Goal: Task Accomplishment & Management: Complete application form

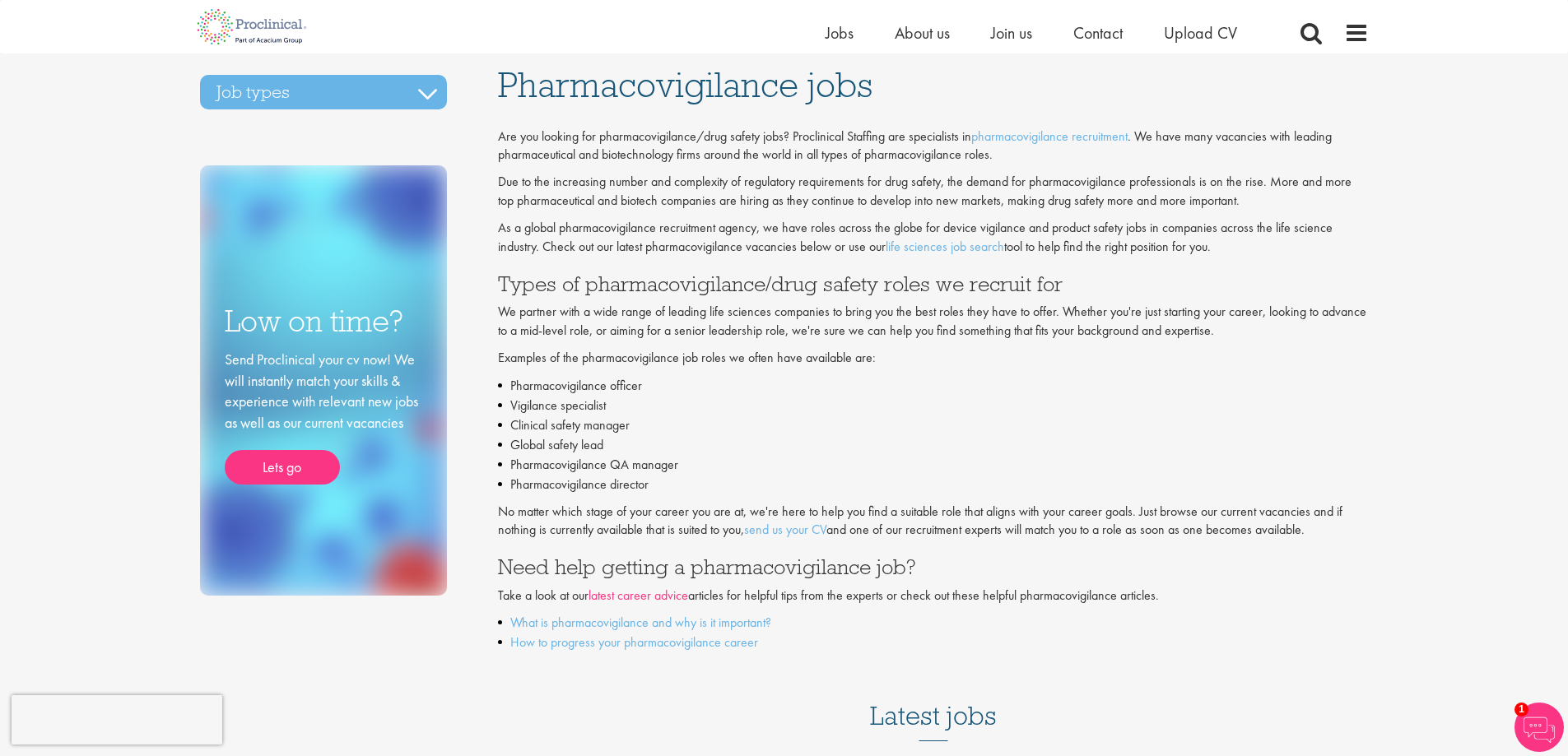
scroll to position [165, 0]
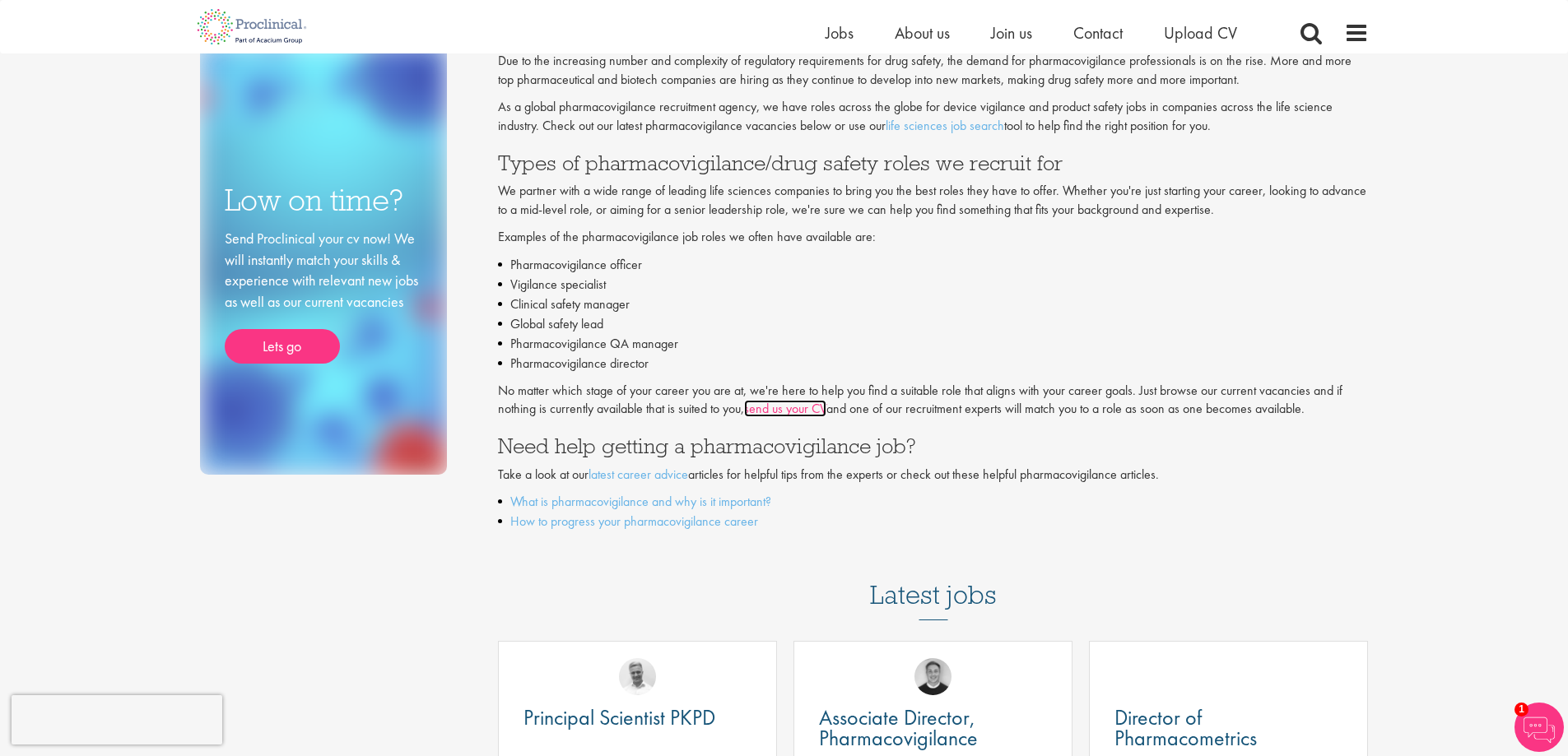
click at [778, 410] on link "send us your CV" at bounding box center [785, 408] width 82 height 18
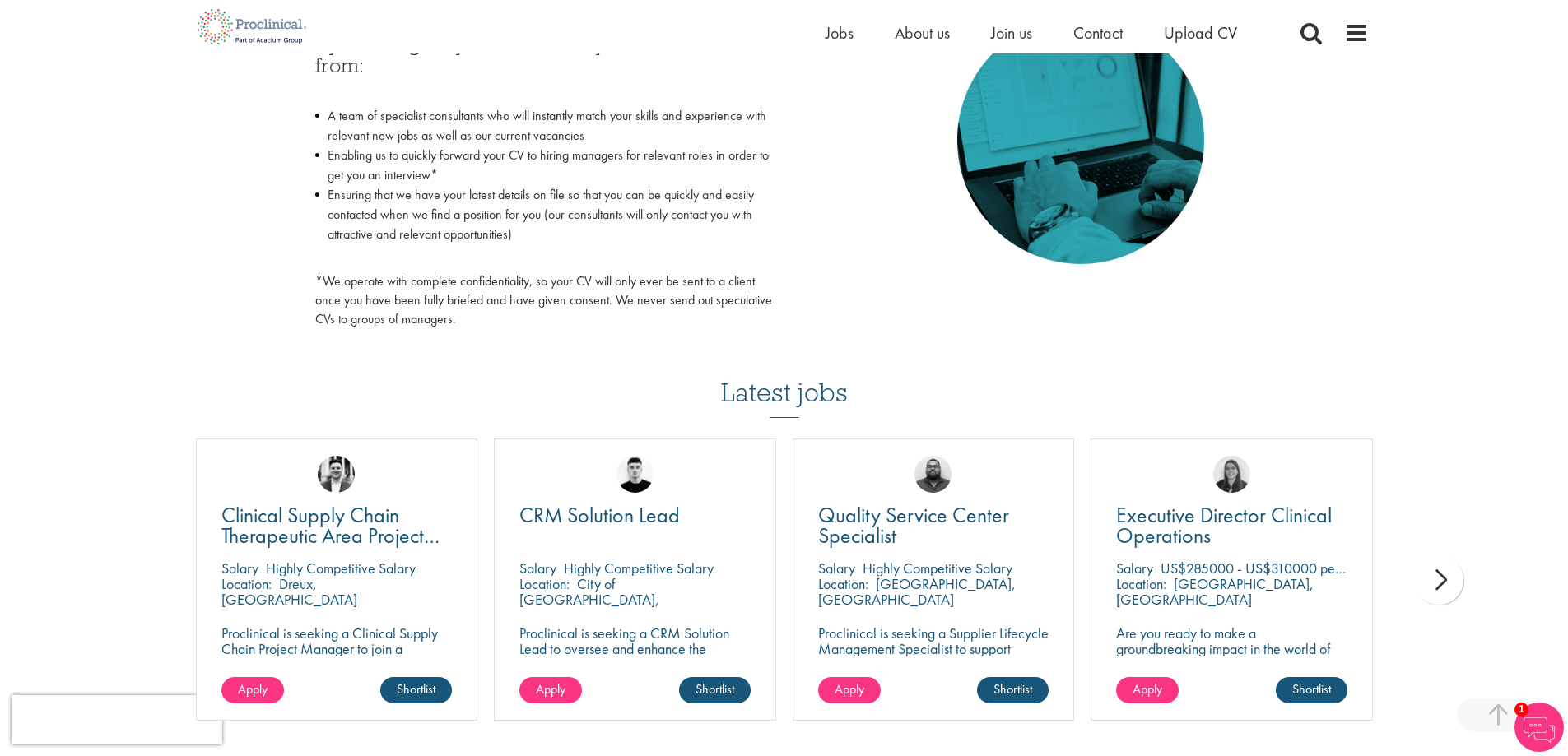
scroll to position [823, 0]
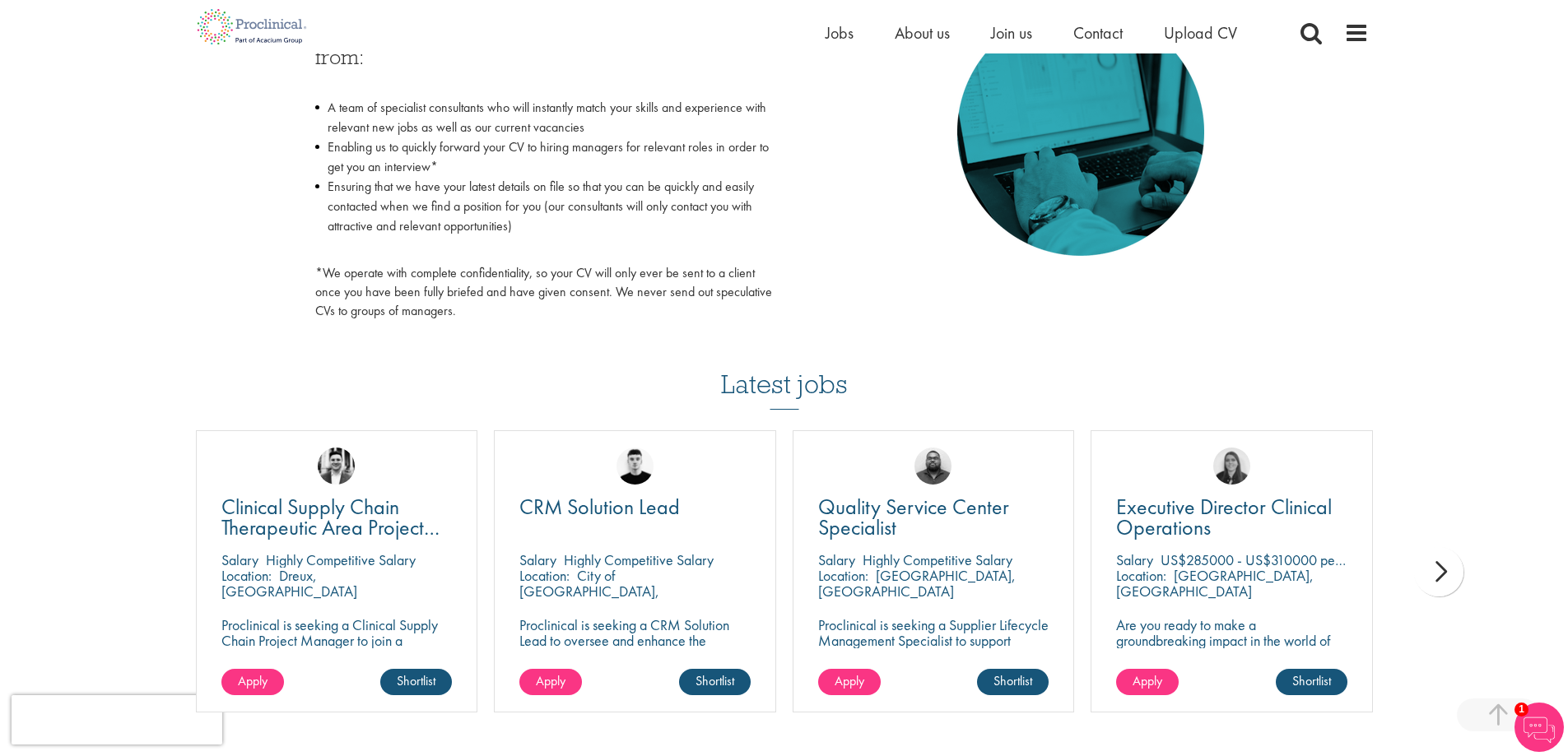
click at [1434, 571] on div "next" at bounding box center [1437, 571] width 49 height 49
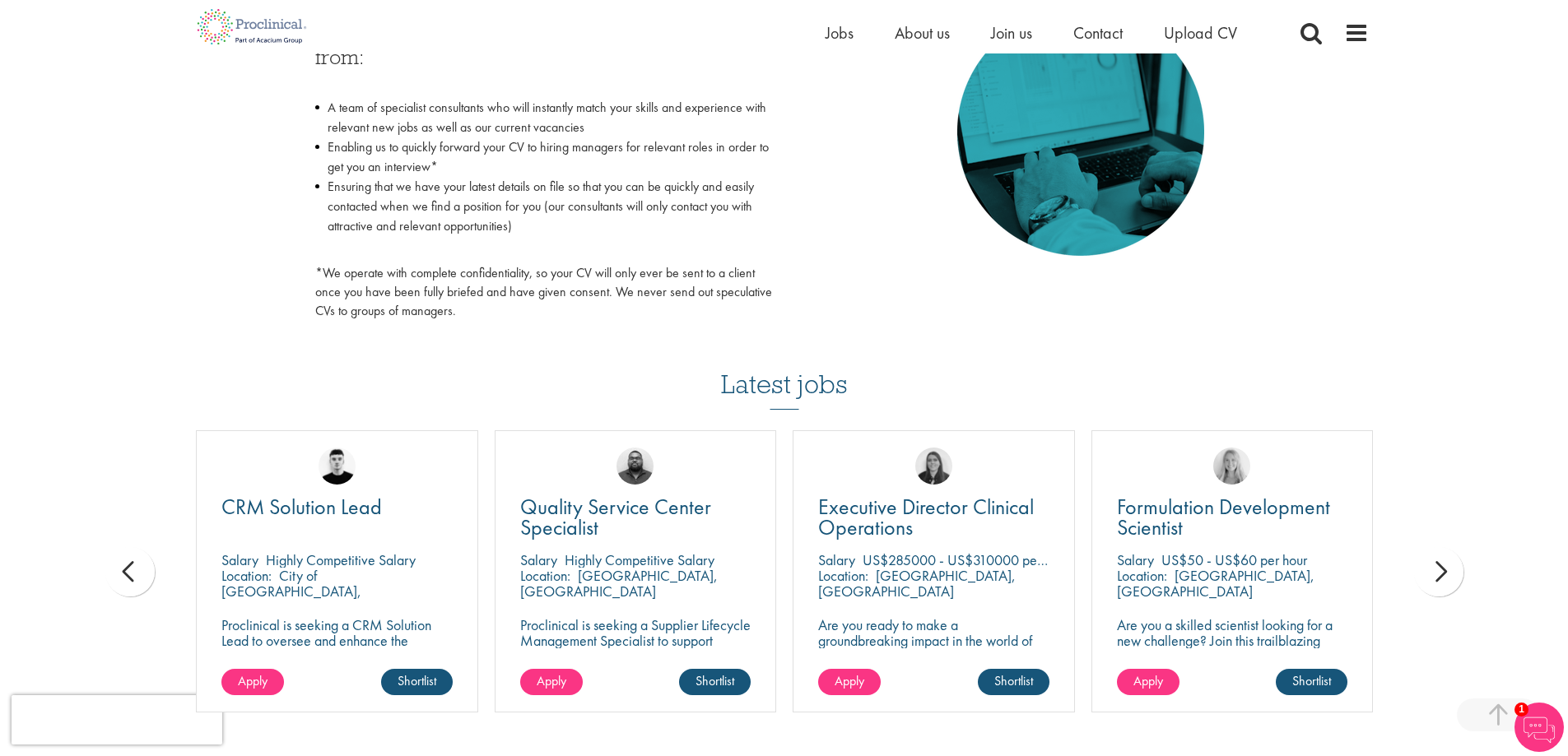
click at [1434, 571] on div "next" at bounding box center [1437, 571] width 49 height 49
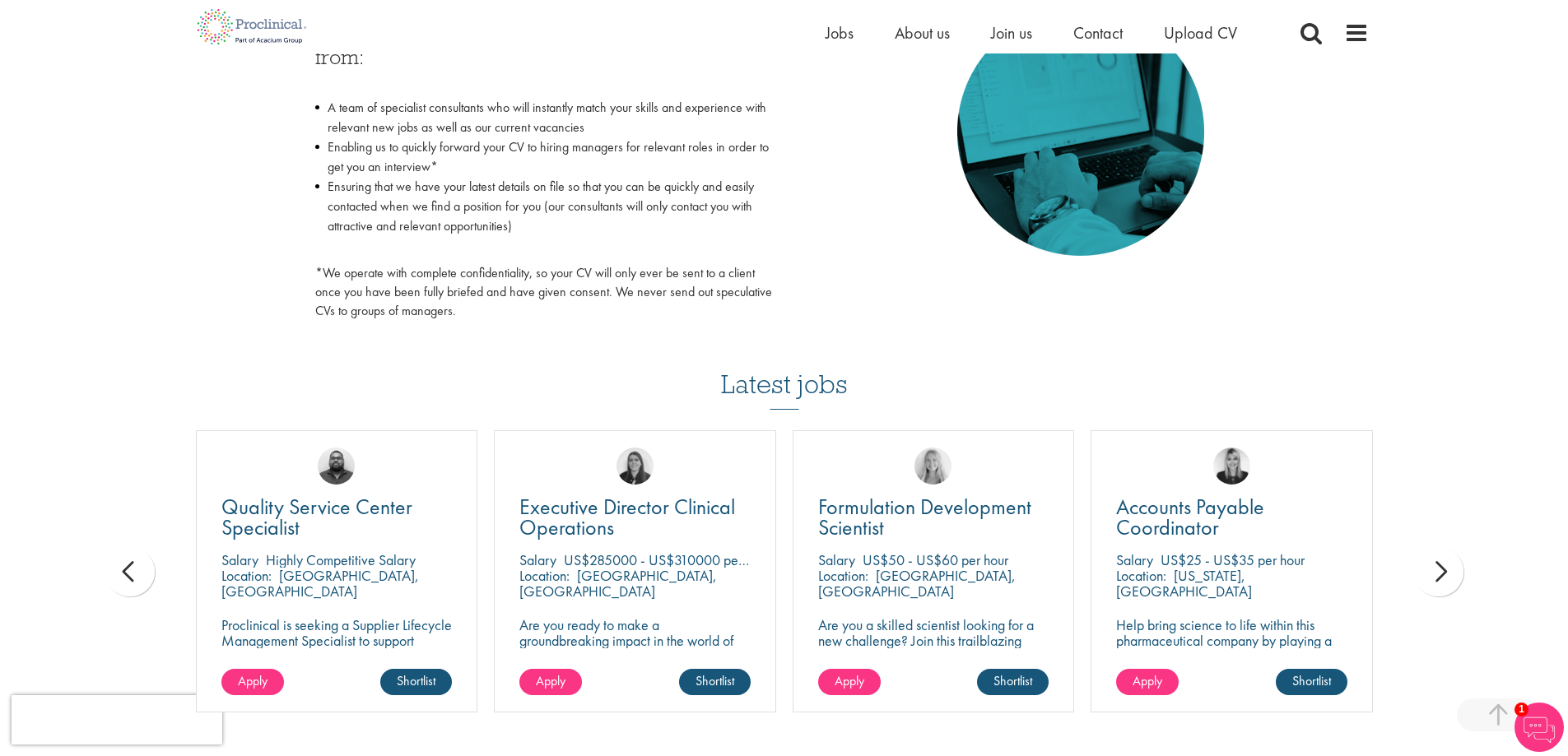
click at [1435, 571] on div "next" at bounding box center [1437, 571] width 49 height 49
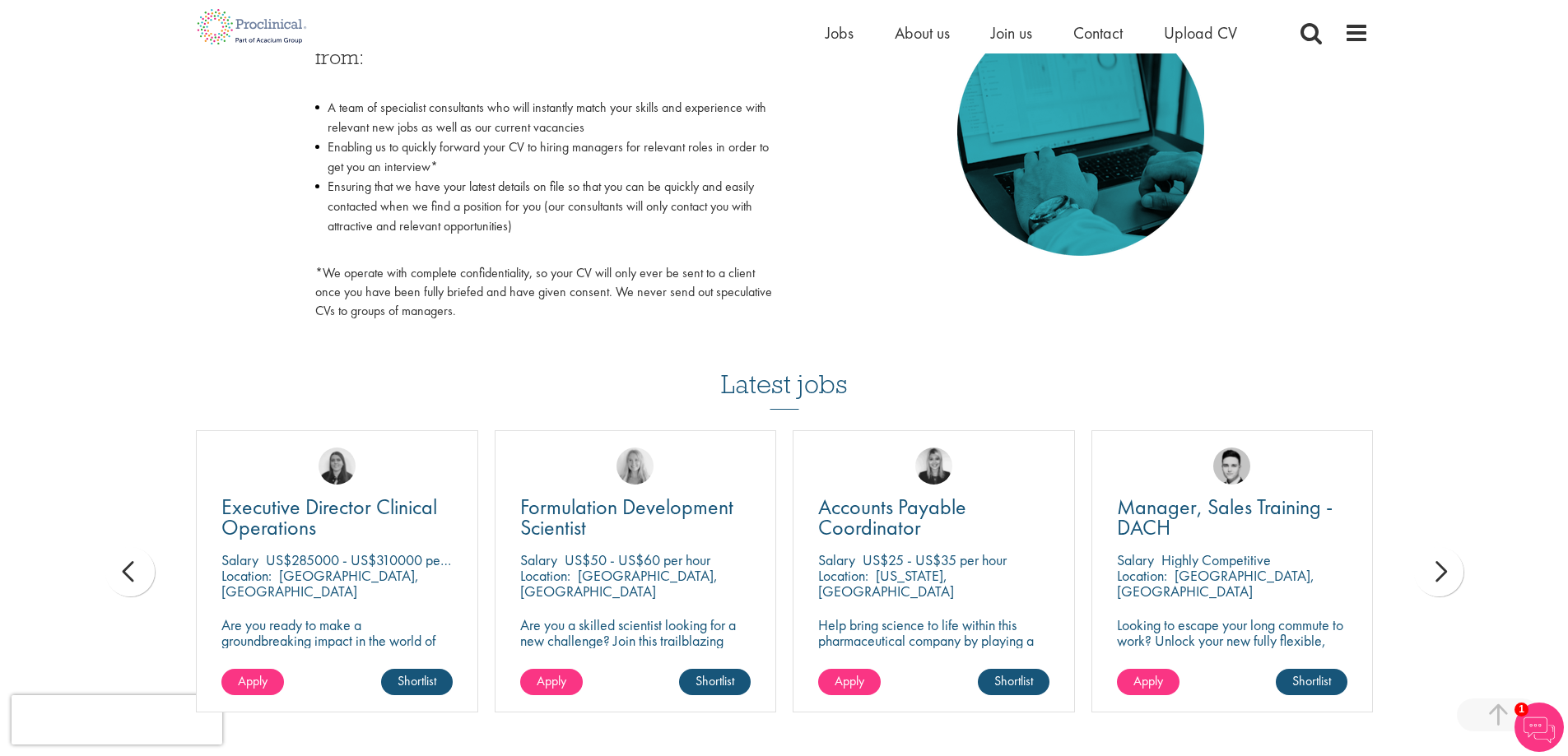
click at [1435, 571] on div "next" at bounding box center [1437, 571] width 49 height 49
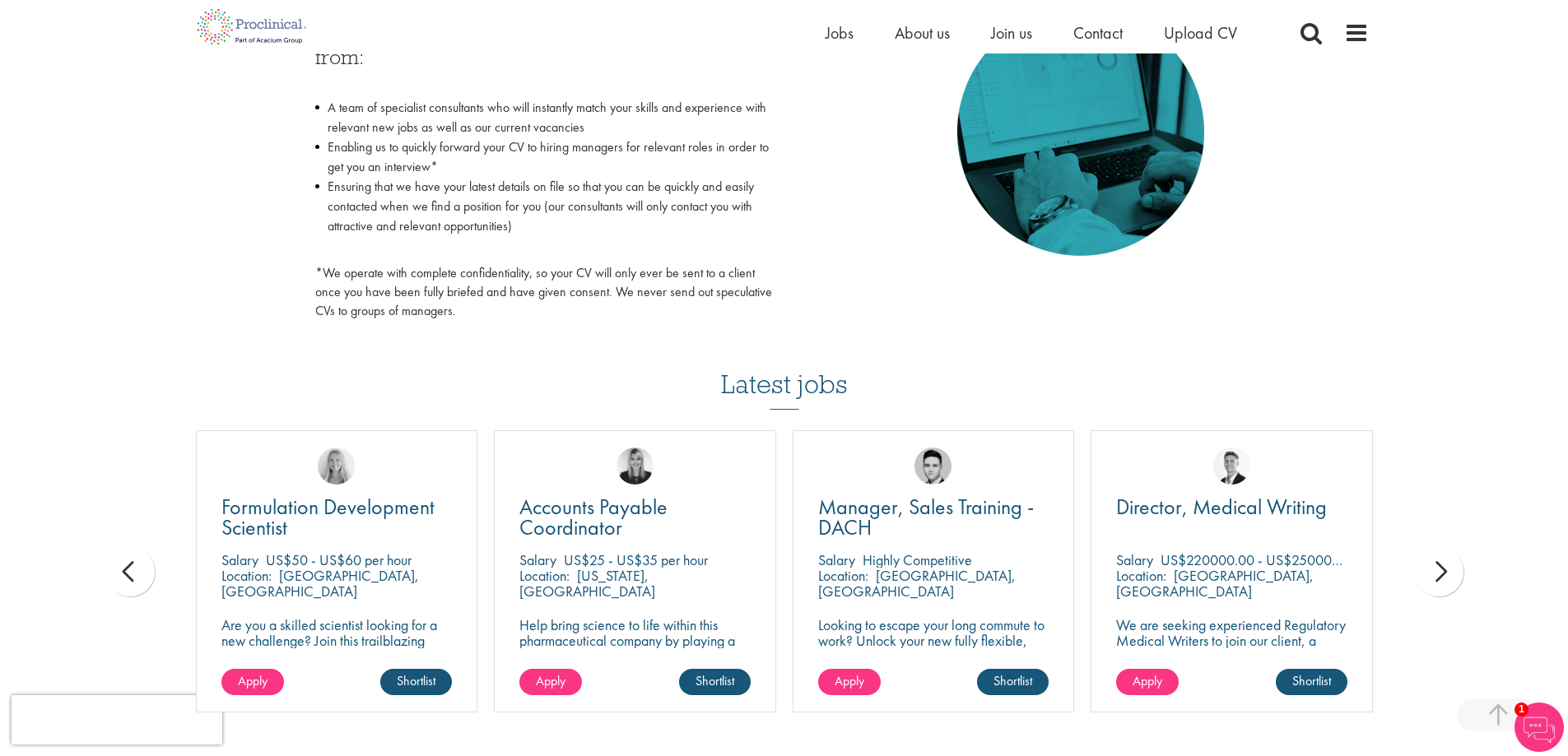
click at [1435, 571] on div "next" at bounding box center [1437, 571] width 49 height 49
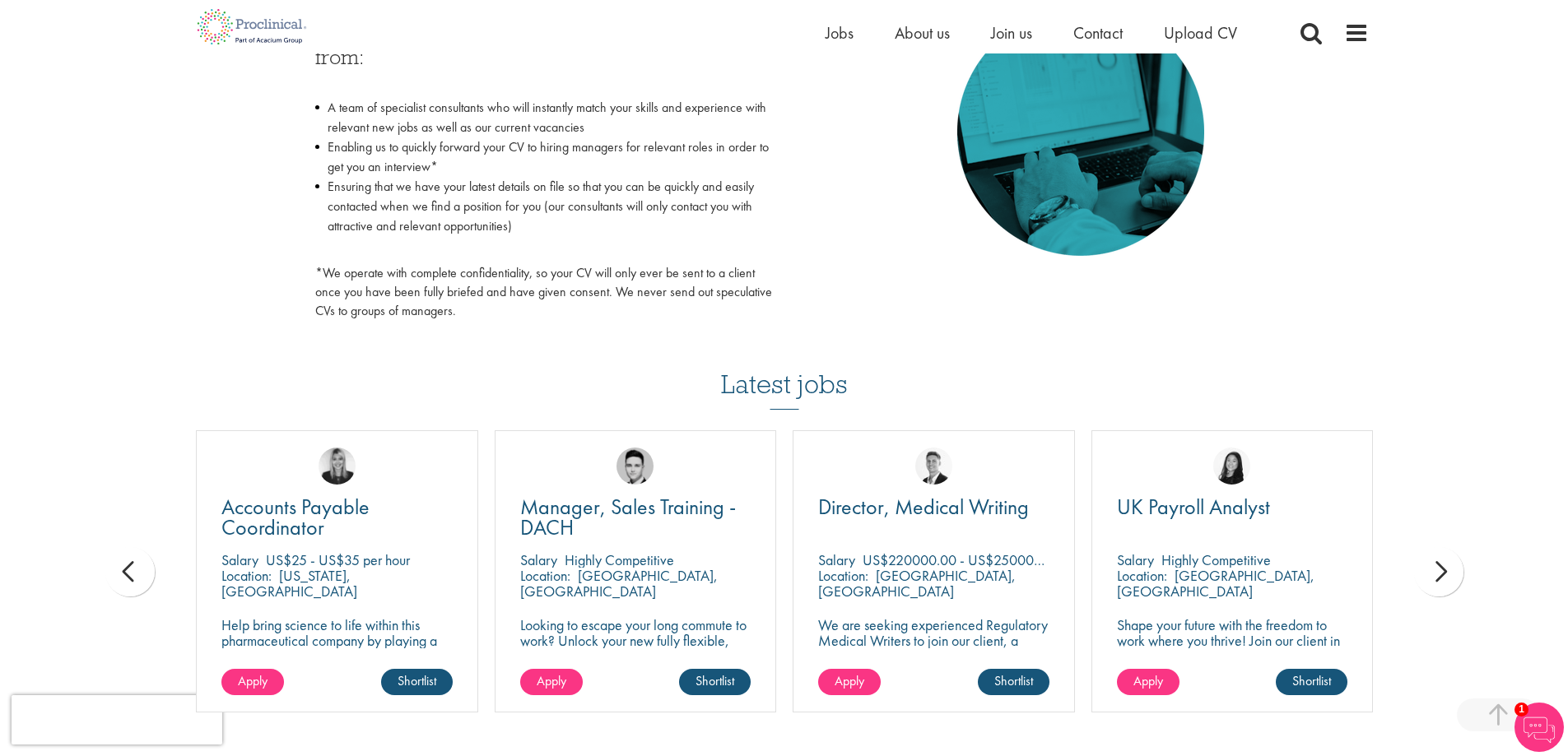
click at [1435, 571] on div "next" at bounding box center [1437, 571] width 49 height 49
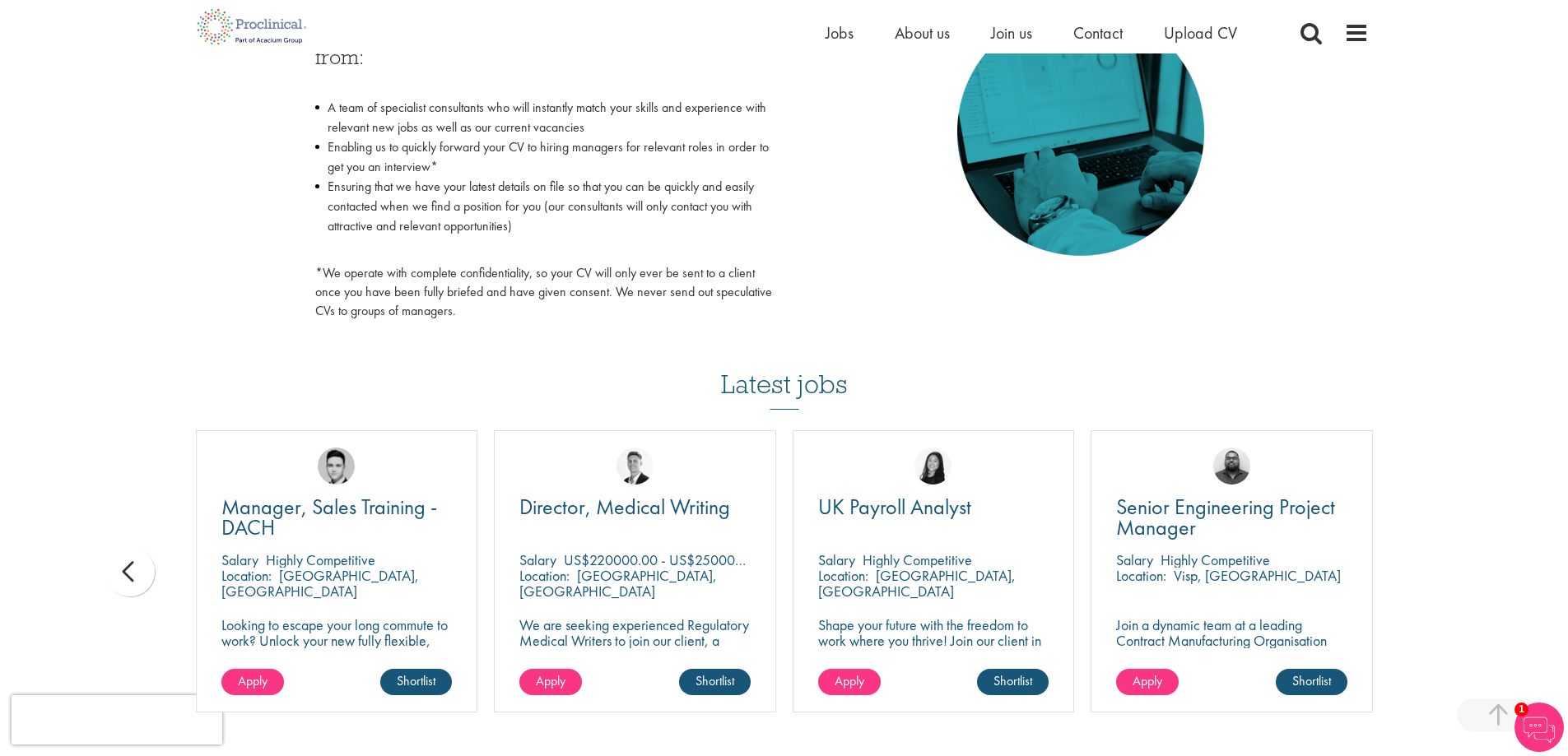
click at [1435, 571] on div "You are here: Home > Upload CV Upload CV Start getting matched with new jobs as…" at bounding box center [784, 177] width 1568 height 1999
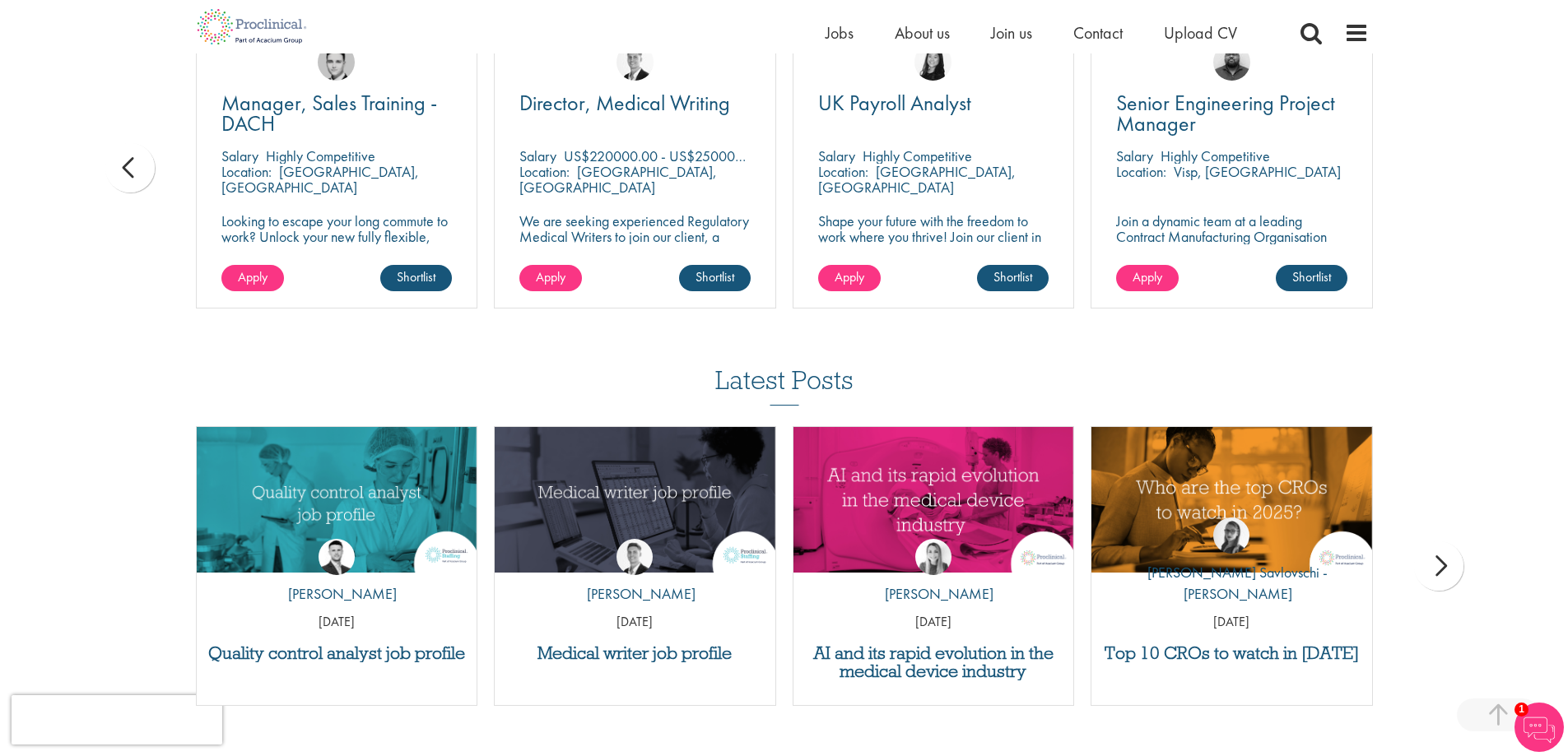
scroll to position [1234, 0]
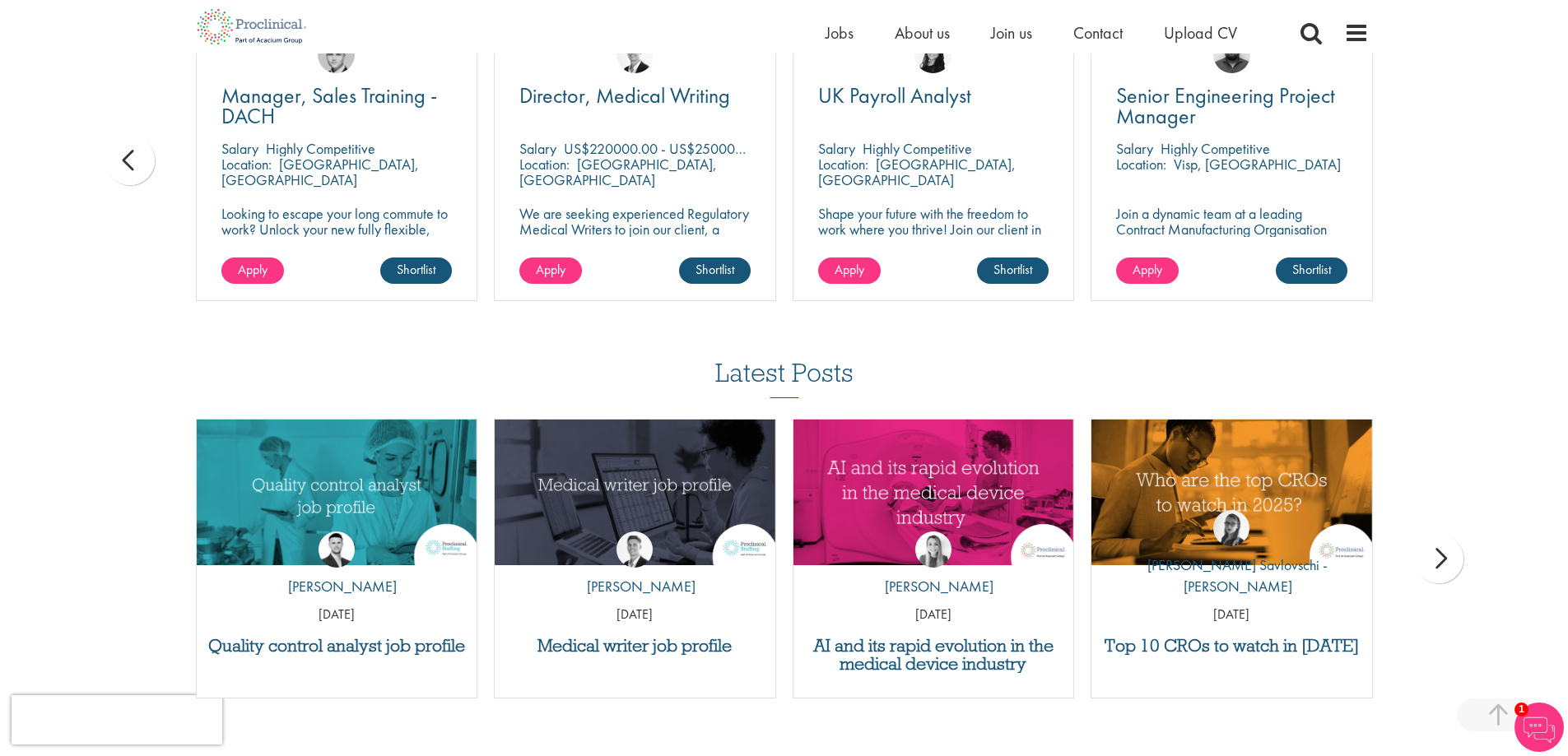
click at [1435, 568] on div "next" at bounding box center [1437, 558] width 49 height 49
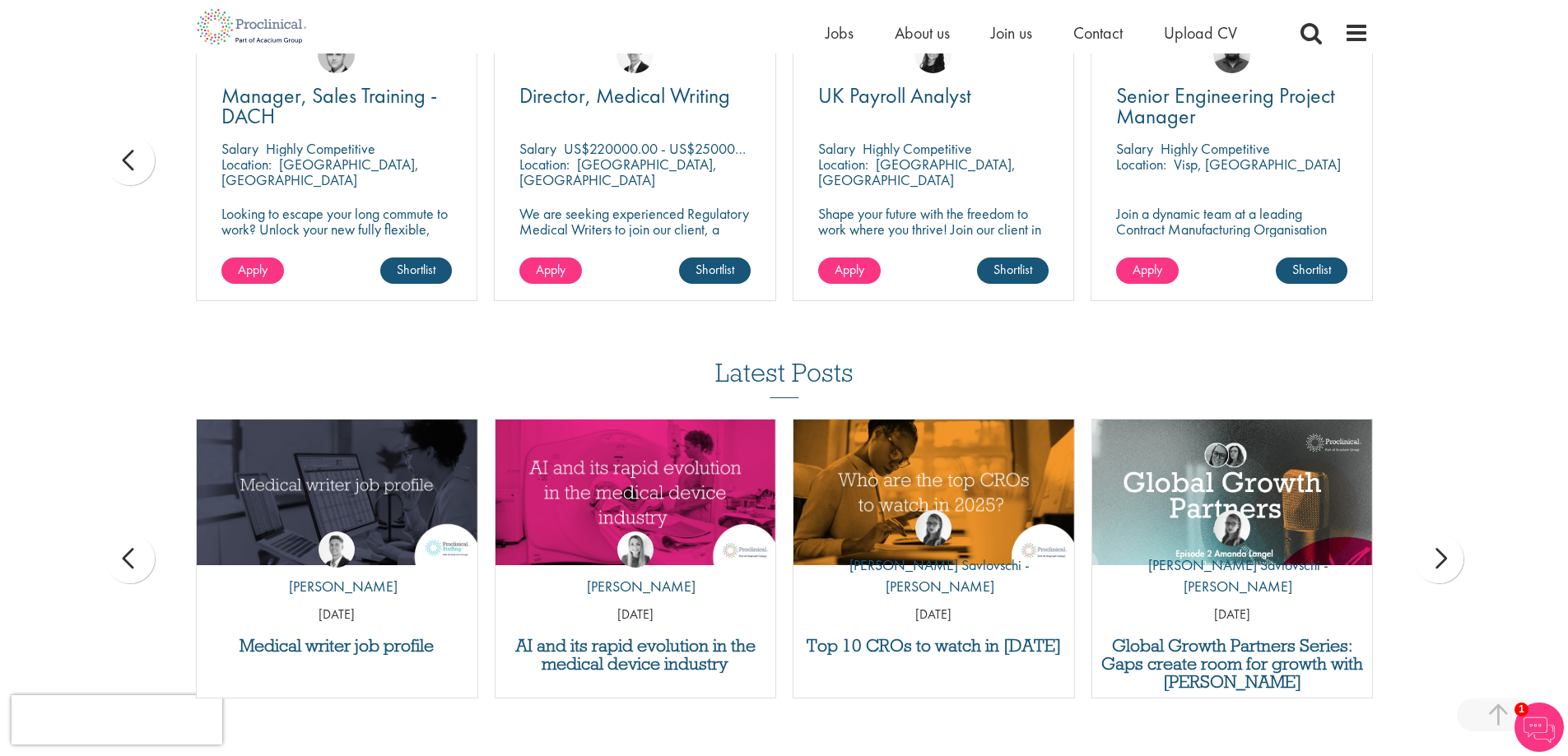
click at [1436, 567] on div "next" at bounding box center [1437, 558] width 49 height 49
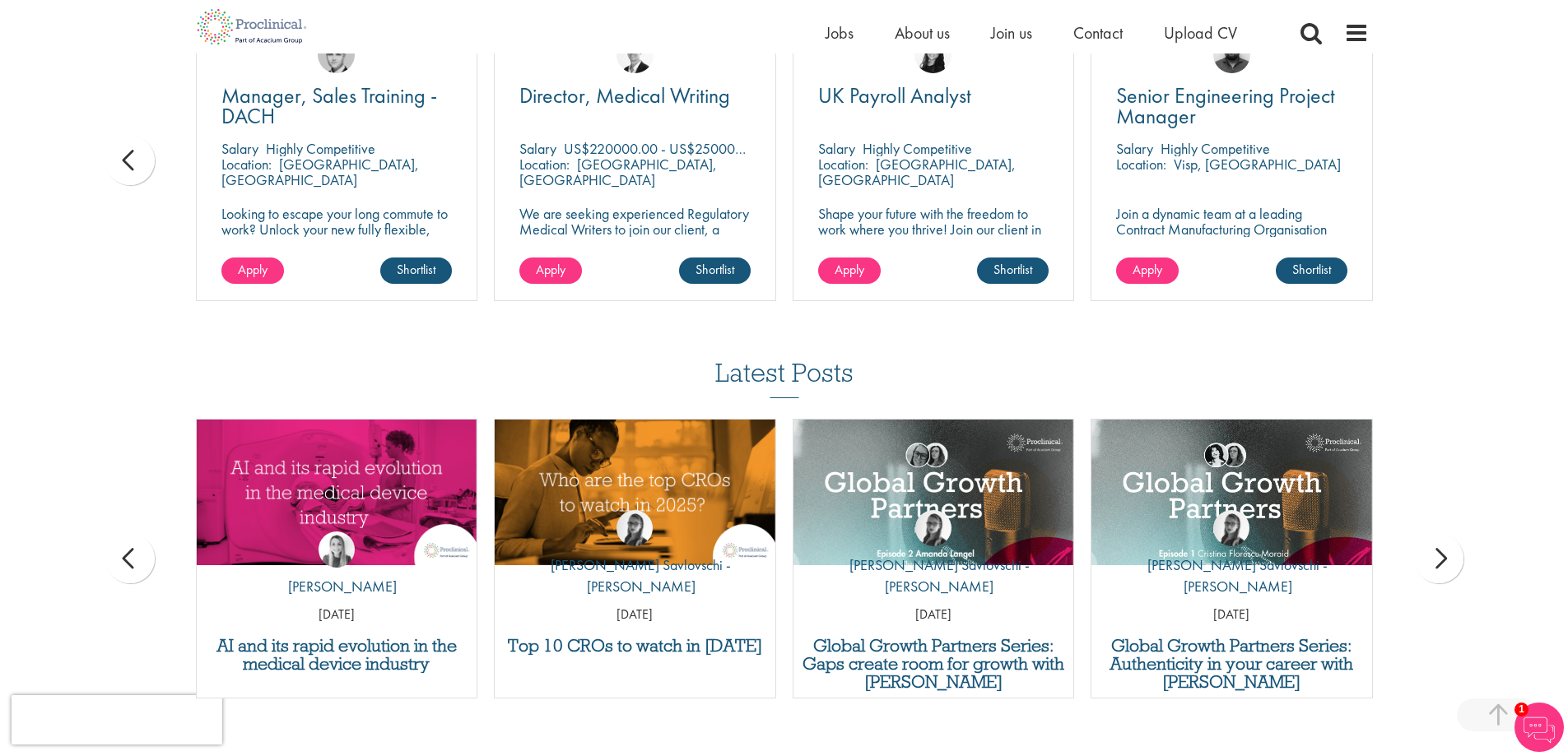
click at [1436, 567] on div "next" at bounding box center [1437, 558] width 49 height 49
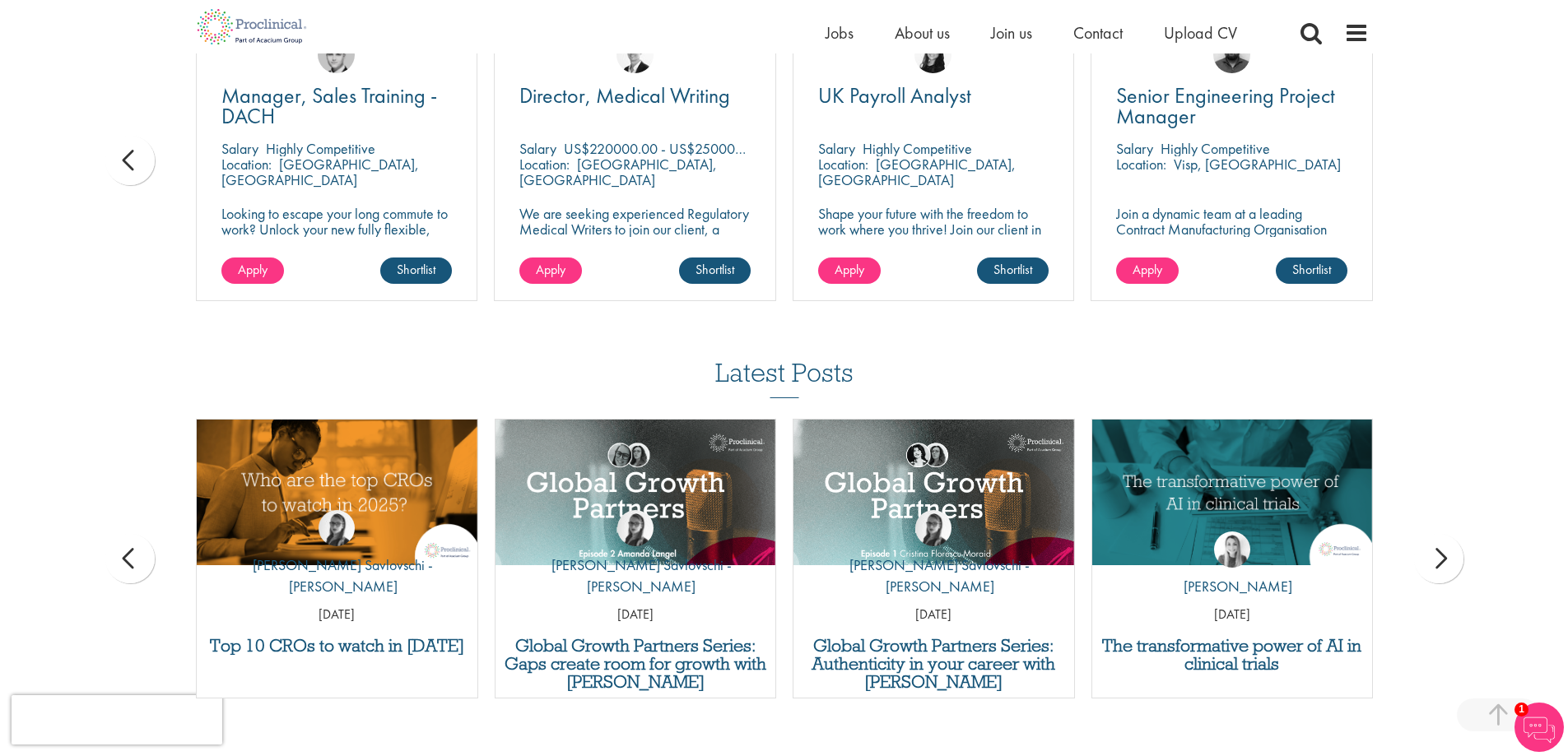
click at [1436, 567] on div "next" at bounding box center [1437, 558] width 49 height 49
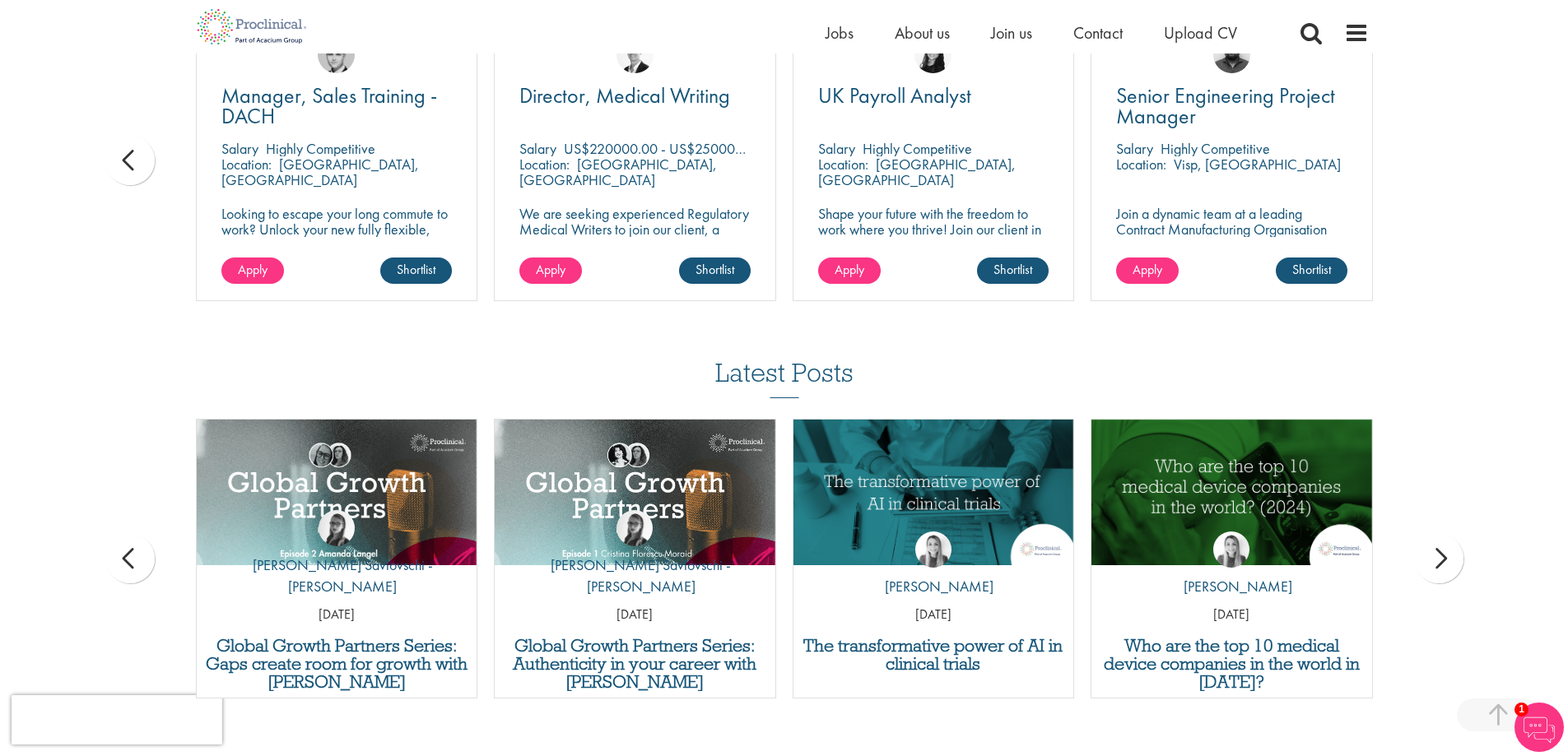
click at [1436, 567] on div "next" at bounding box center [1437, 558] width 49 height 49
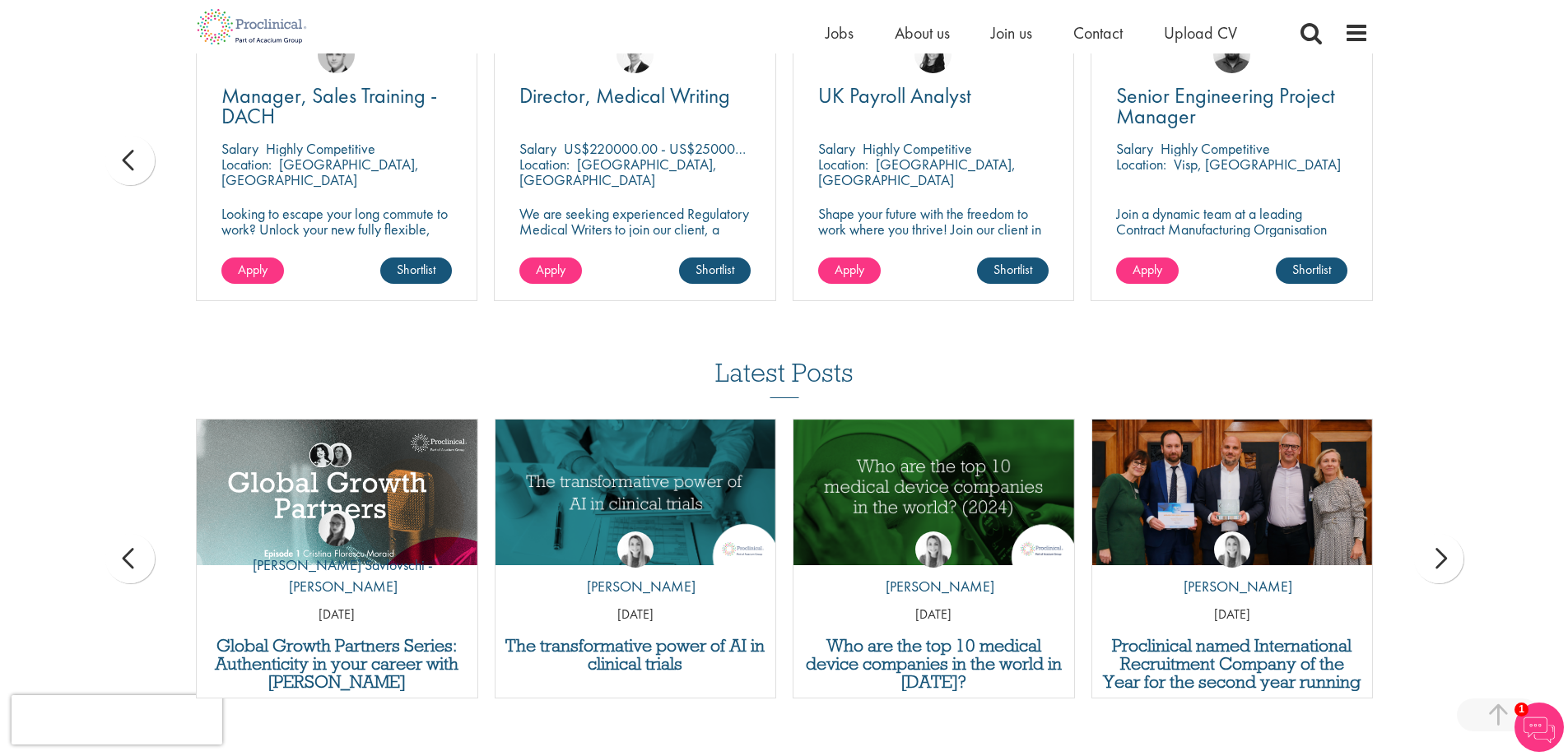
click at [1436, 567] on div "next" at bounding box center [1437, 558] width 49 height 49
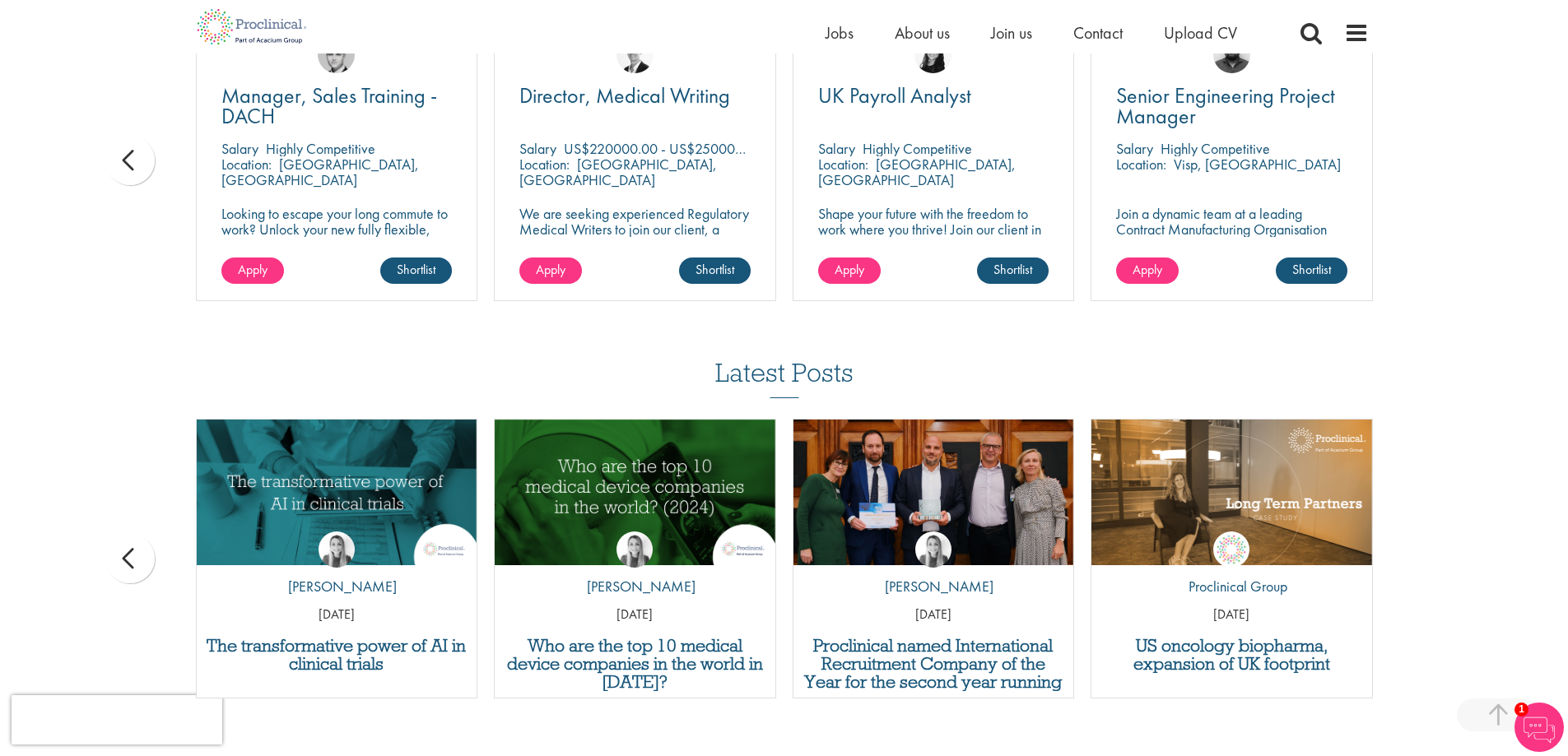
click at [1436, 567] on div "Latest Posts Quality control analyst job profile by Joshua Godden 14 Aug 25 Med…" at bounding box center [784, 537] width 1568 height 356
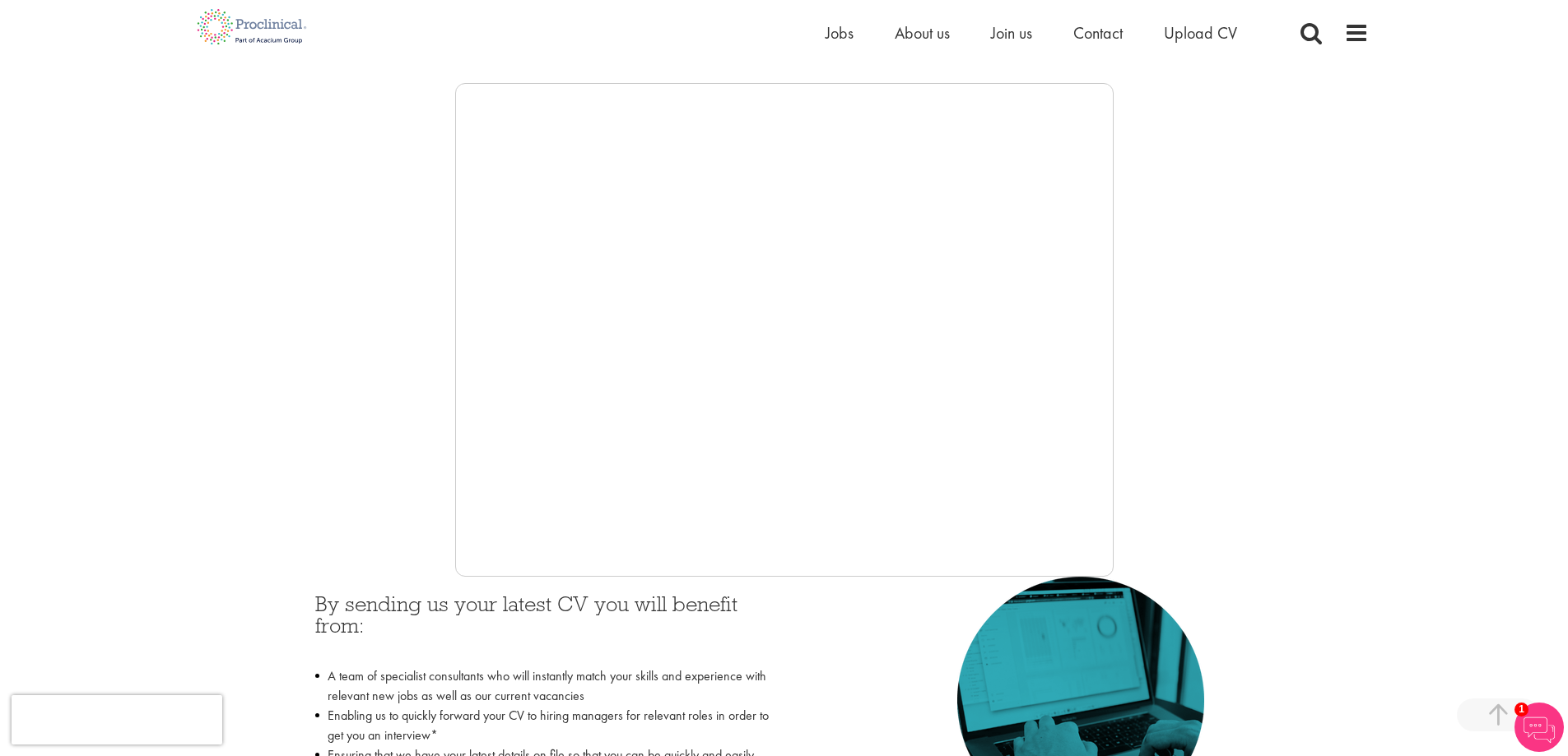
scroll to position [247, 0]
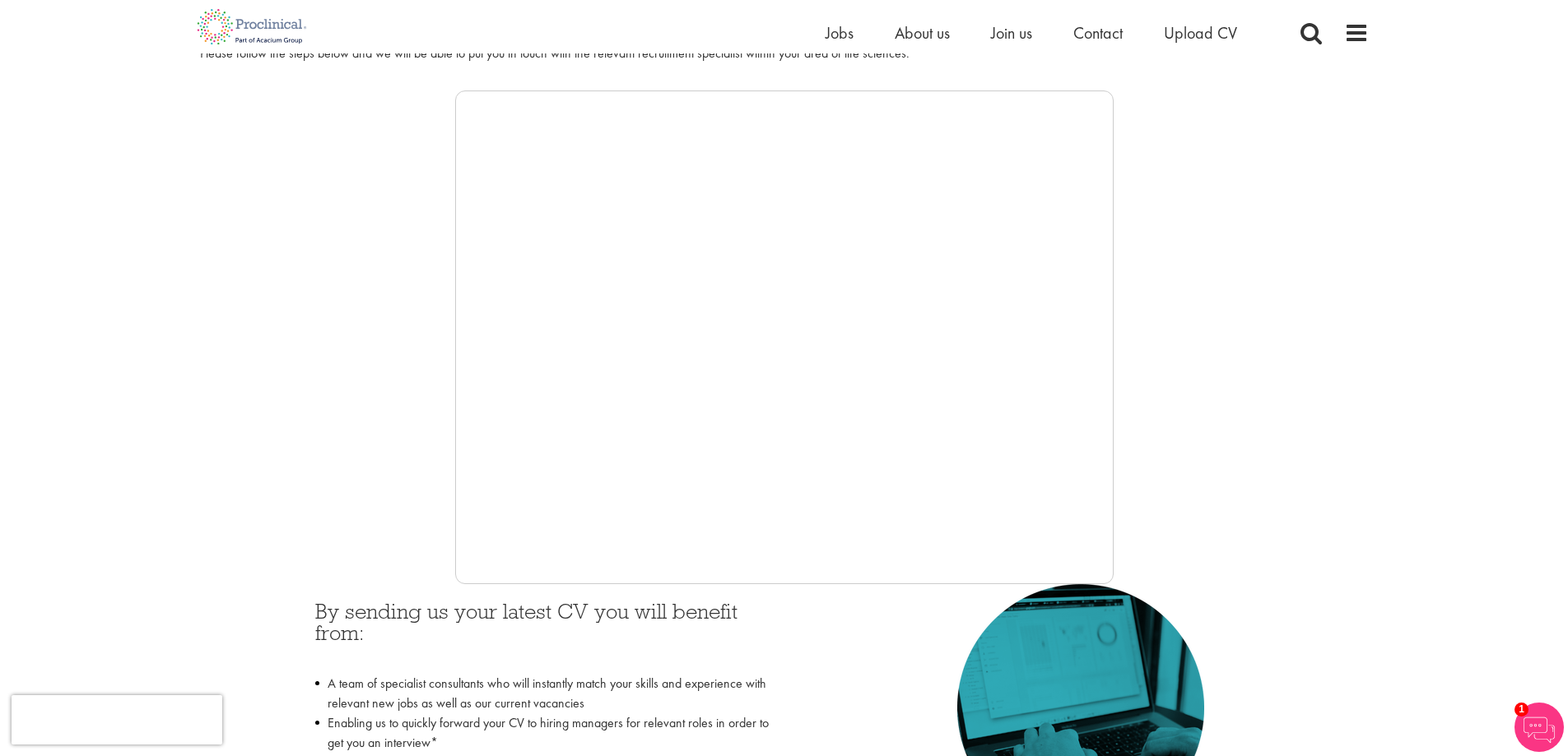
click at [1151, 375] on div at bounding box center [784, 337] width 1169 height 493
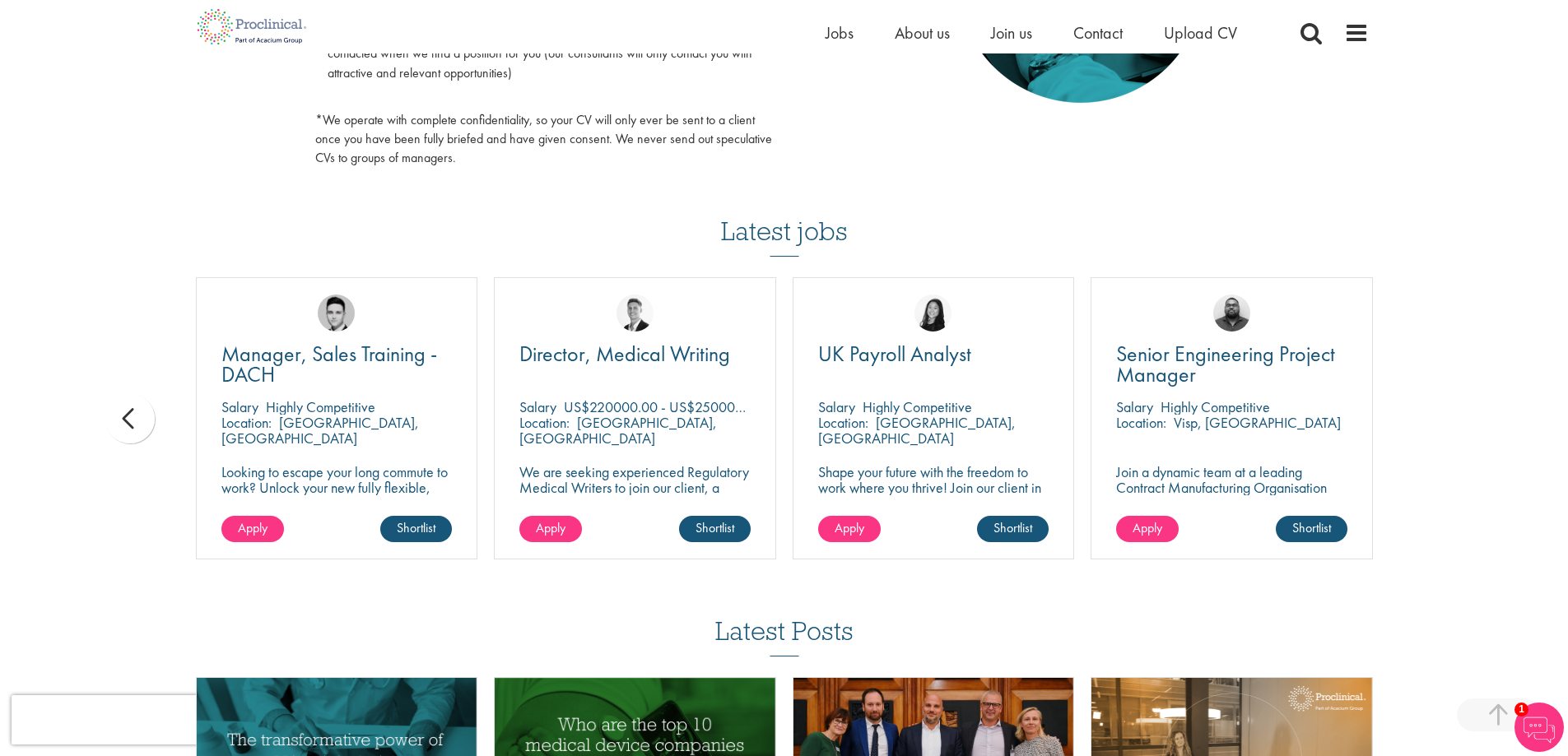
scroll to position [987, 0]
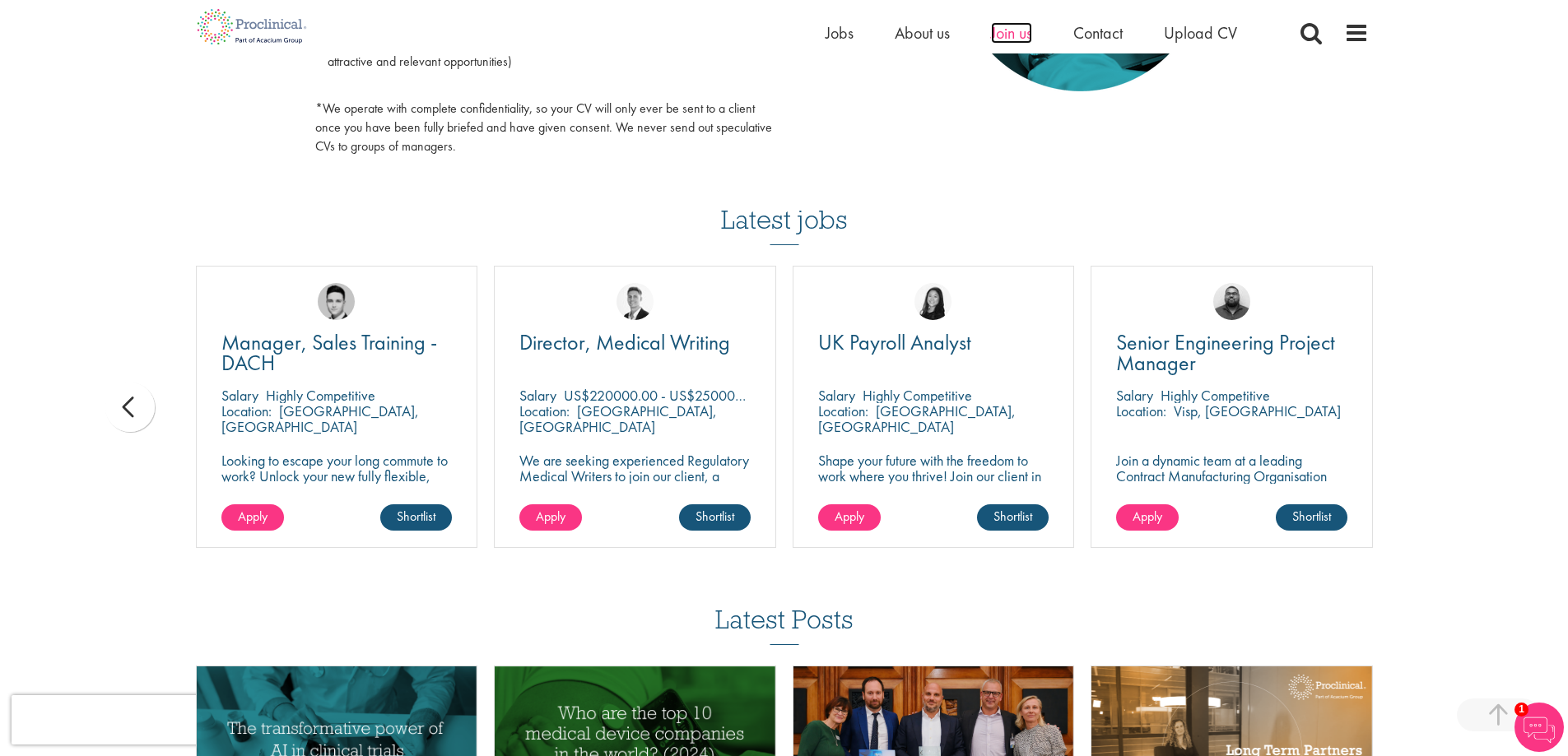
click at [993, 31] on span "Join us" at bounding box center [1011, 32] width 41 height 21
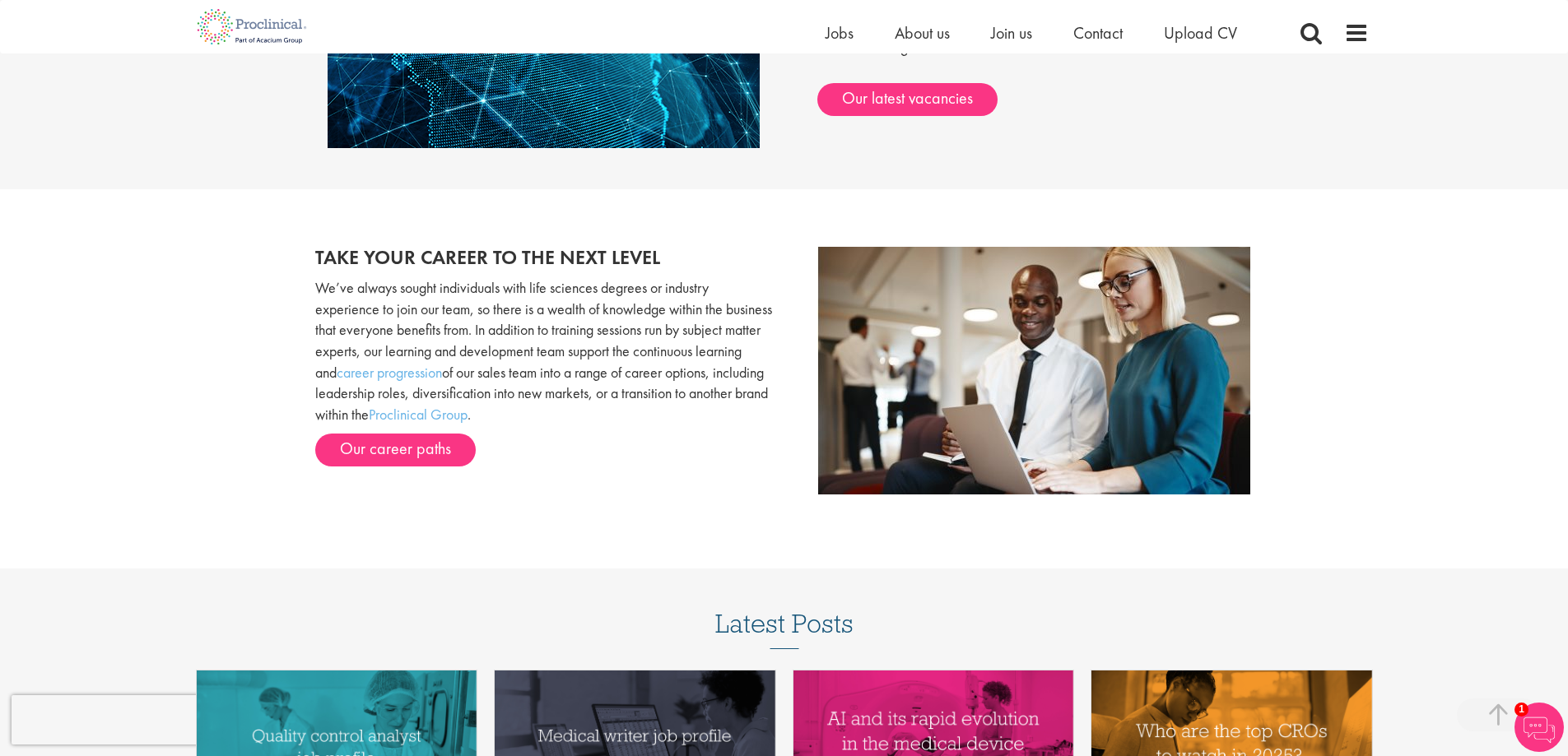
scroll to position [1395, 0]
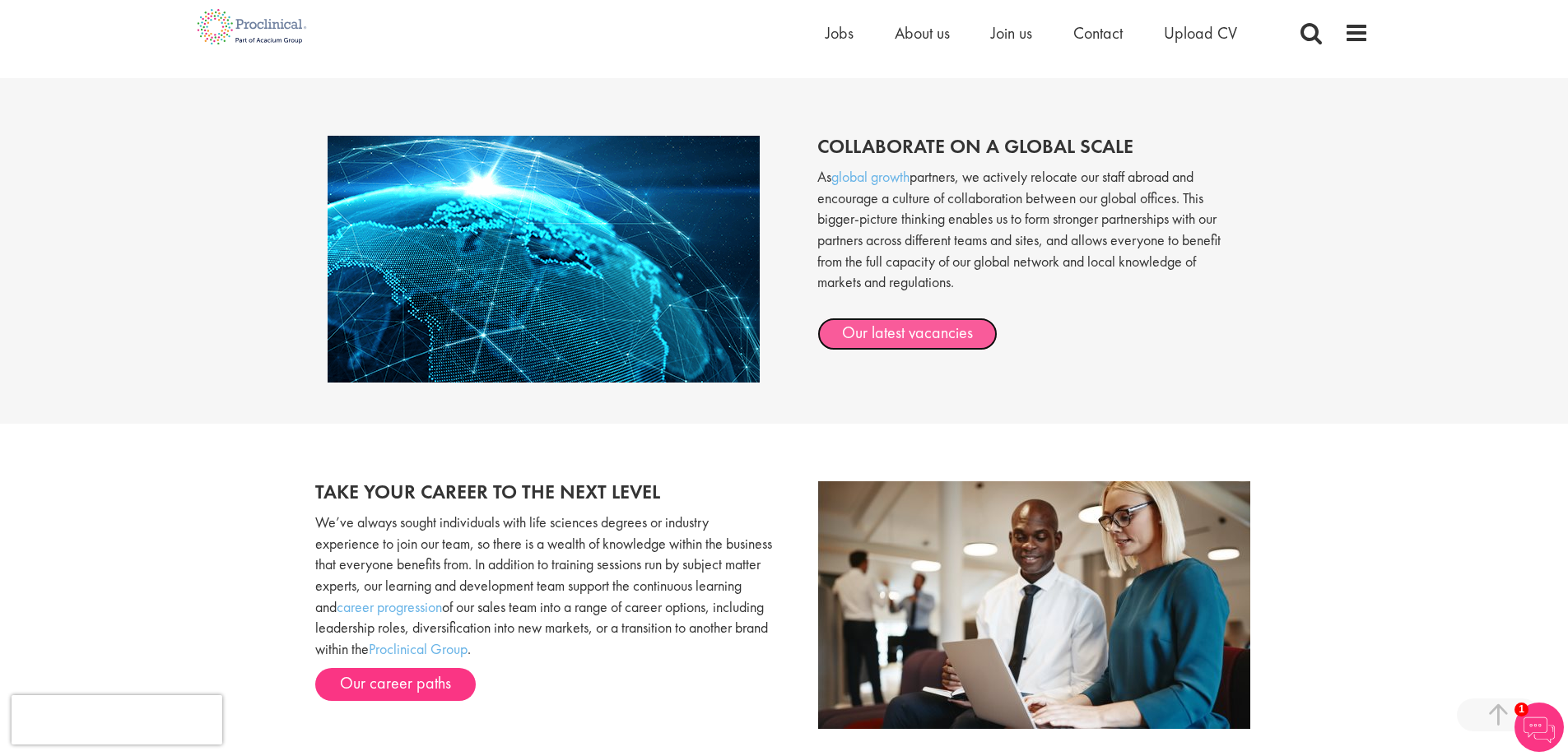
click at [931, 345] on link "Our latest vacancies" at bounding box center [907, 334] width 180 height 33
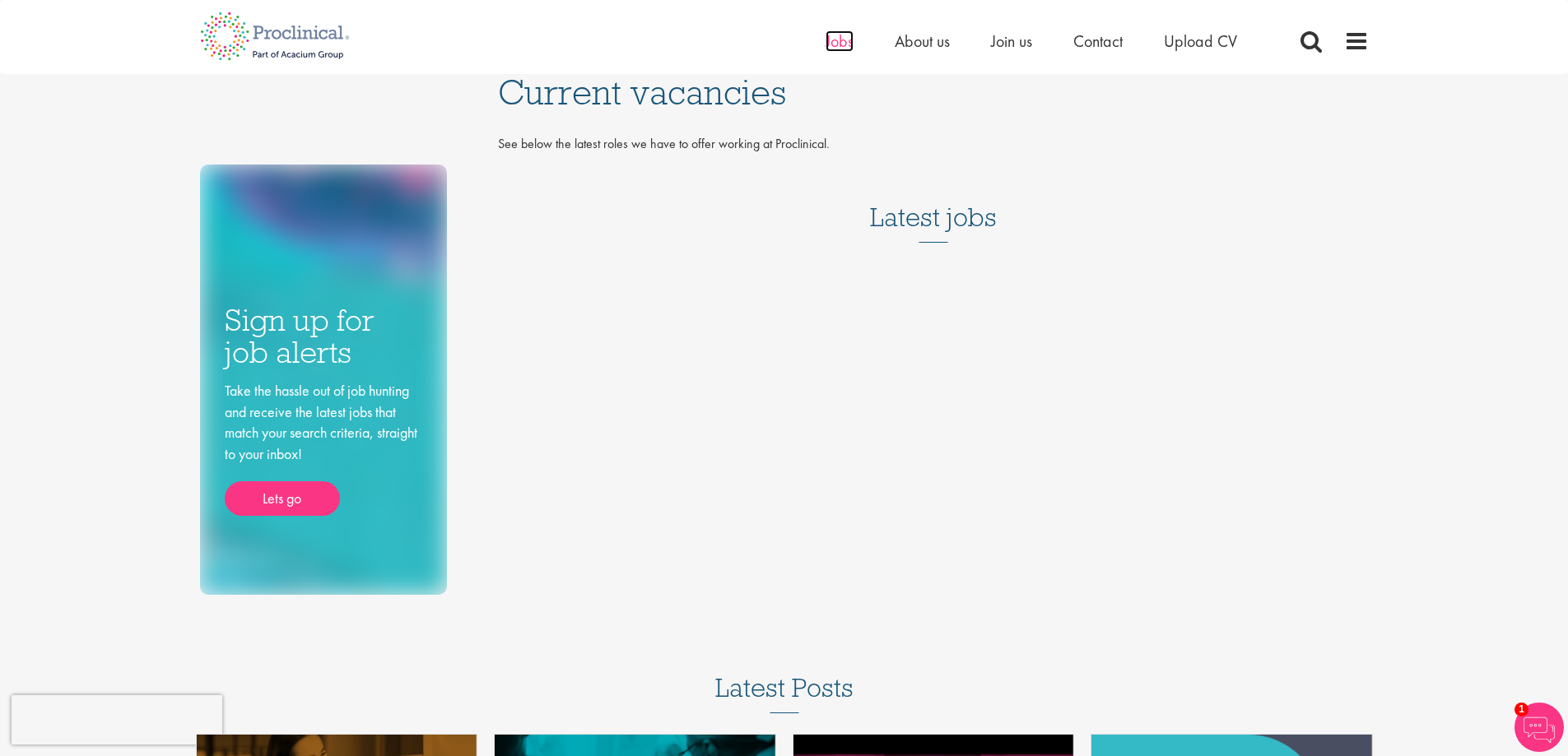
click at [836, 51] on span "Jobs" at bounding box center [840, 41] width 28 height 21
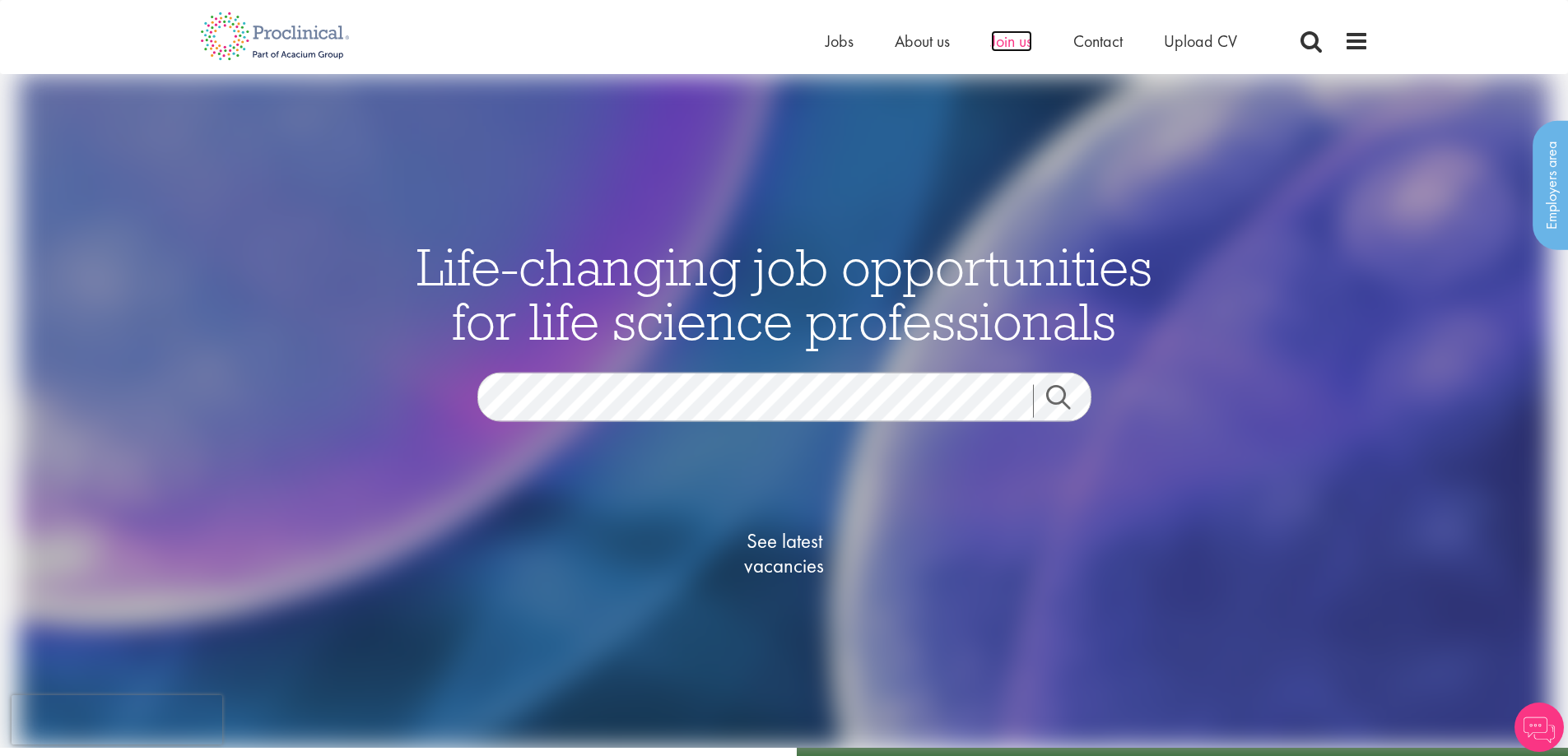
click at [1007, 41] on span "Join us" at bounding box center [1011, 41] width 41 height 21
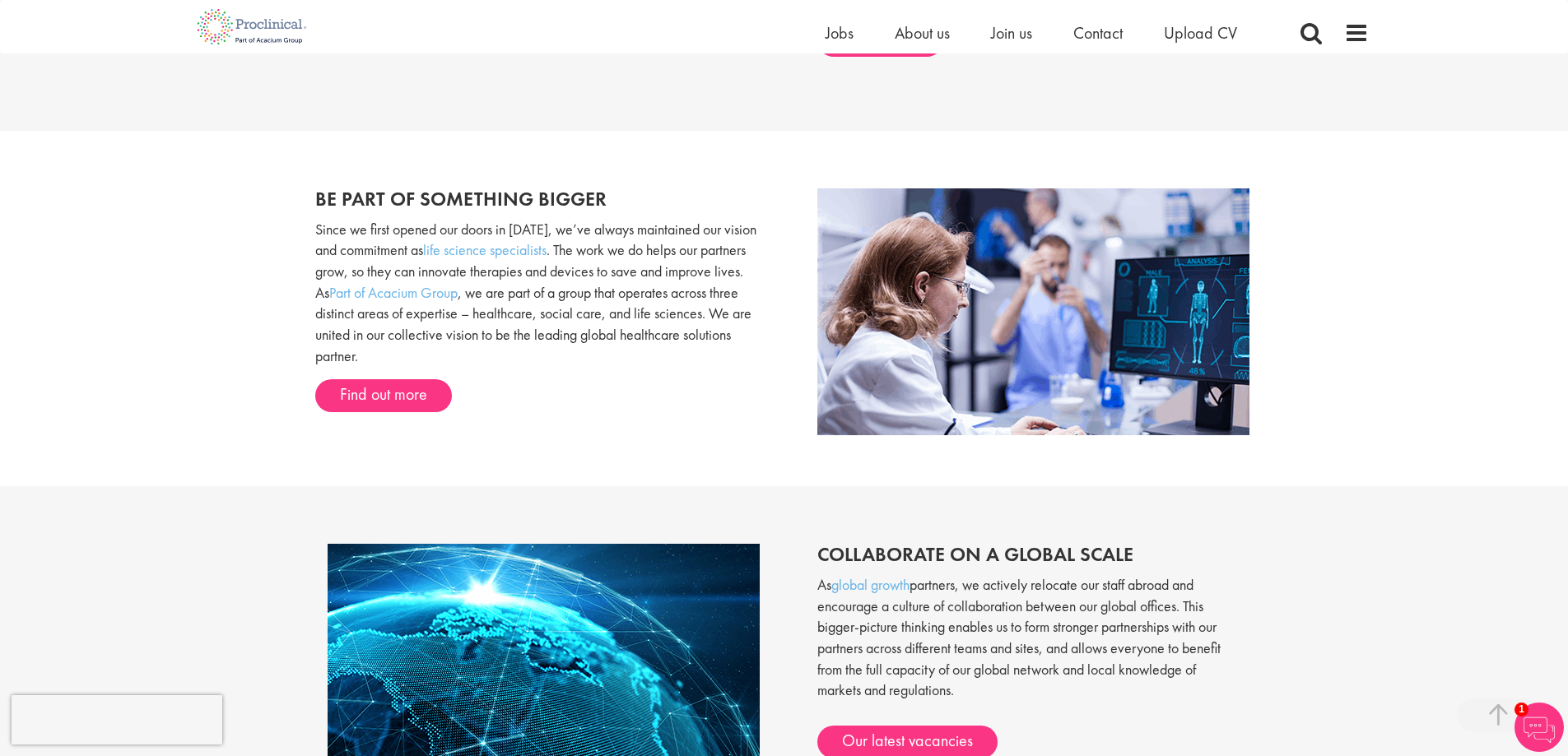
scroll to position [1317, 0]
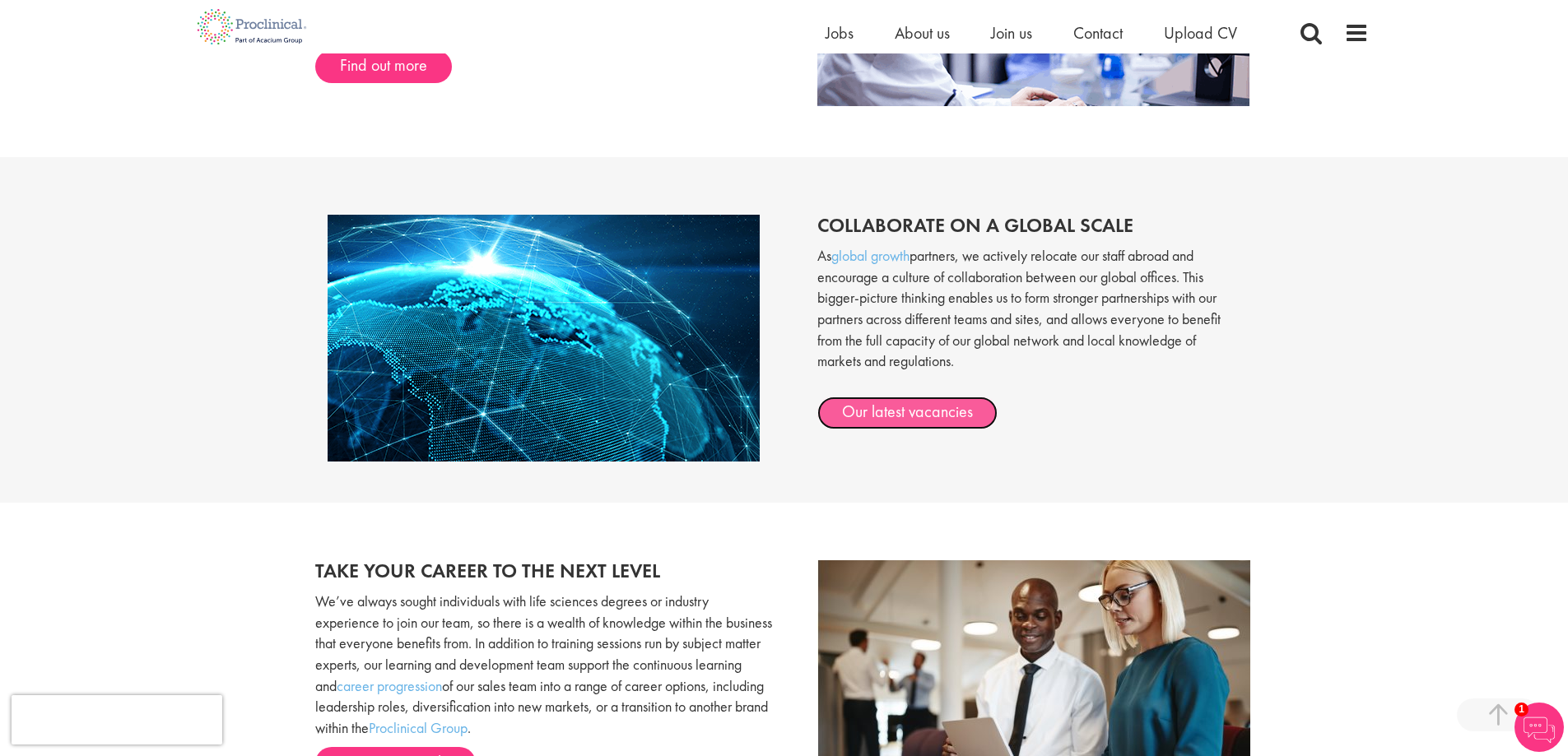
click at [900, 424] on link "Our latest vacancies" at bounding box center [907, 414] width 180 height 33
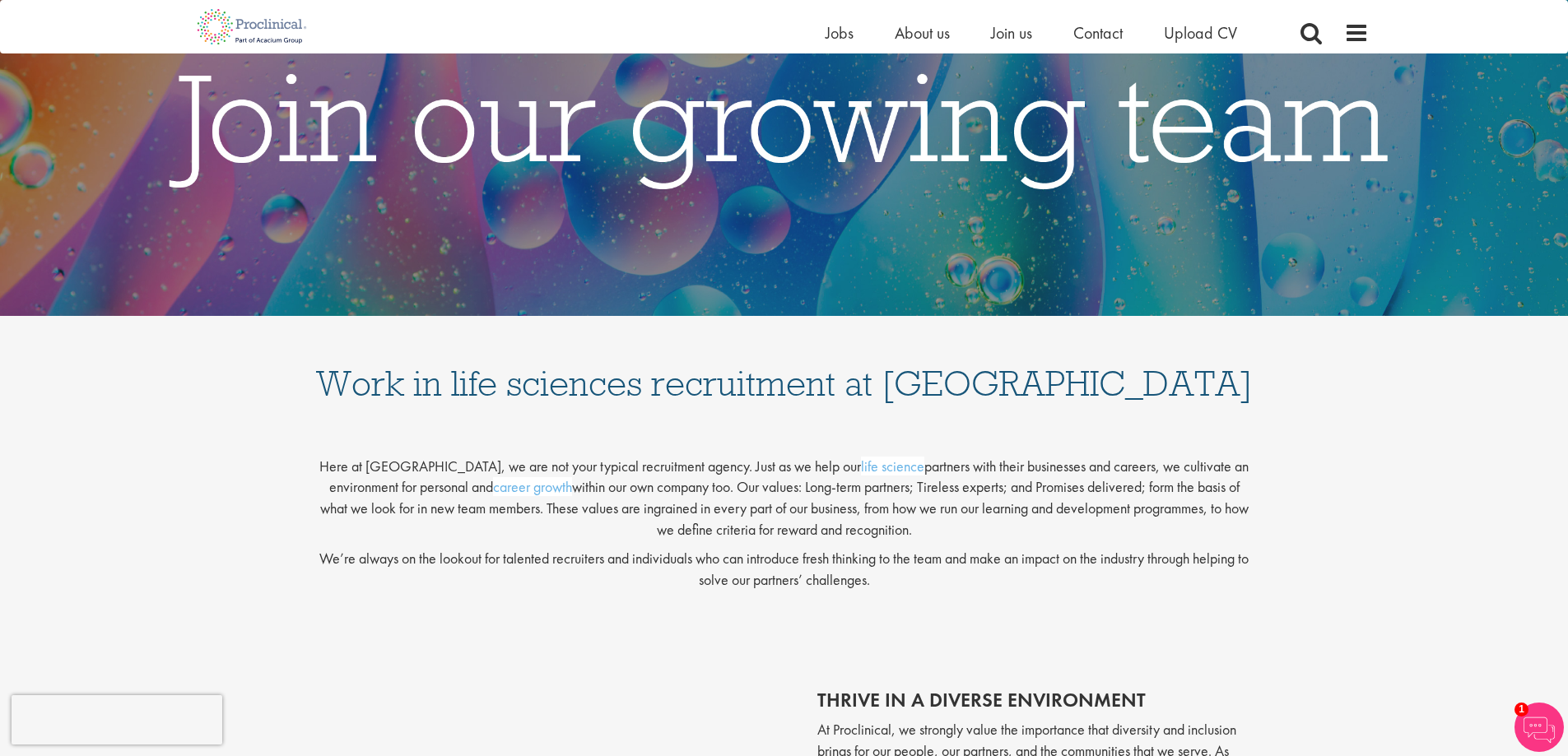
scroll to position [82, 0]
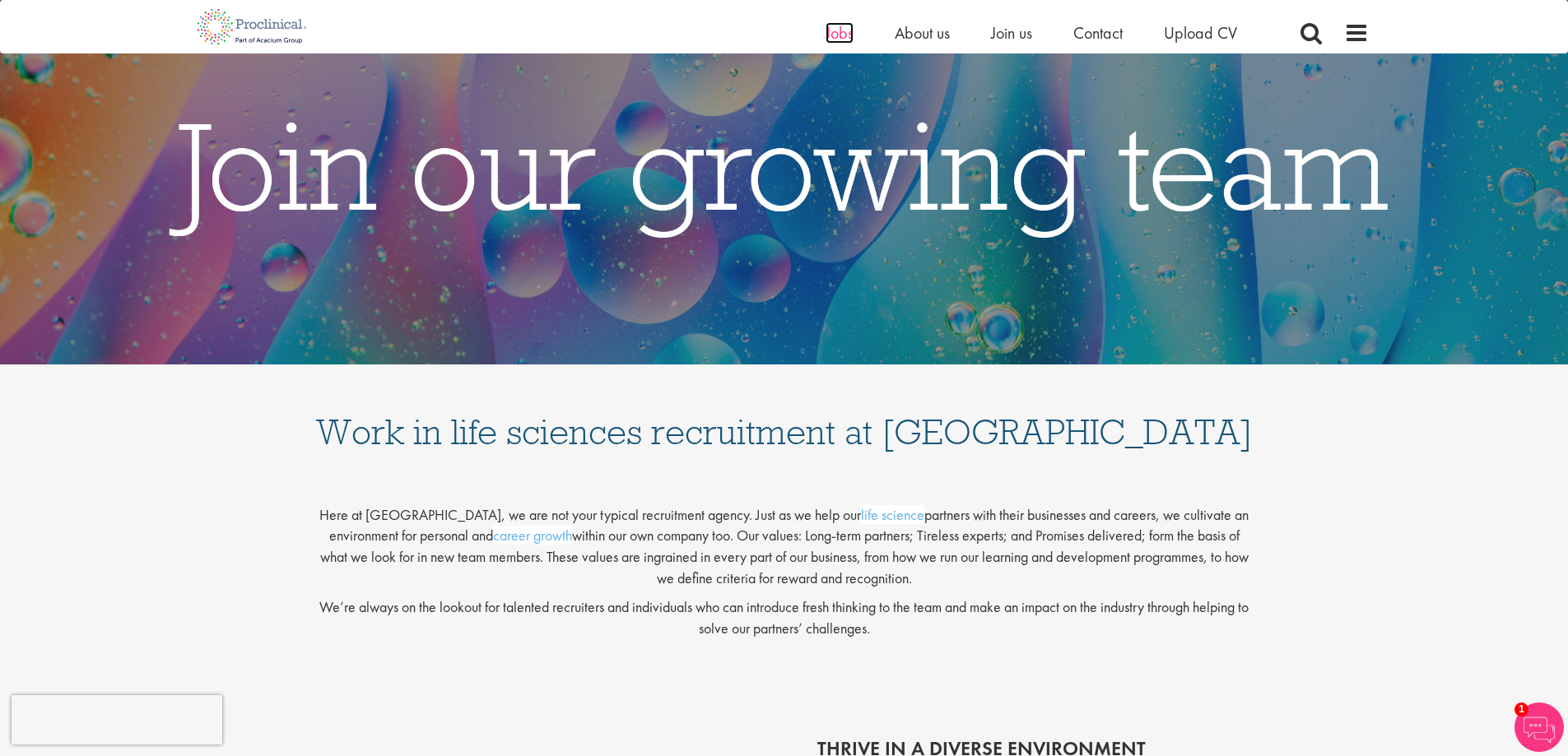
click at [841, 36] on span "Jobs" at bounding box center [840, 32] width 28 height 21
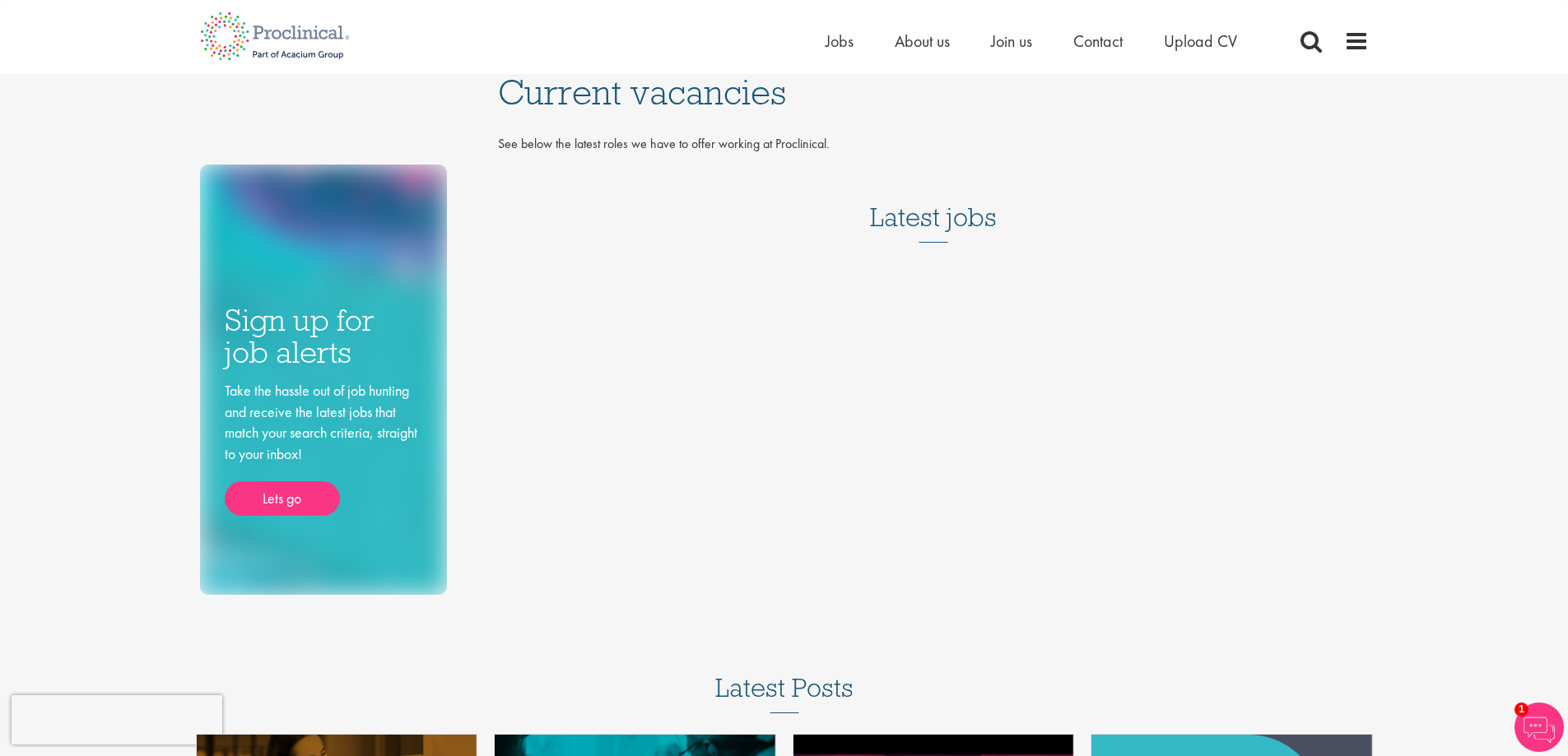
click at [924, 345] on div "Sign up for job alerts Take the hassle out of job hunting and receive the lates…" at bounding box center [784, 334] width 1193 height 521
click at [270, 495] on link "Lets go" at bounding box center [282, 498] width 115 height 34
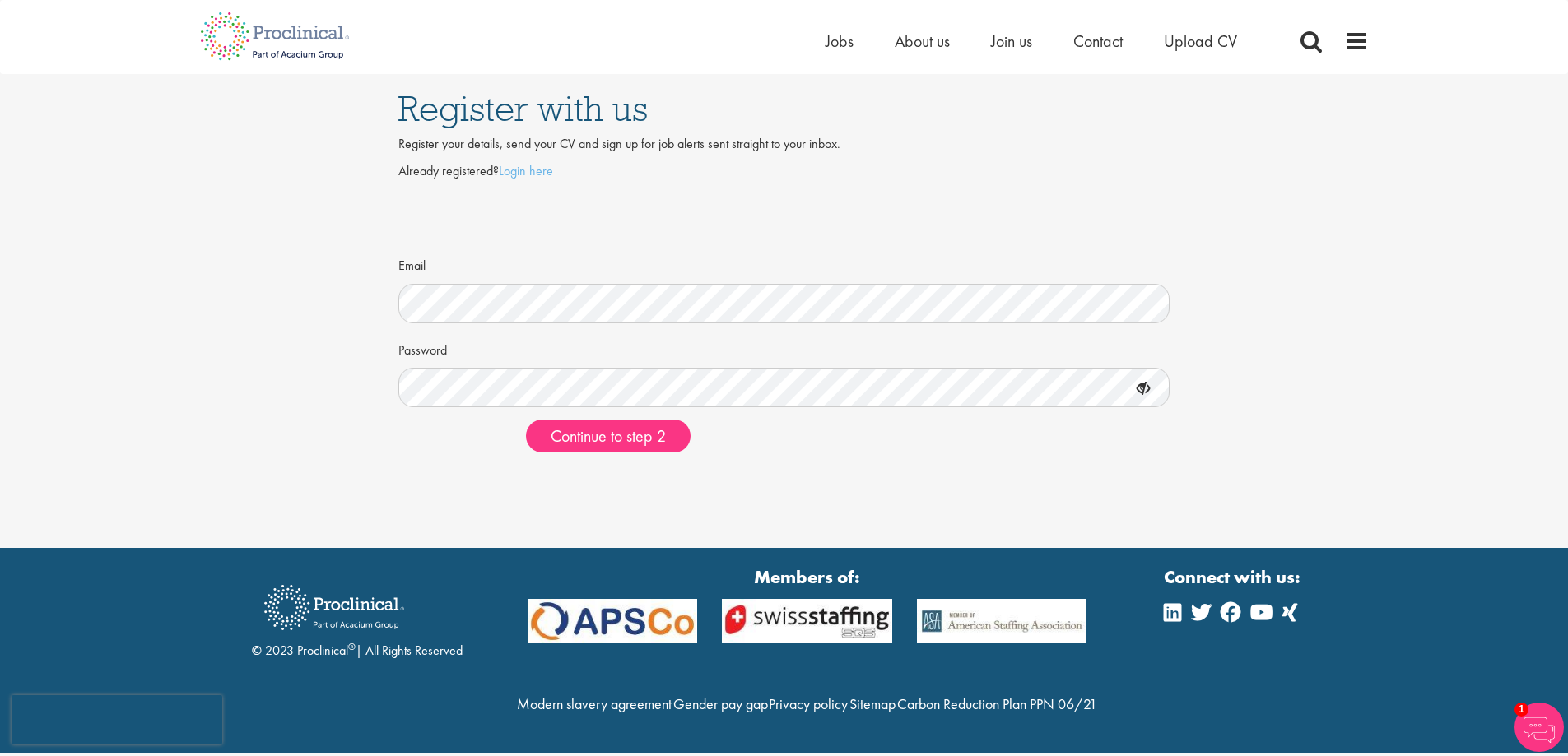
click at [1145, 387] on icon at bounding box center [1143, 389] width 28 height 28
click at [656, 447] on span "Continue to step 2" at bounding box center [608, 436] width 115 height 21
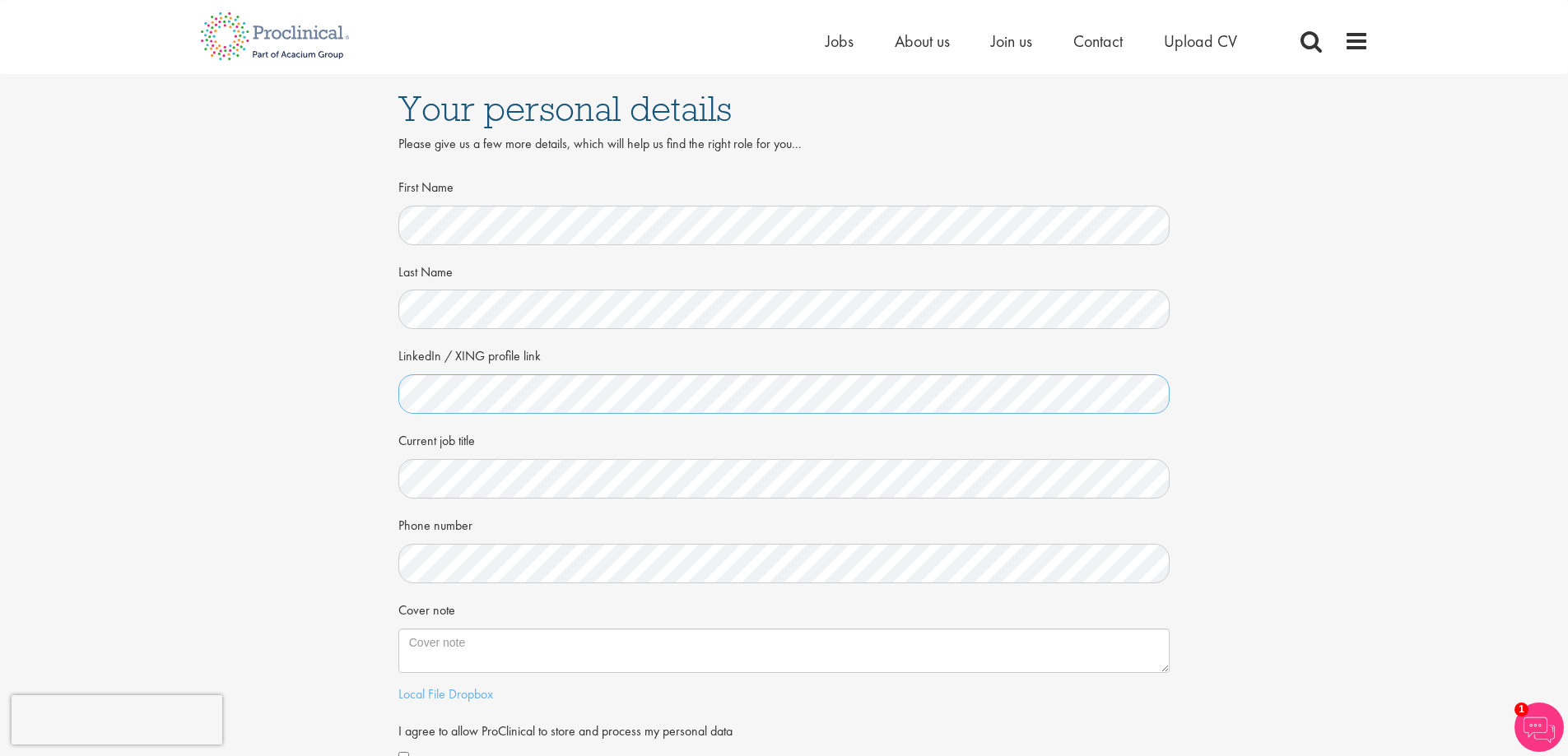
scroll to position [0, 214]
click at [667, 458] on div "Current job title" at bounding box center [784, 463] width 772 height 72
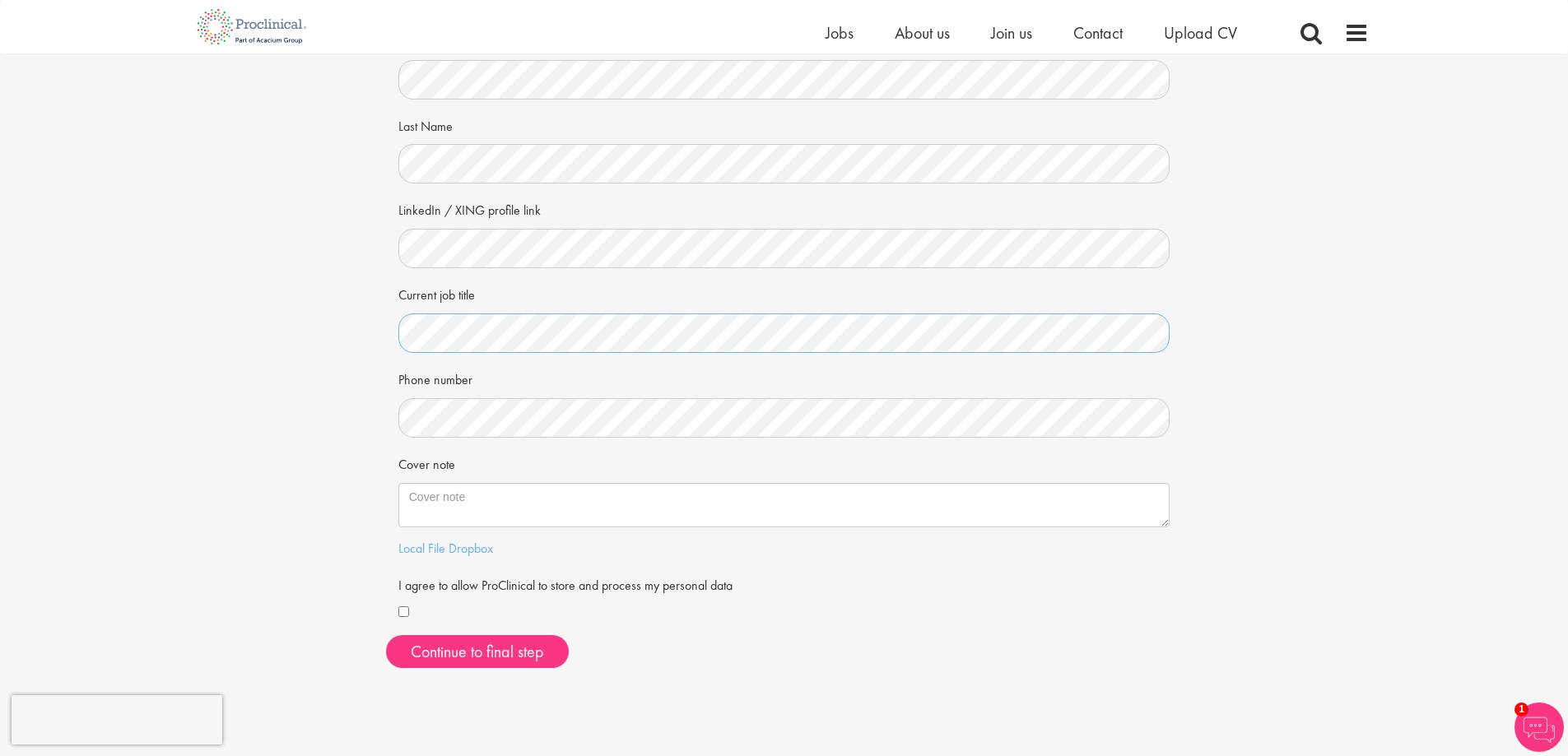
scroll to position [165, 0]
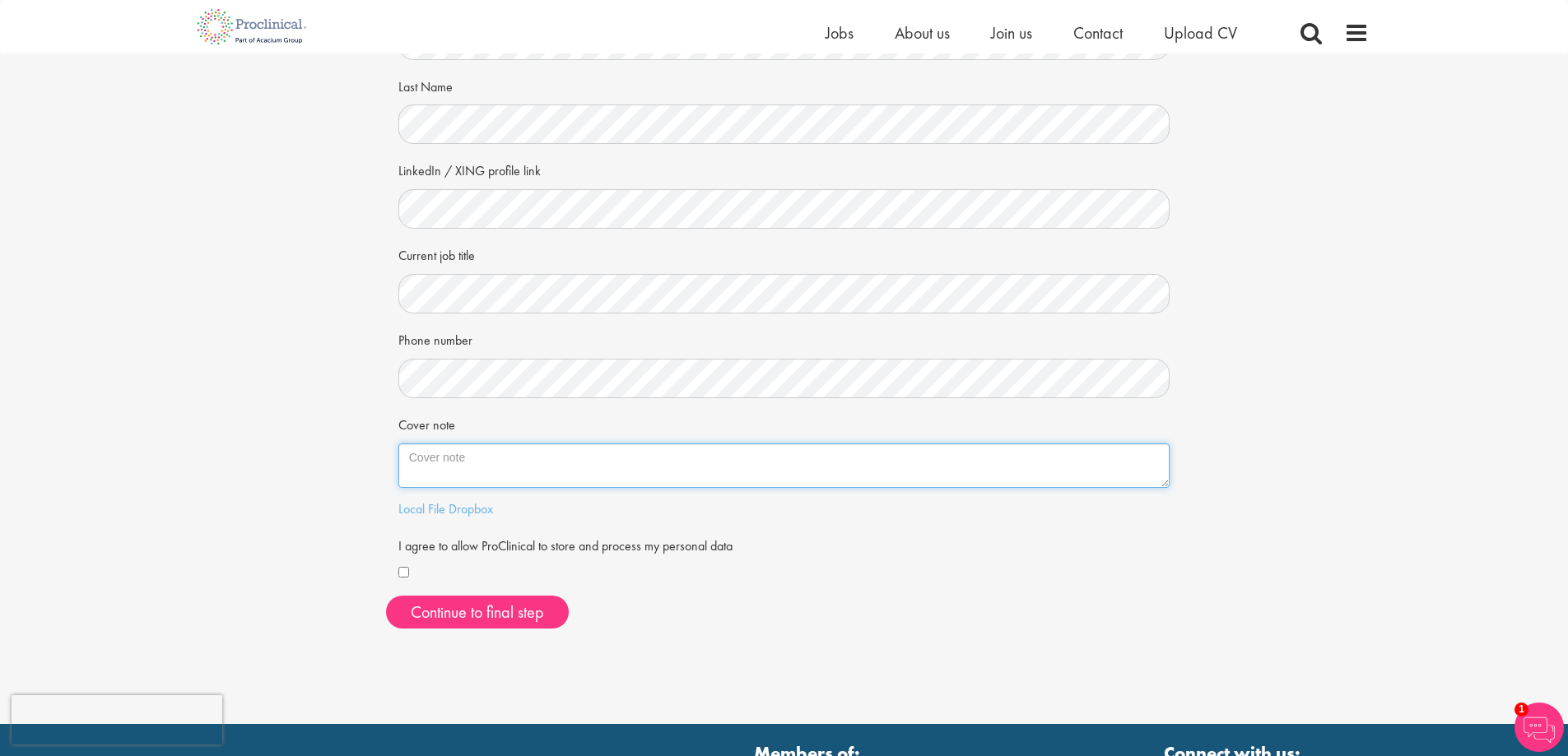
click at [474, 464] on textarea "Cover note" at bounding box center [784, 465] width 772 height 44
click at [442, 513] on link "Local File" at bounding box center [421, 509] width 47 height 18
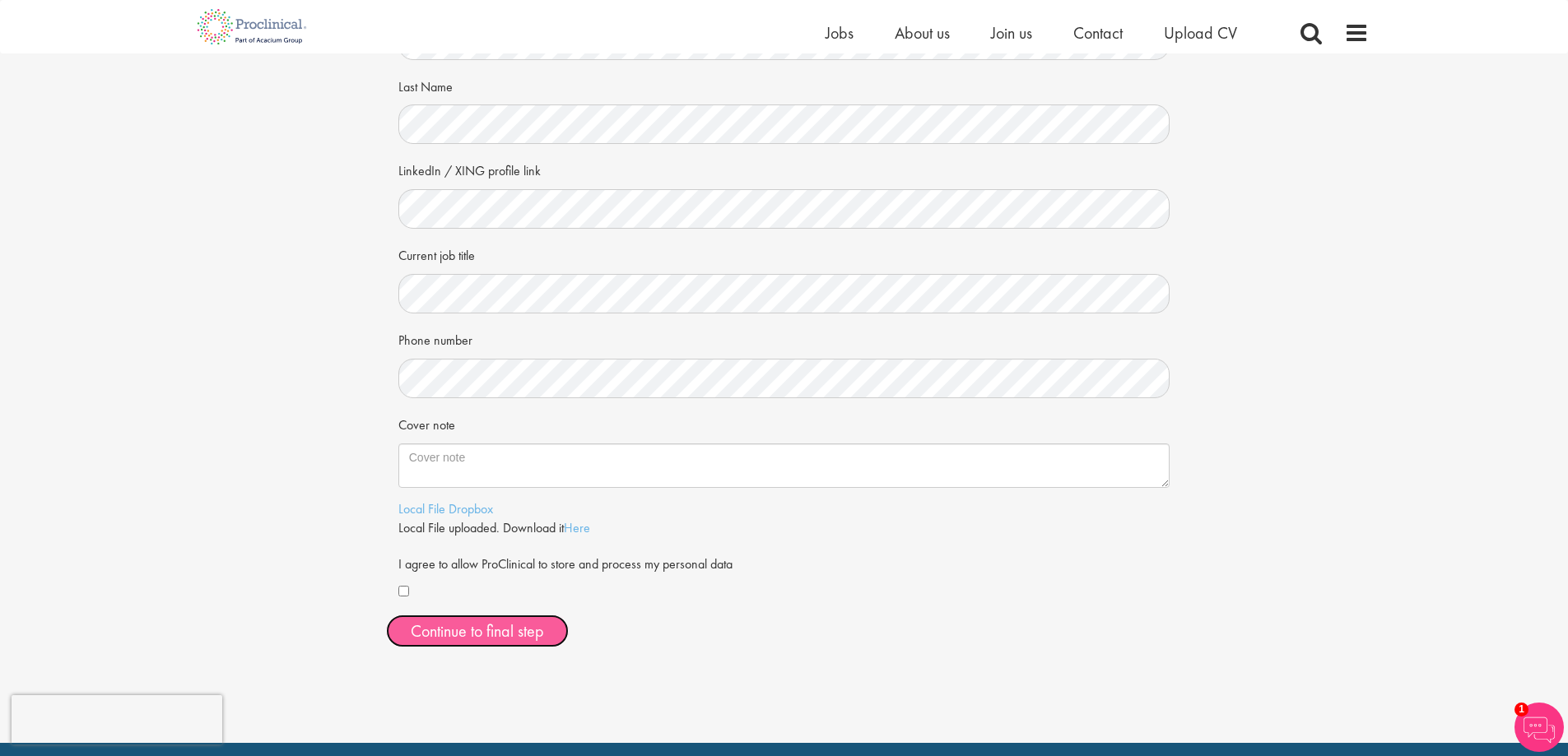
click at [425, 628] on button "Continue to final step" at bounding box center [477, 631] width 182 height 33
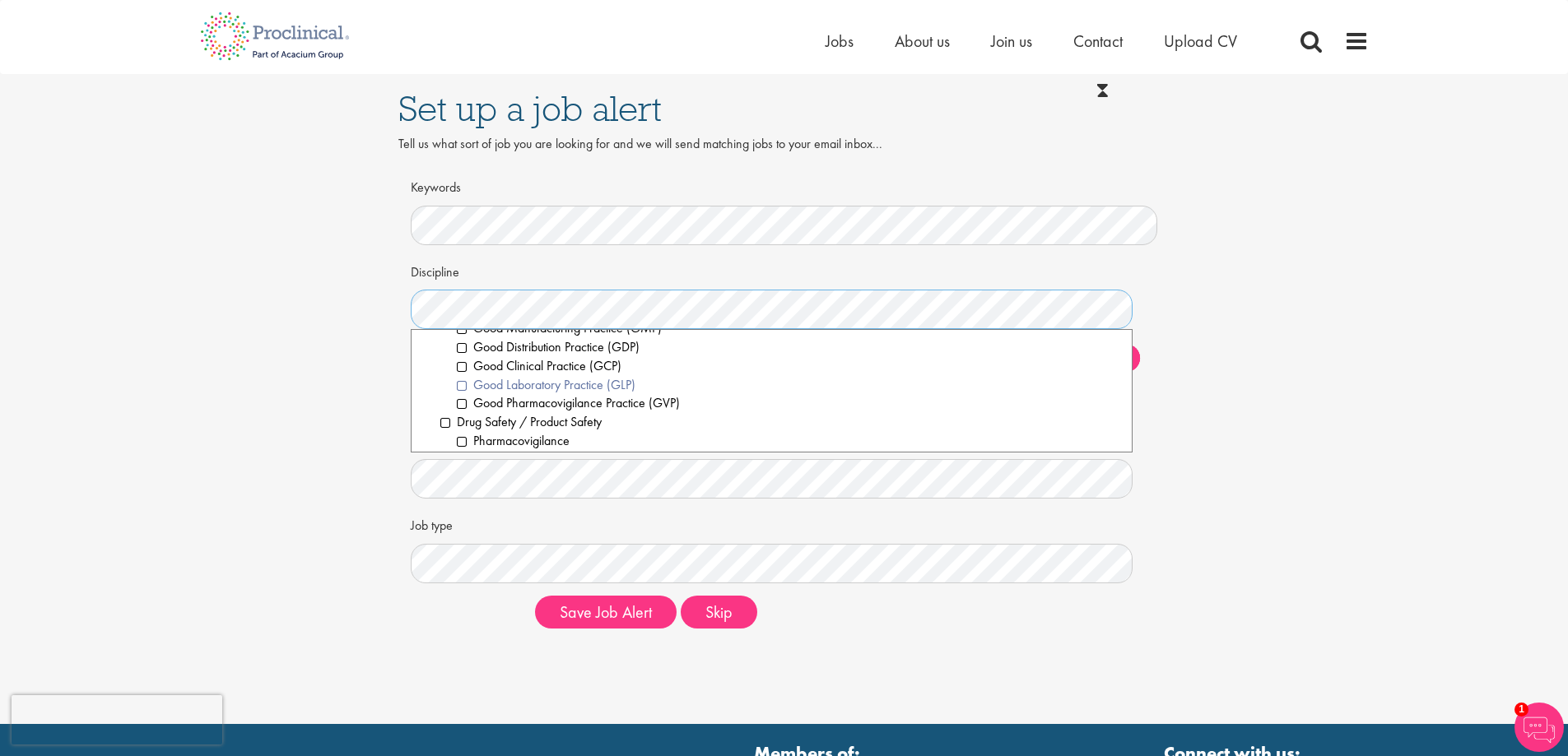
scroll to position [576, 0]
click at [460, 429] on li "Good Distribution Practice (GDP)" at bounding box center [788, 429] width 664 height 19
click at [467, 404] on li "Good Pharmacovigilance Practice (GVP)" at bounding box center [788, 403] width 664 height 19
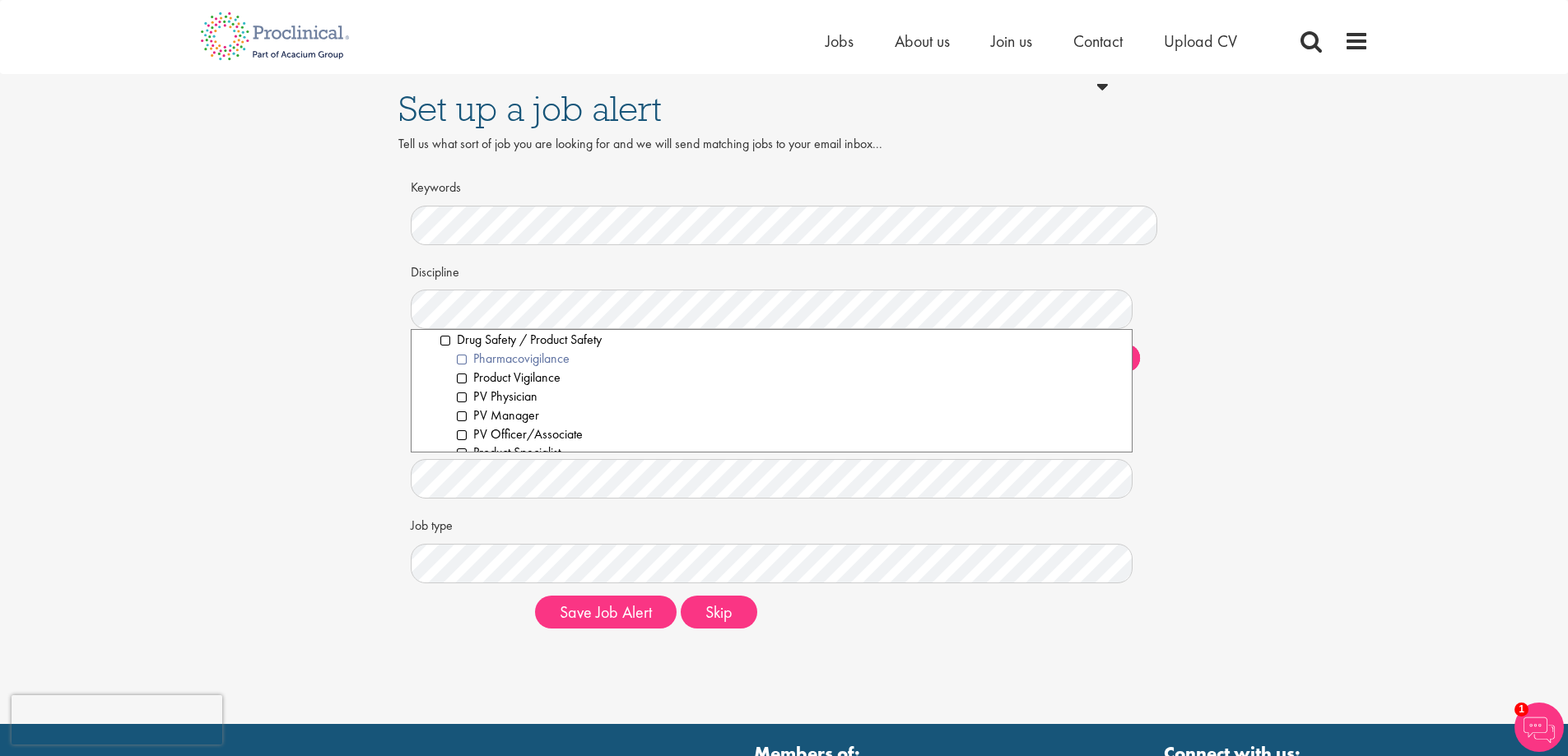
click at [469, 359] on li "Pharmacovigilance" at bounding box center [788, 359] width 664 height 19
click at [464, 444] on li "Medical Advisor" at bounding box center [788, 445] width 664 height 19
click at [464, 369] on li "Supply Chain" at bounding box center [788, 367] width 664 height 19
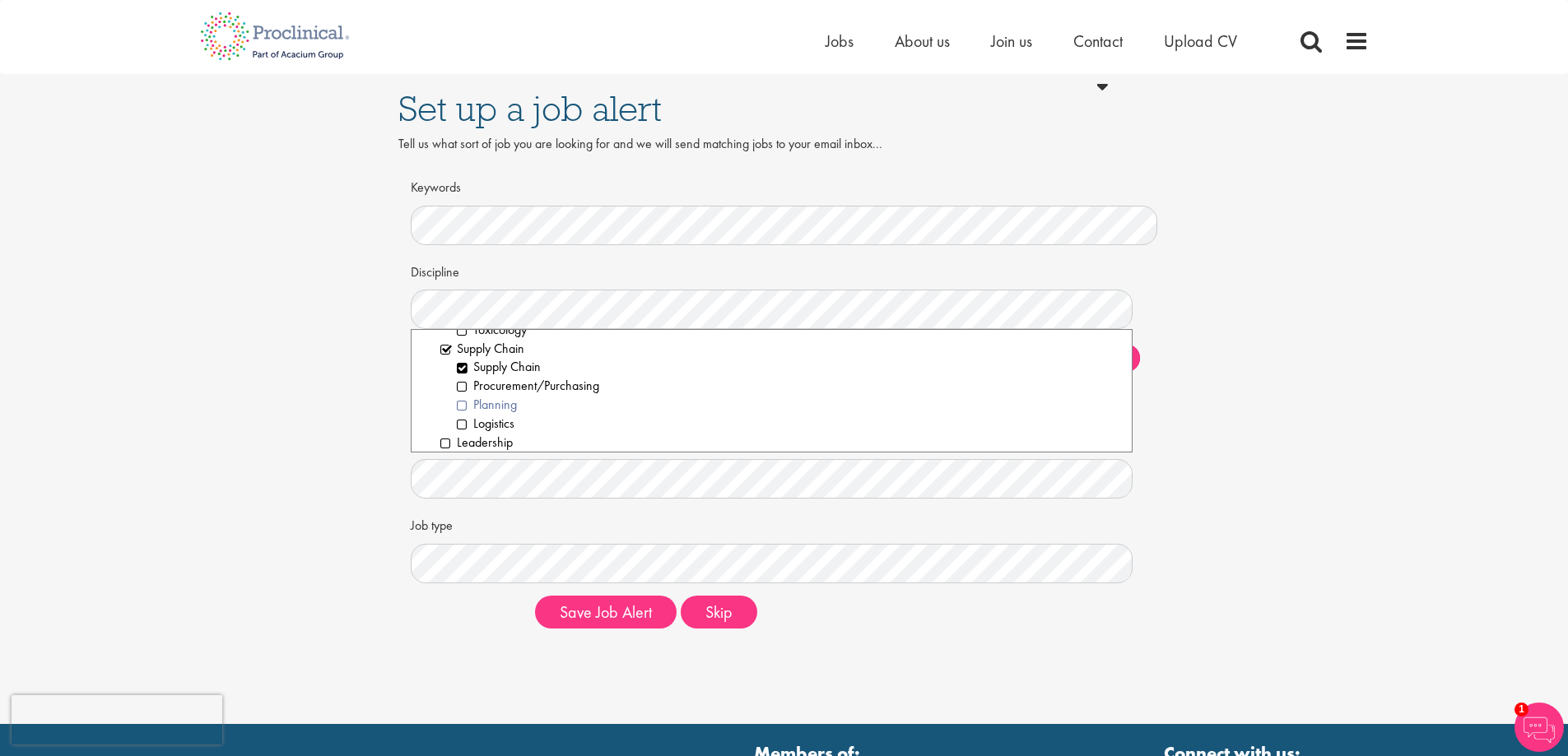
click at [464, 401] on li "Planning" at bounding box center [788, 405] width 664 height 19
click at [459, 419] on li "Logistics" at bounding box center [788, 424] width 664 height 19
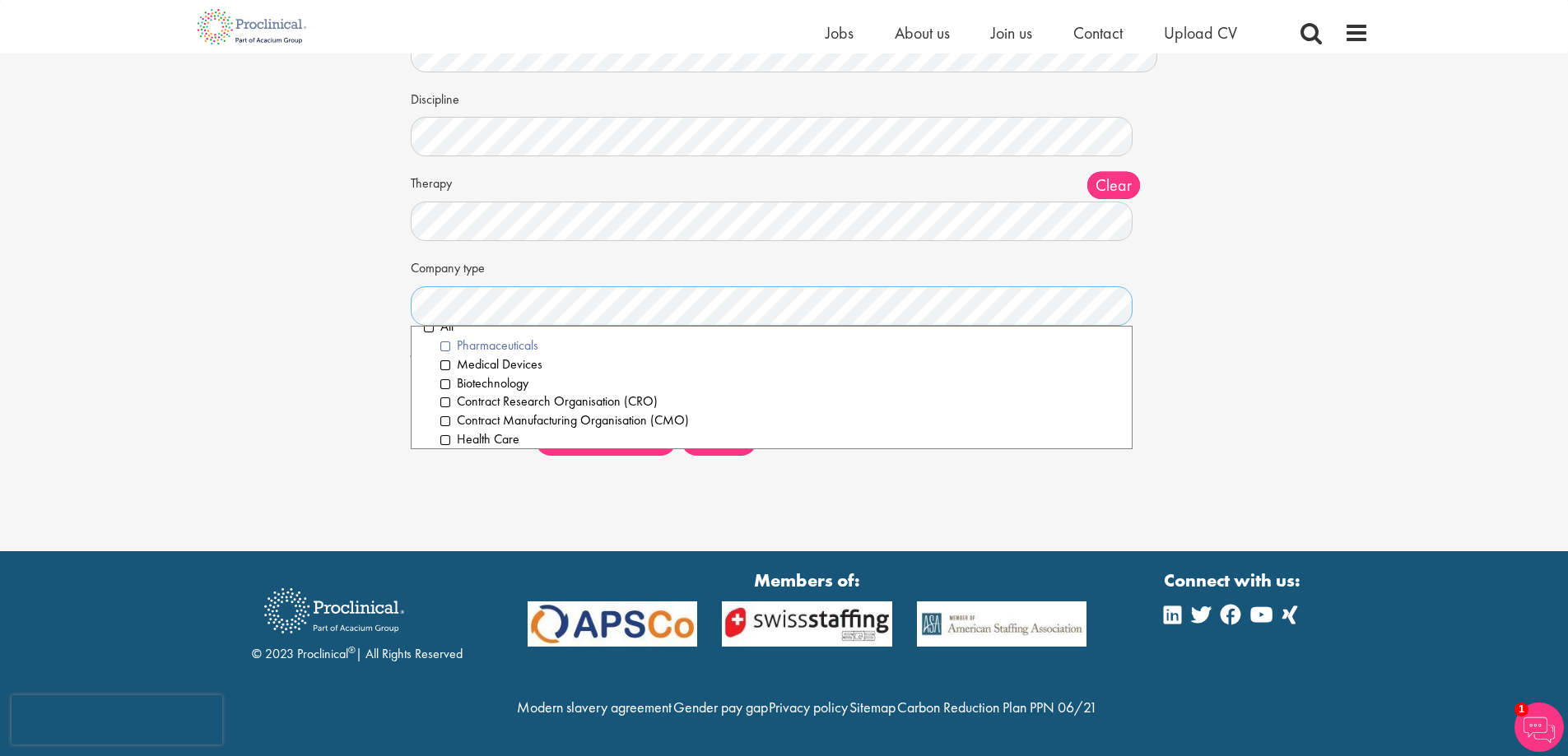
scroll to position [0, 0]
click at [429, 335] on li "All" at bounding box center [772, 344] width 696 height 19
click at [404, 409] on div "Keywords Discipline Clear All Computer Science Data Science Recruitment Consult…" at bounding box center [784, 234] width 772 height 468
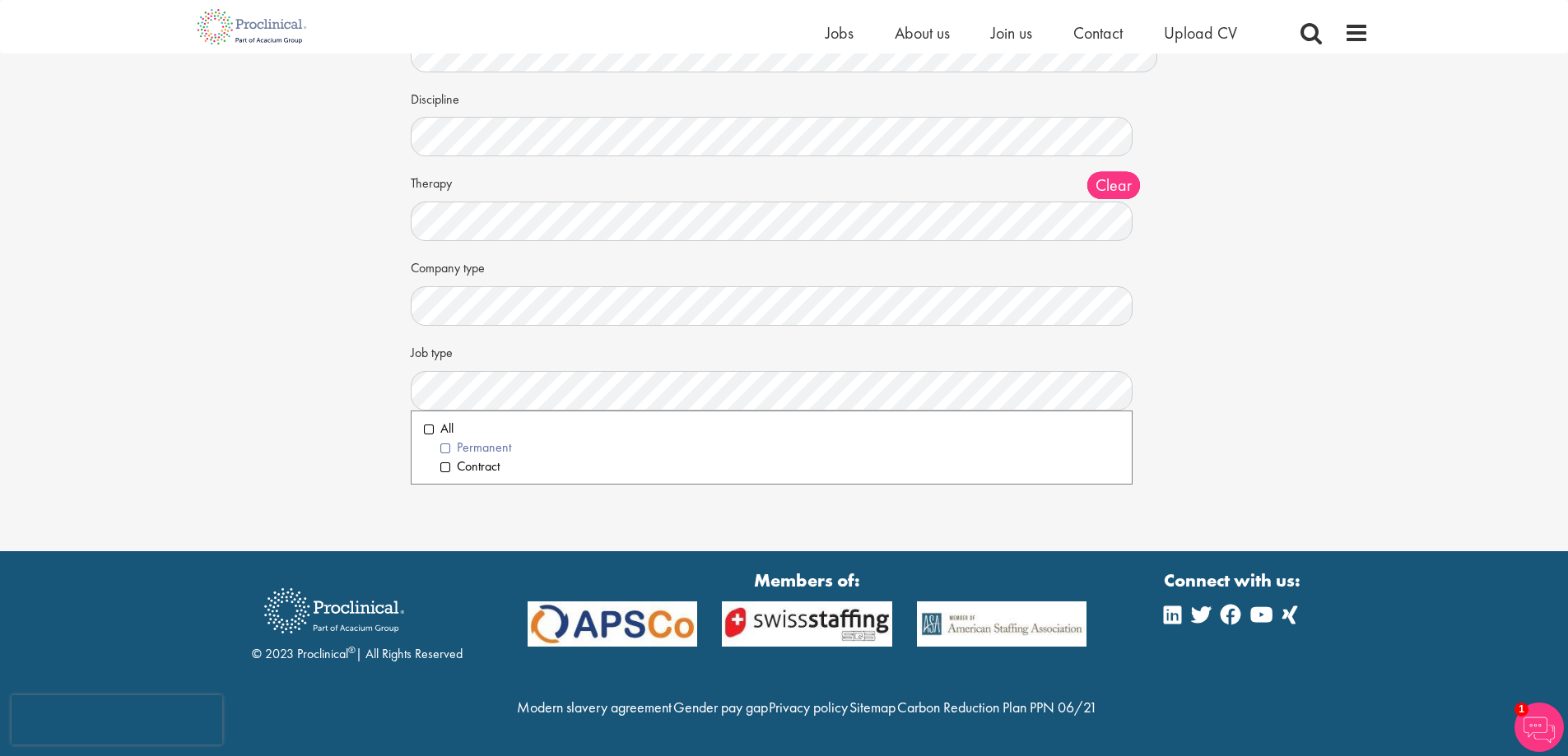
click at [446, 441] on li "Permanent" at bounding box center [780, 448] width 679 height 19
click at [353, 491] on div "Set up a job alert Tell us what sort of job you are looking for and we will sen…" at bounding box center [784, 200] width 1568 height 703
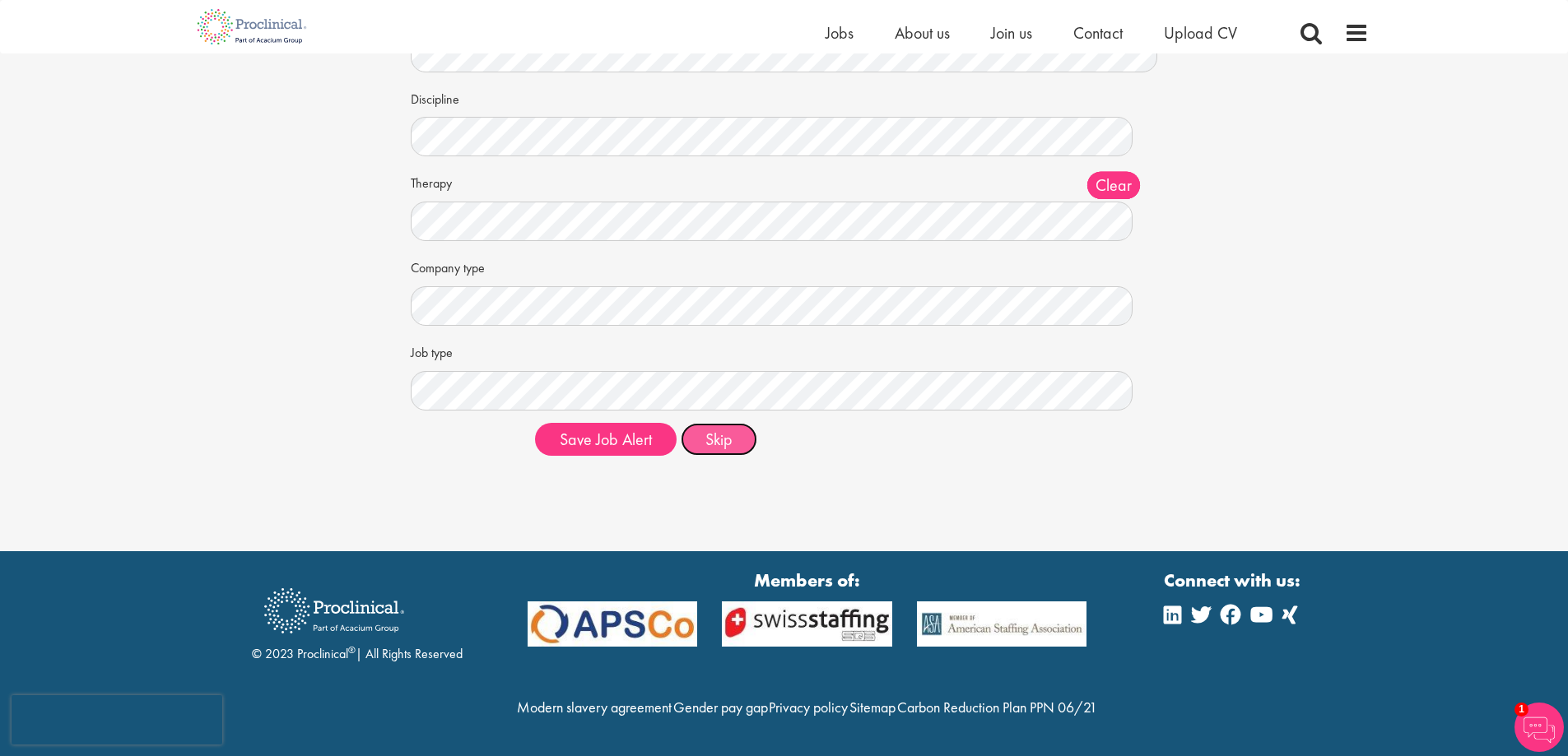
click at [735, 433] on button "Skip" at bounding box center [718, 440] width 77 height 33
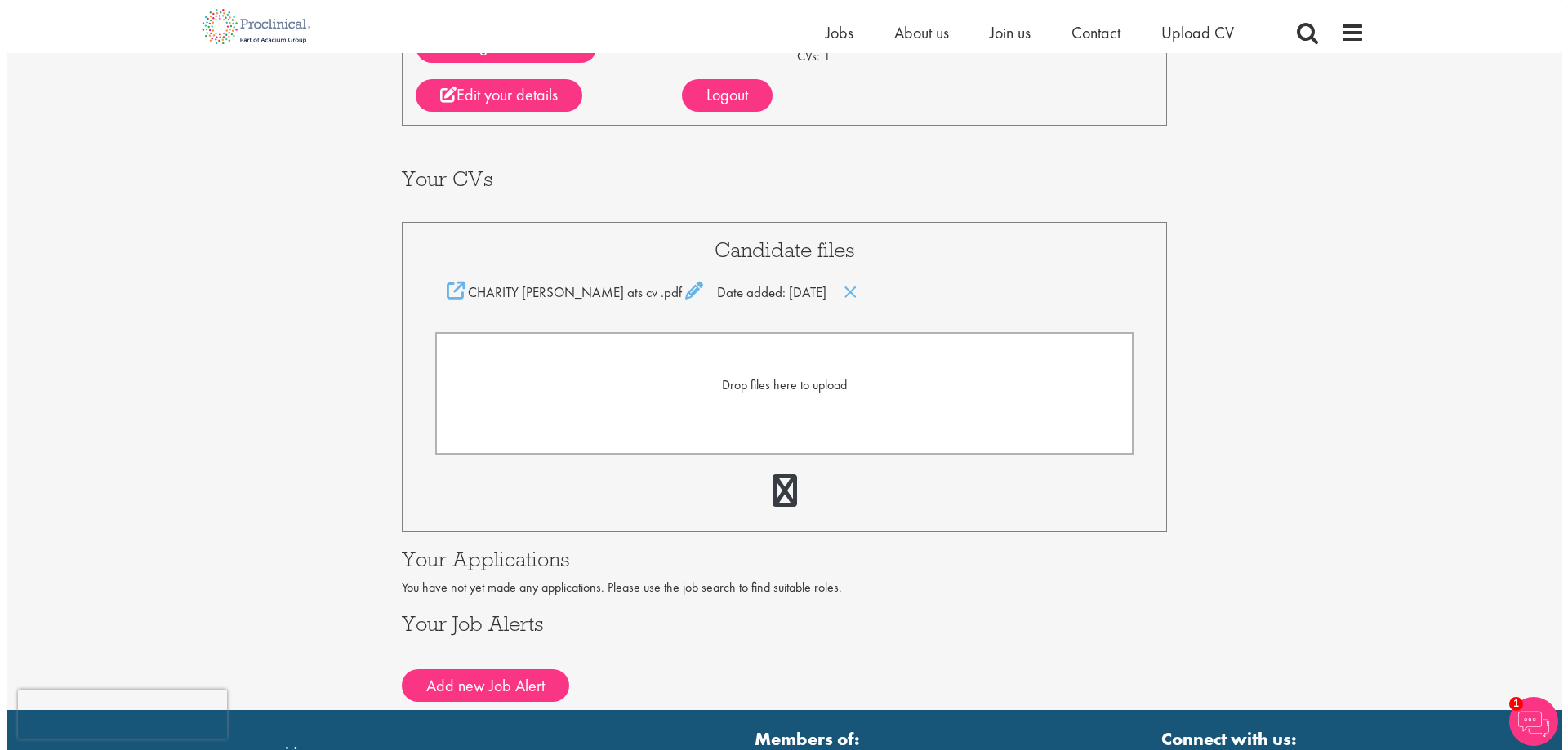
scroll to position [245, 0]
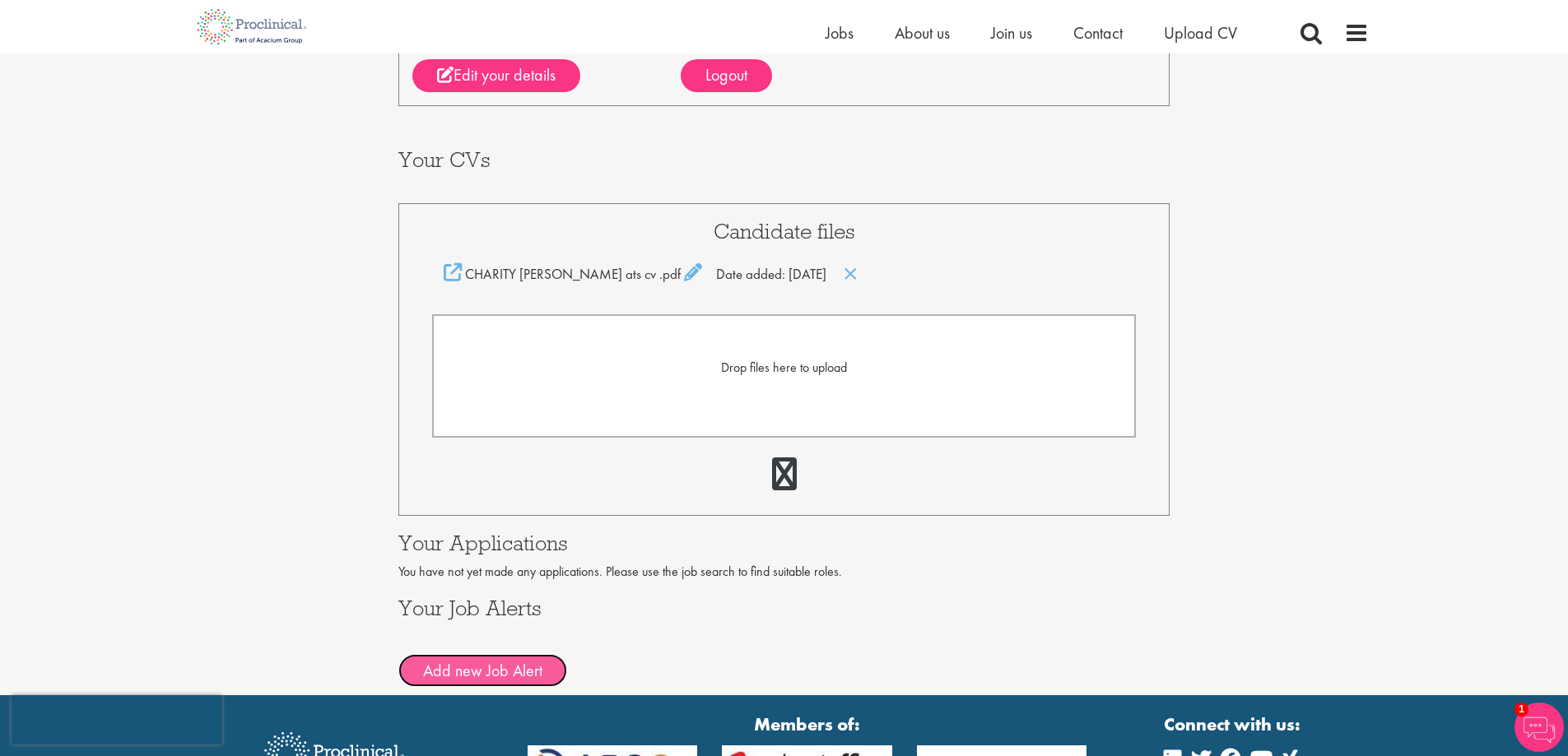
click at [501, 672] on button "Add new Job Alert" at bounding box center [482, 671] width 168 height 33
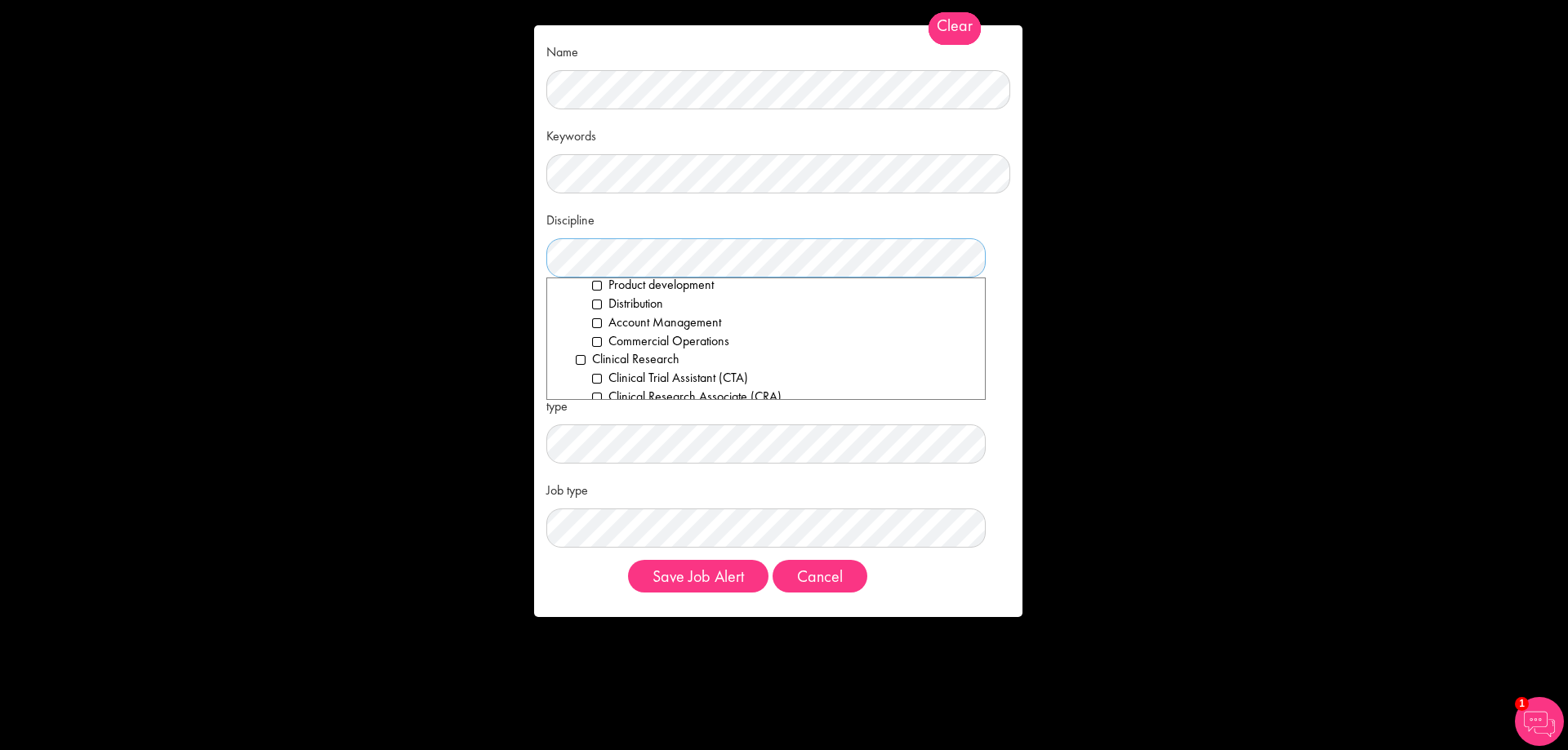
scroll to position [327, 0]
click at [579, 339] on li "Clinical Research" at bounding box center [774, 341] width 397 height 18
click at [585, 320] on li "Compliance / Quality Assurance" at bounding box center [774, 321] width 397 height 18
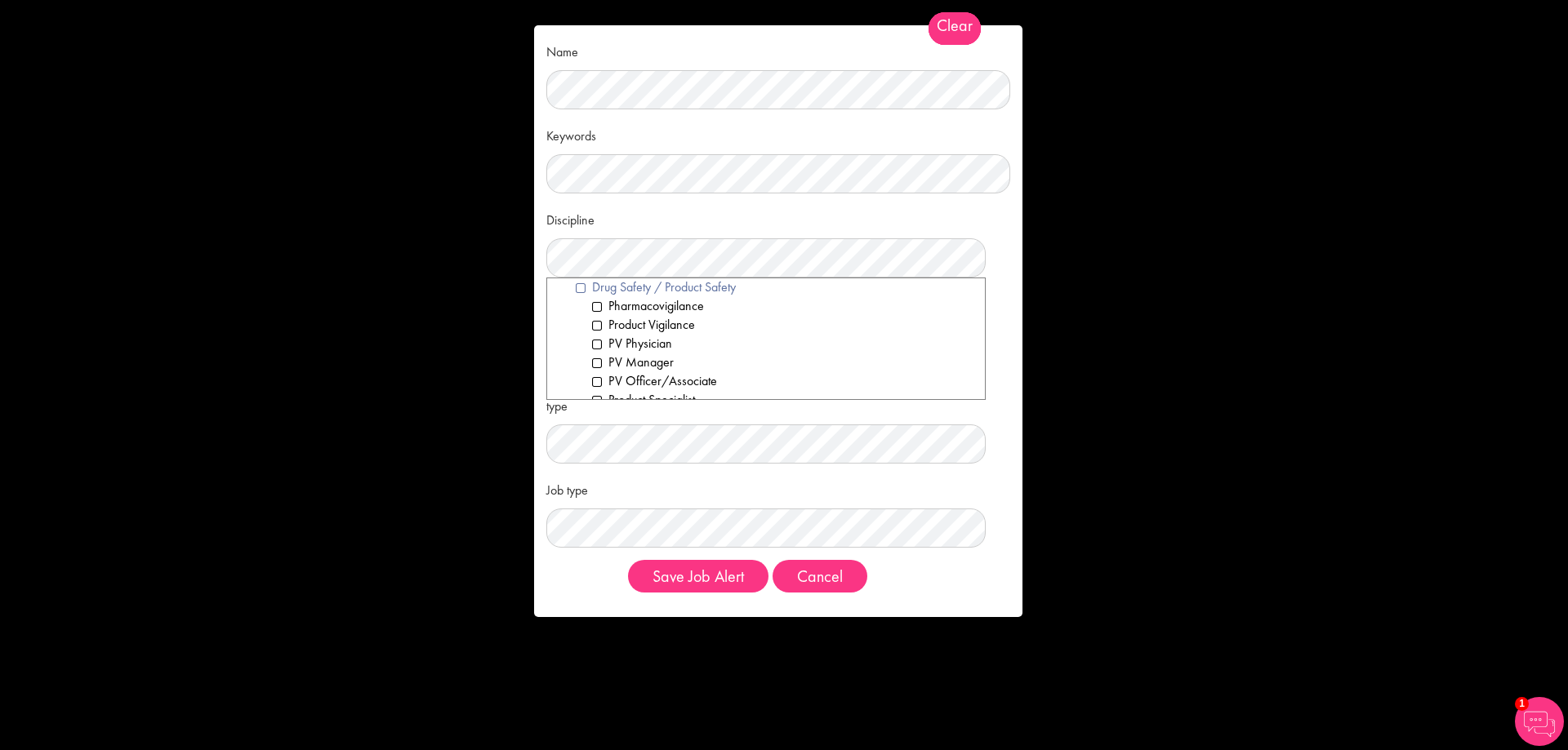
click at [581, 286] on li "Drug Safety / Product Safety" at bounding box center [774, 287] width 397 height 18
click at [581, 316] on li "Medical Affairs" at bounding box center [774, 318] width 397 height 18
click at [581, 373] on li "Supply Chain" at bounding box center [774, 378] width 397 height 18
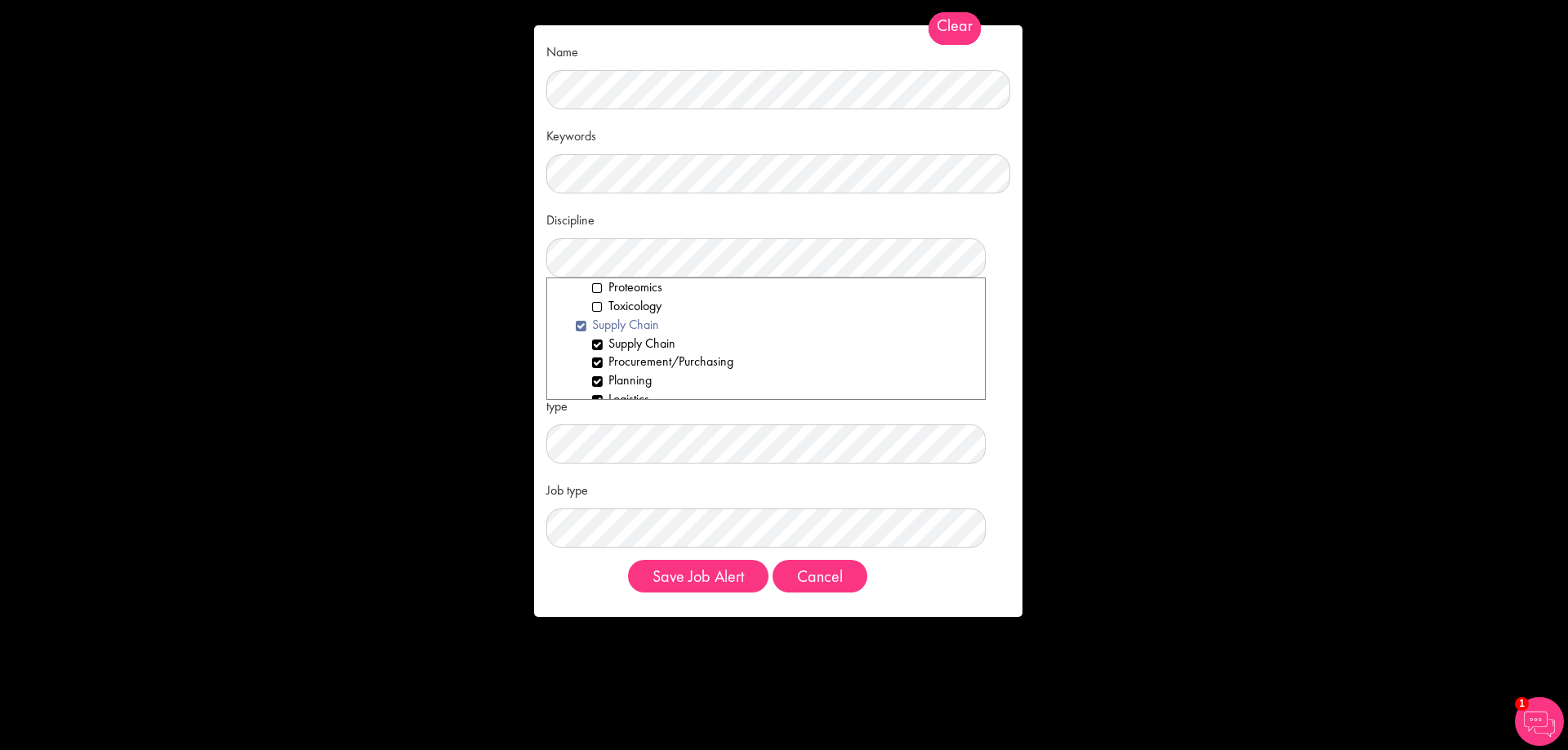
scroll to position [2375, 0]
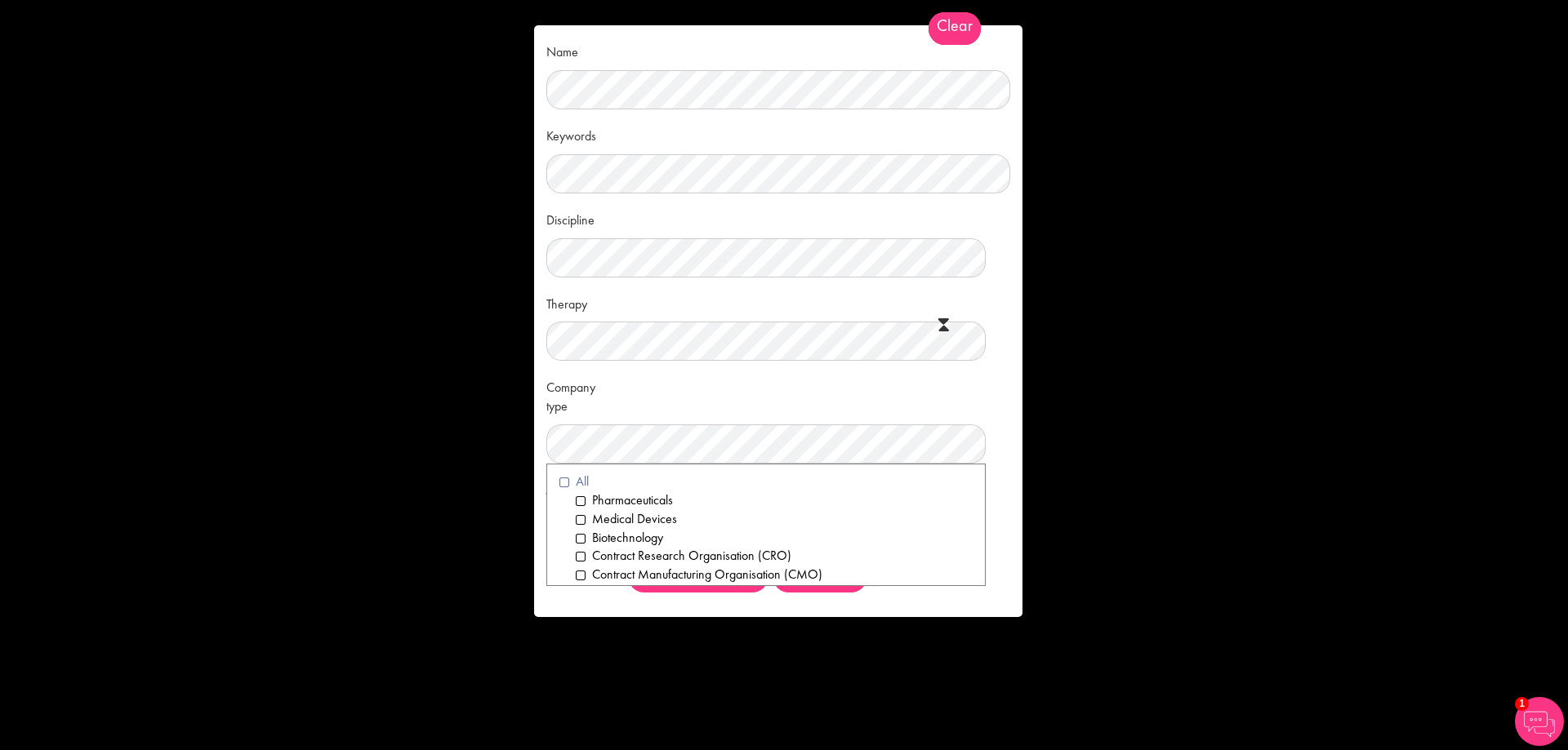
click at [559, 485] on li "All" at bounding box center [766, 482] width 413 height 18
click at [705, 385] on div "Company type Clear All Pharmaceuticals Medical Devices Biotechnology Contract R…" at bounding box center [778, 418] width 464 height 91
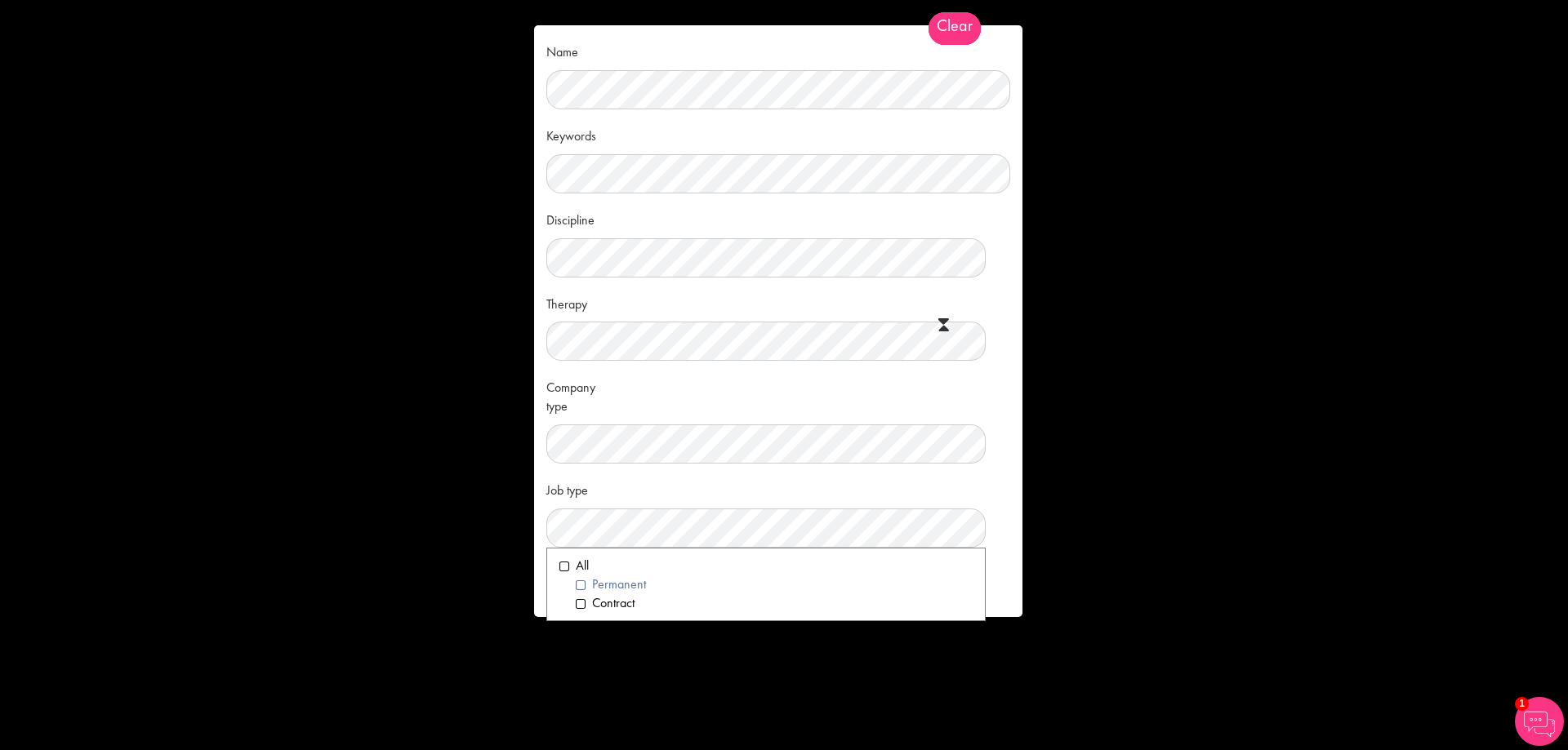
click at [579, 585] on li "Permanent" at bounding box center [774, 585] width 397 height 18
click at [887, 489] on div "Job type Clear All Permanent Contract" at bounding box center [778, 511] width 464 height 72
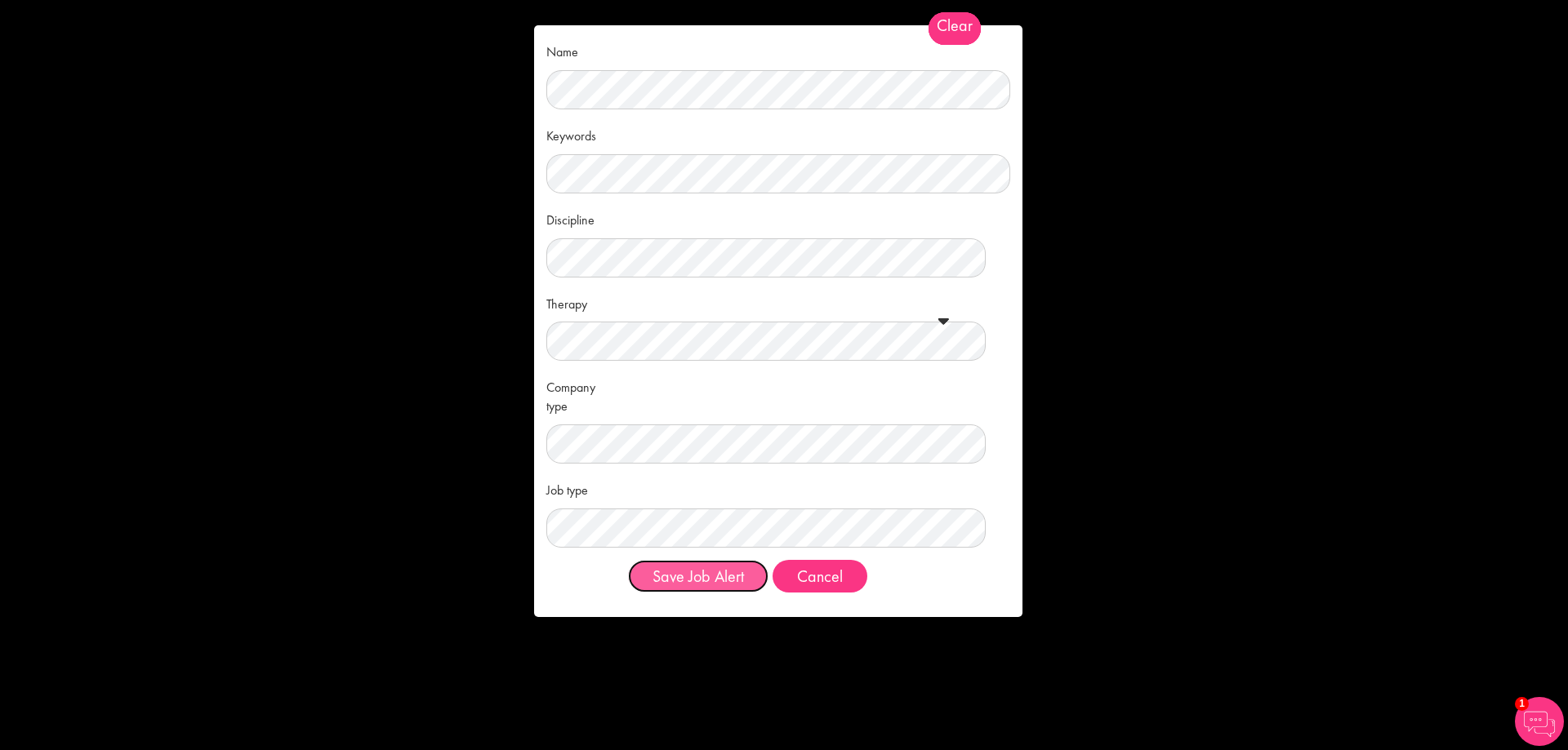
click at [748, 581] on button "Save Job Alert" at bounding box center [698, 576] width 141 height 33
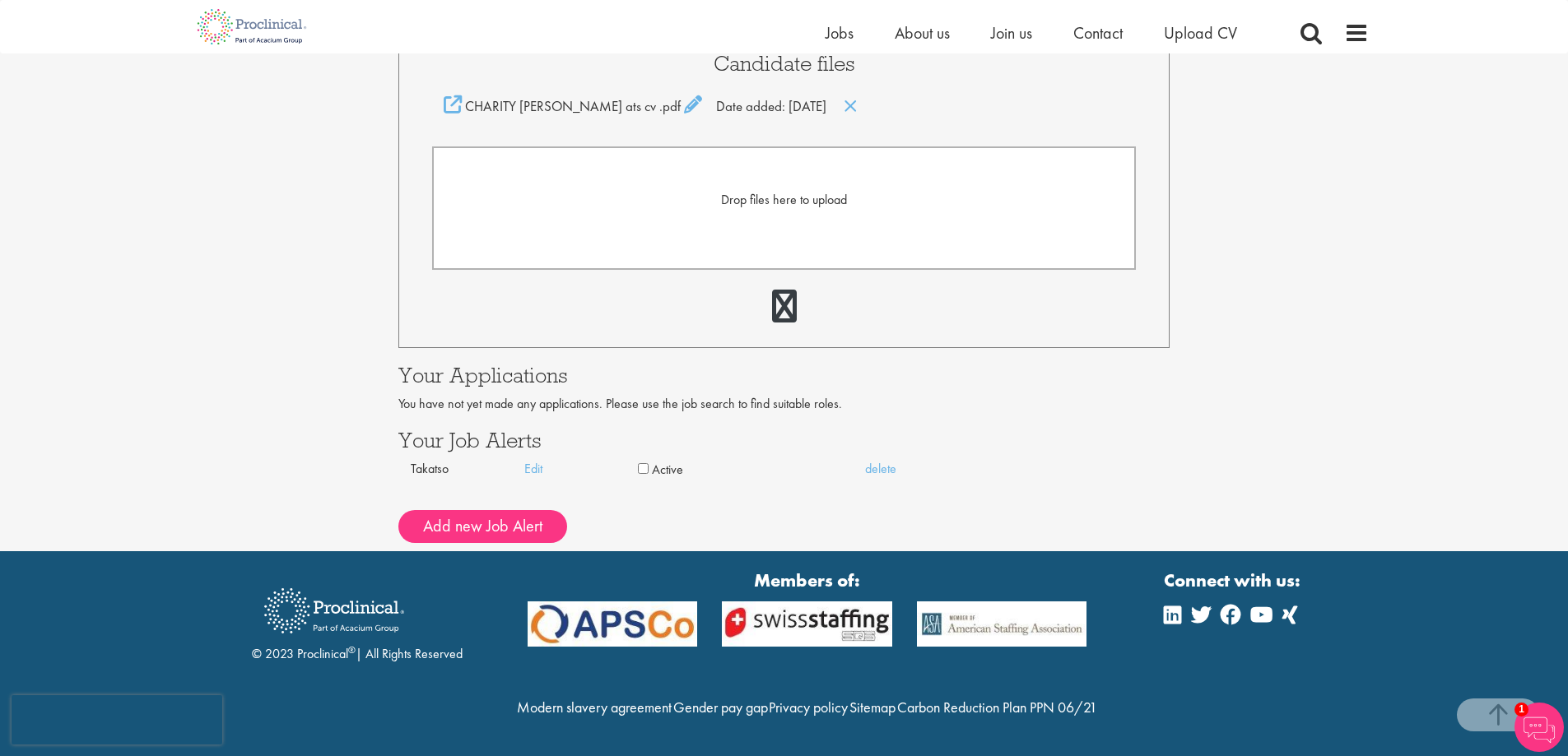
scroll to position [450, 0]
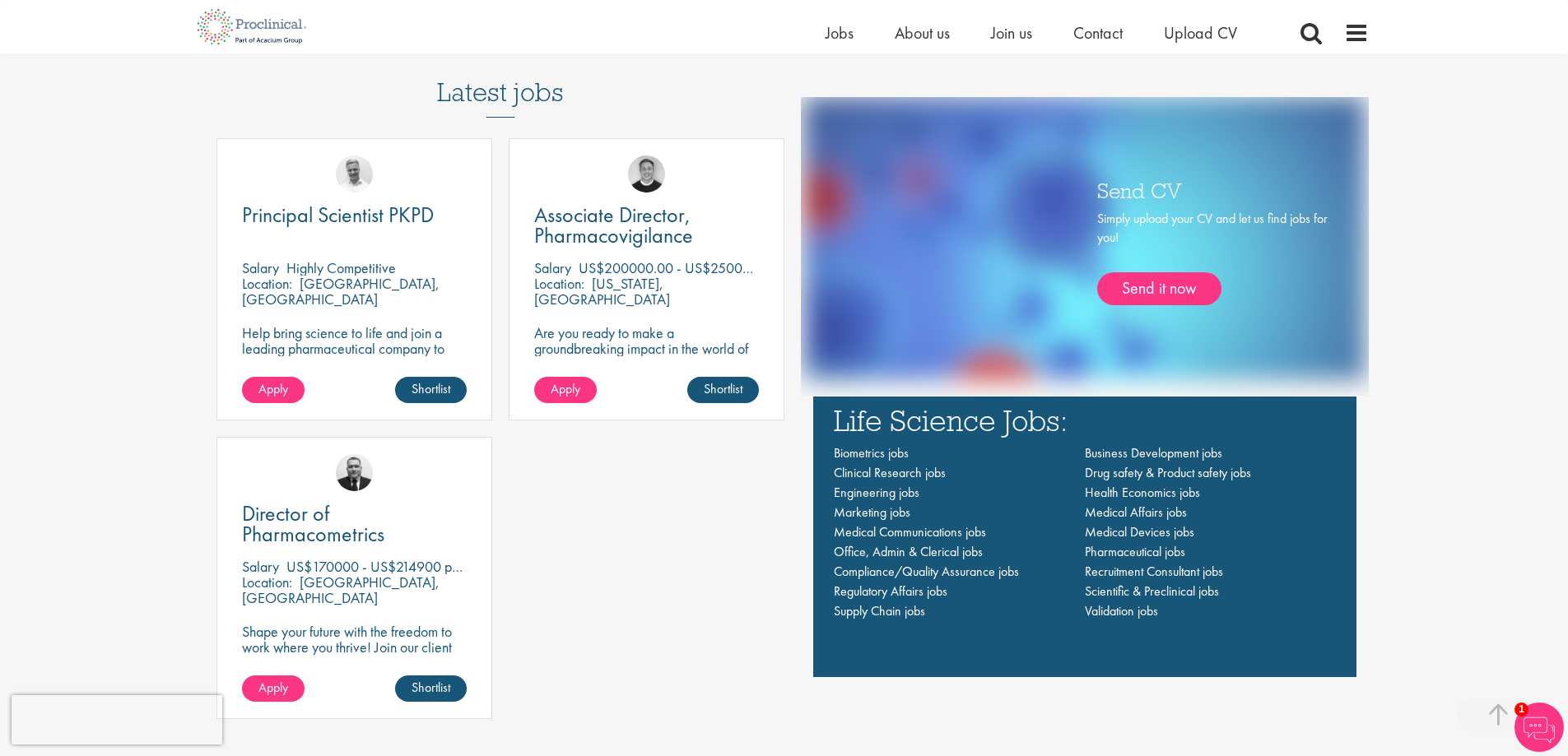
scroll to position [1152, 0]
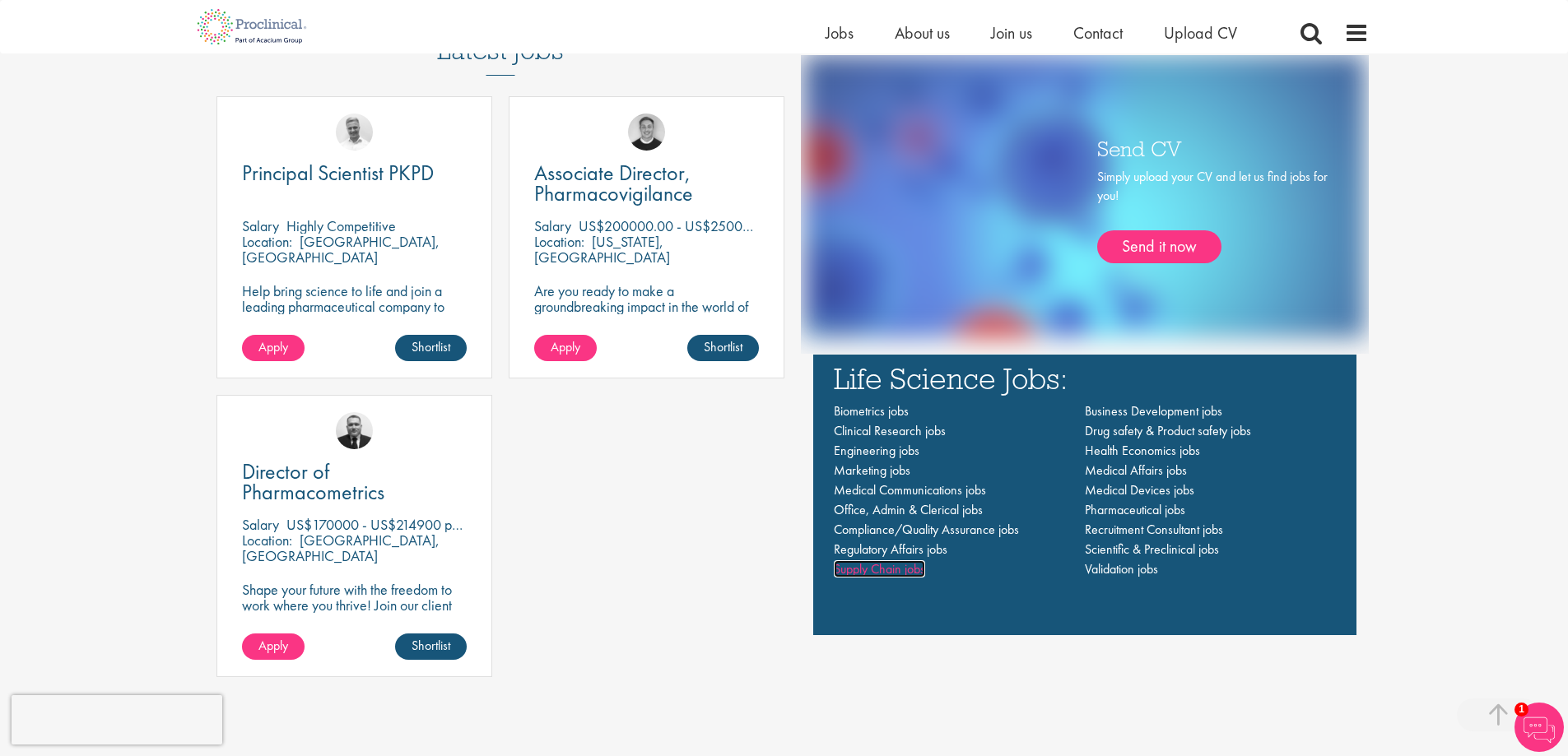
click at [876, 565] on span "Supply Chain jobs" at bounding box center [879, 568] width 92 height 18
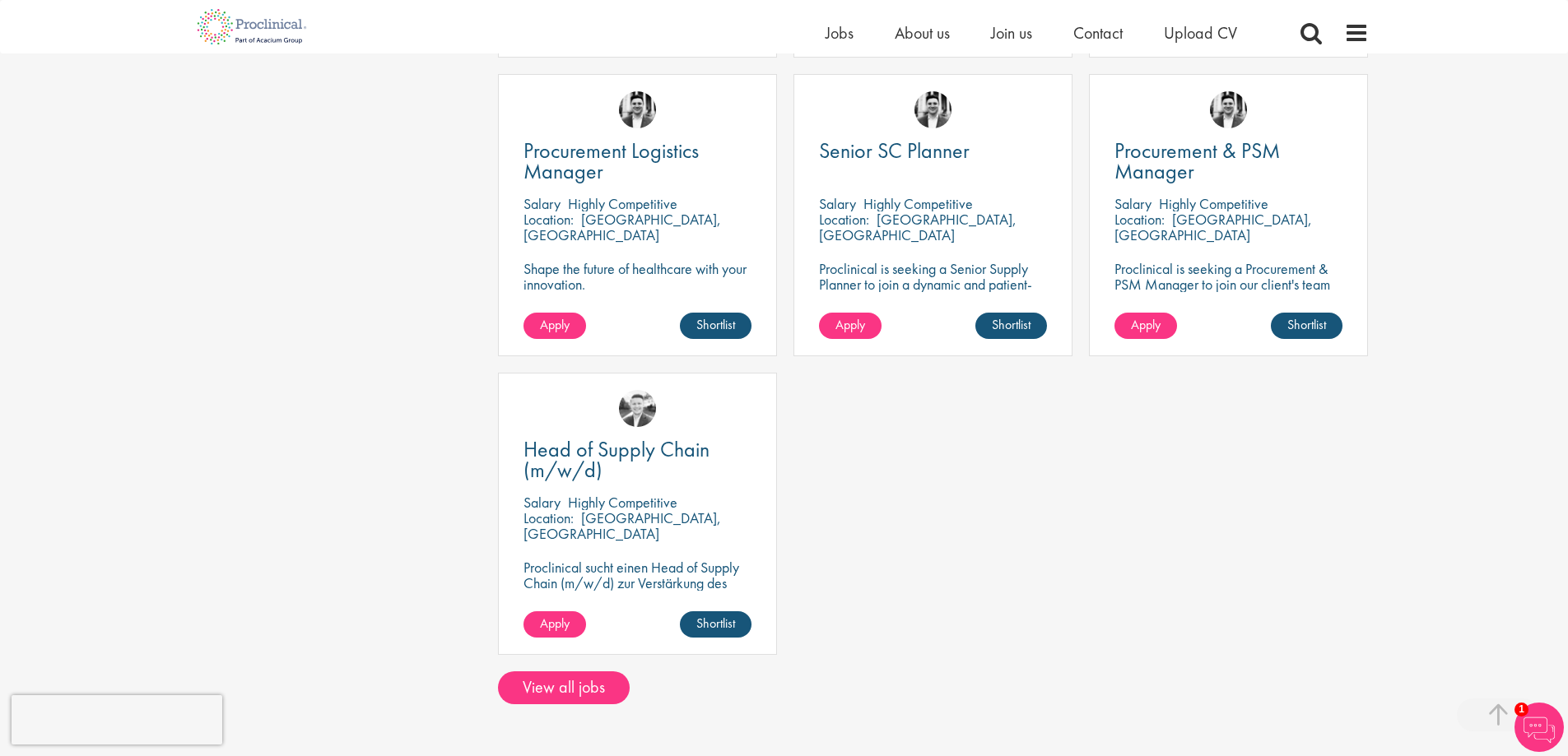
scroll to position [905, 0]
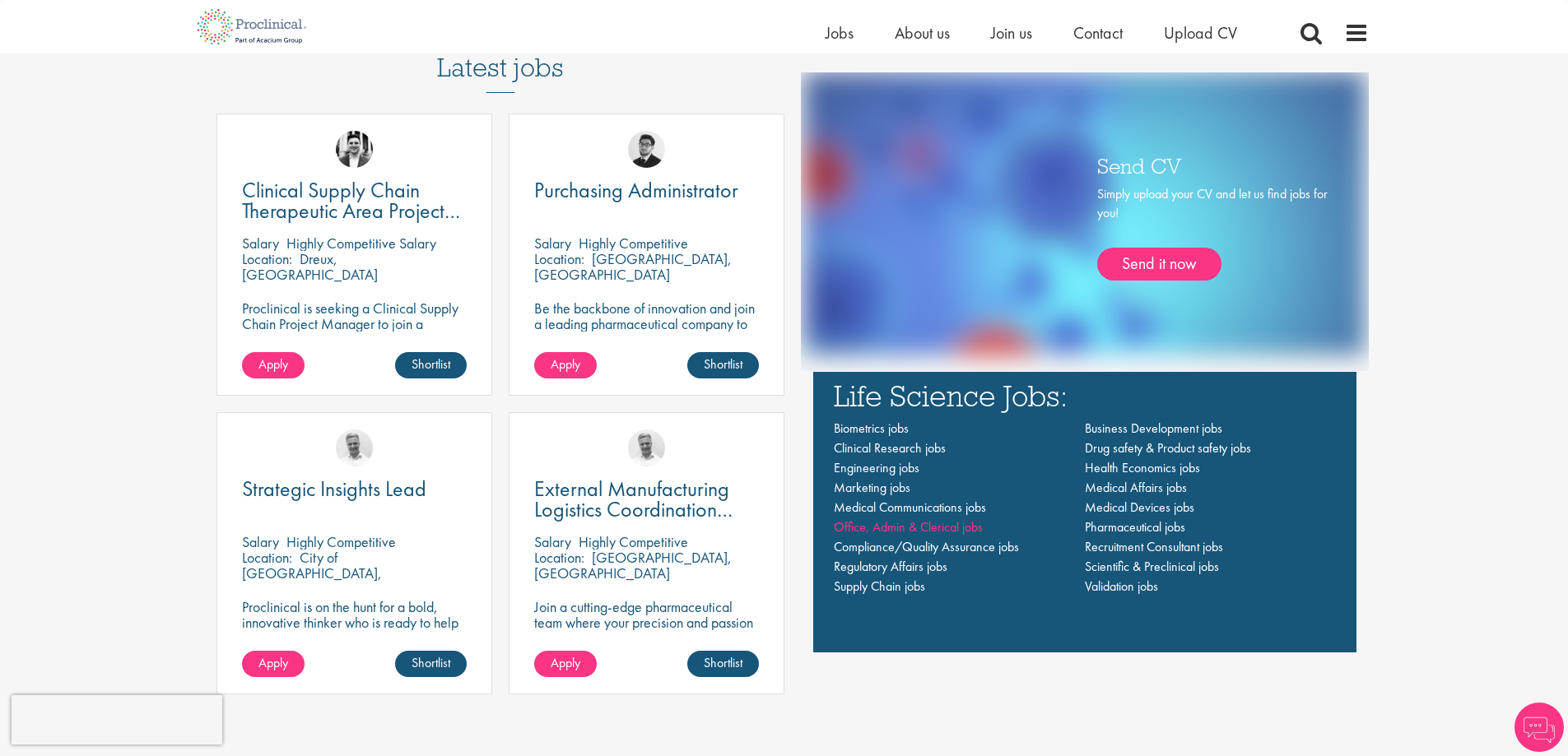
scroll to position [1152, 0]
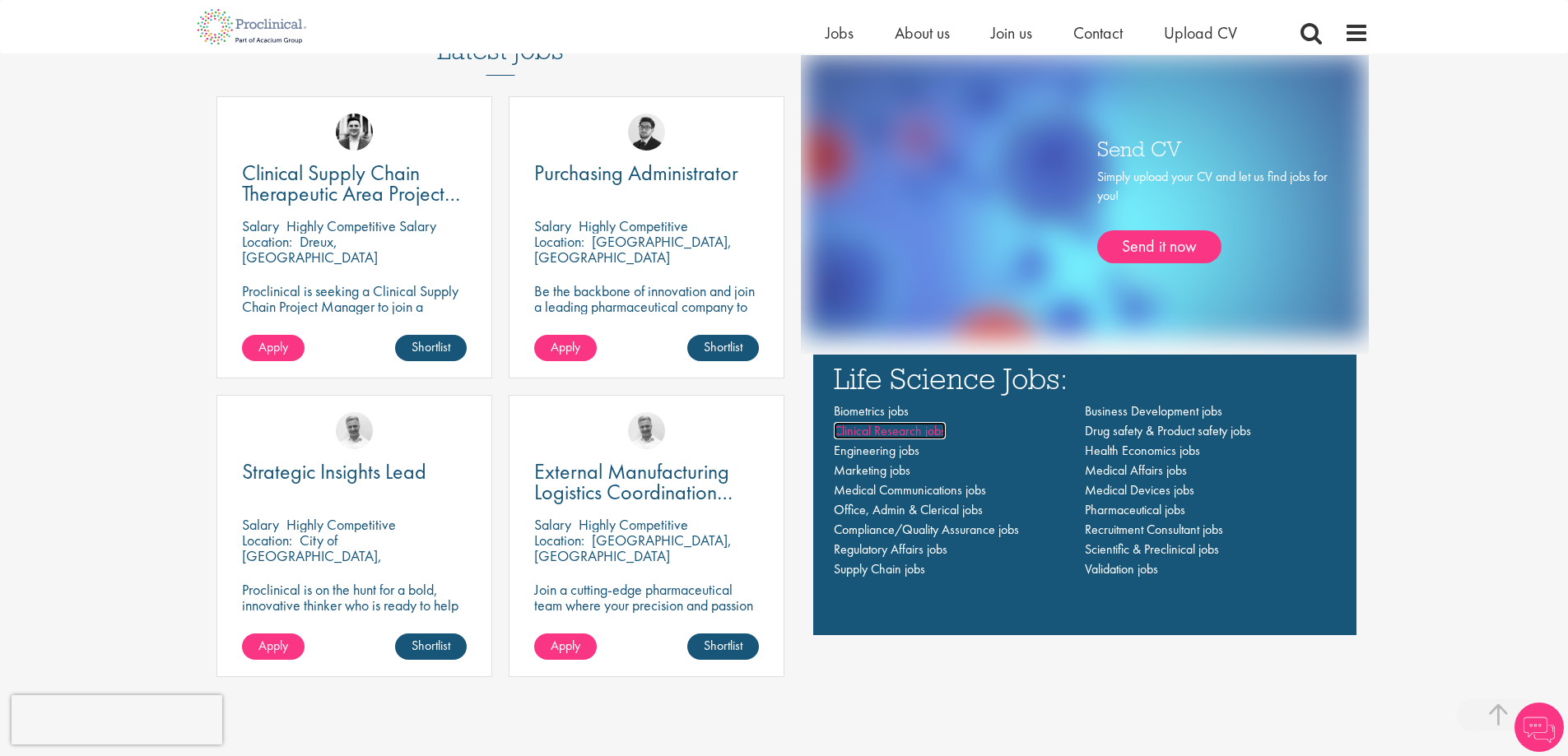
click at [879, 432] on span "Clinical Research jobs" at bounding box center [890, 430] width 112 height 18
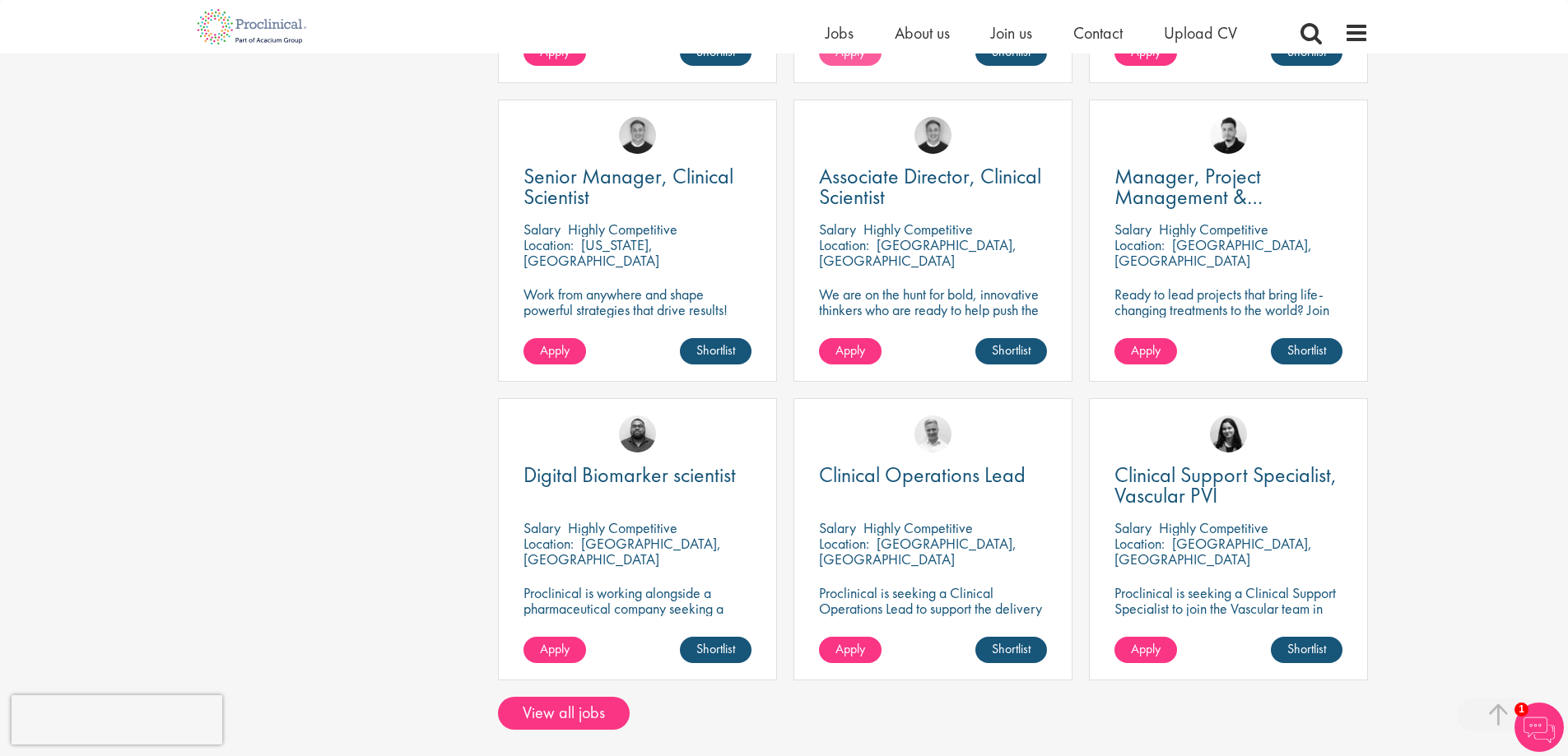
scroll to position [1234, 0]
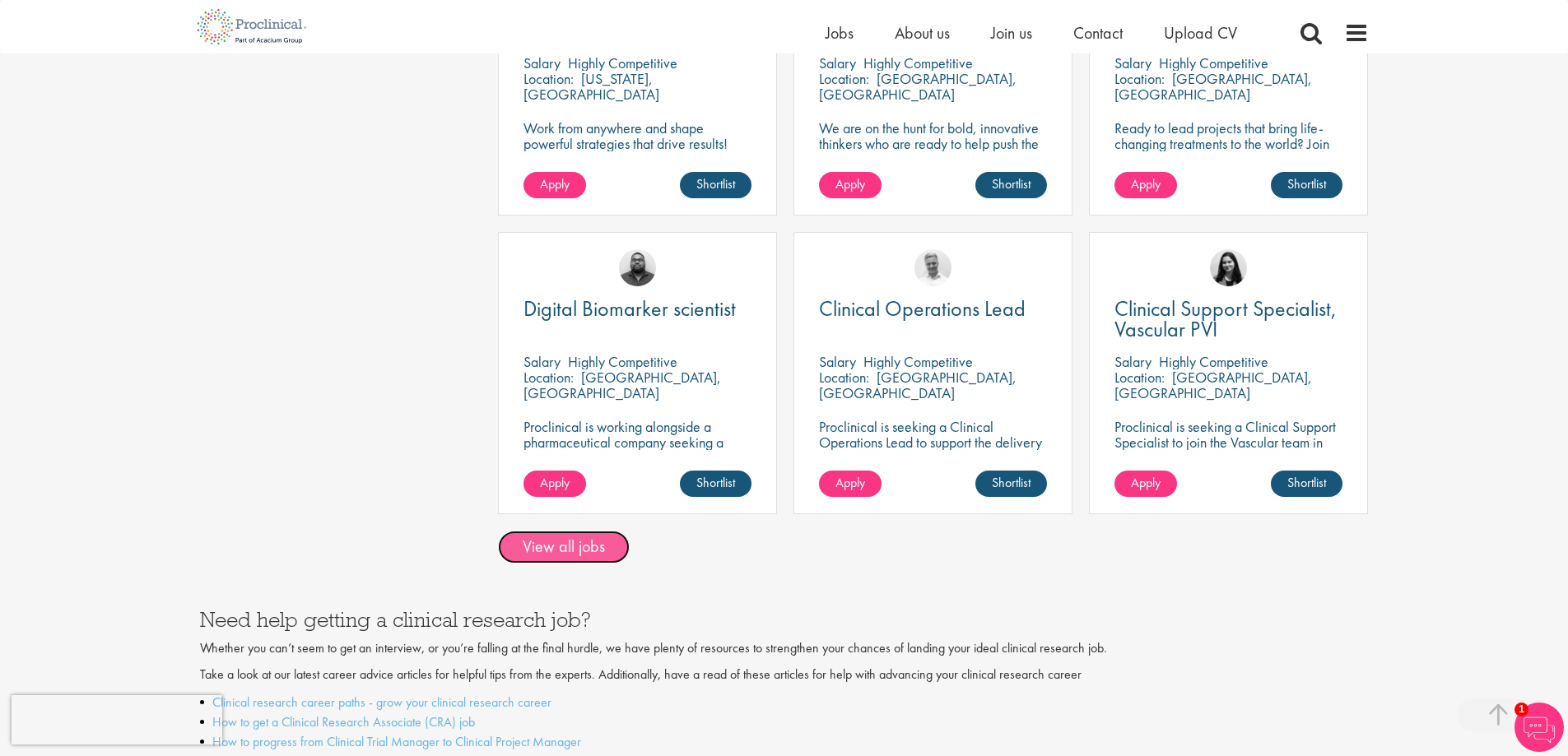
click at [534, 530] on link "View all jobs" at bounding box center [564, 547] width 131 height 33
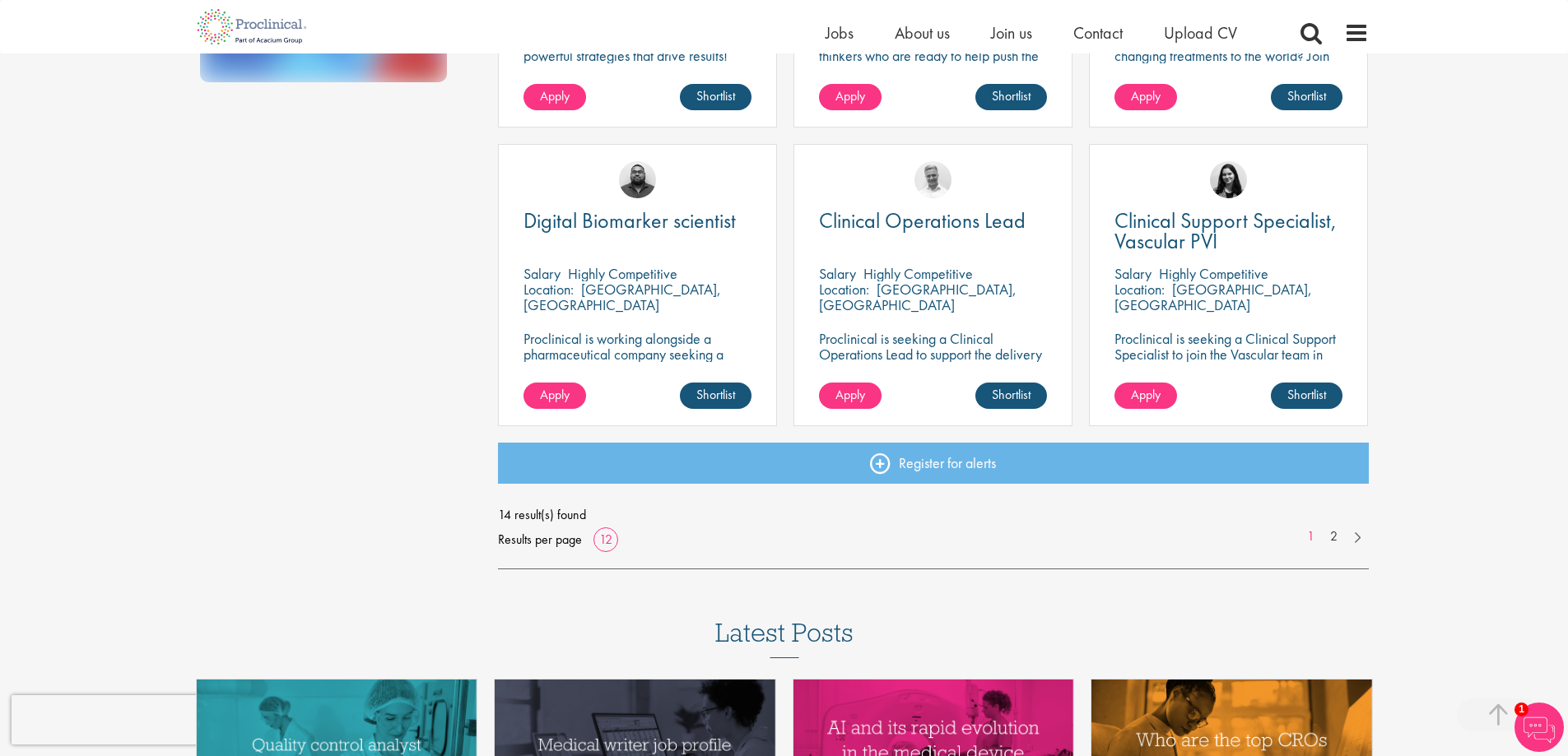
scroll to position [1152, 0]
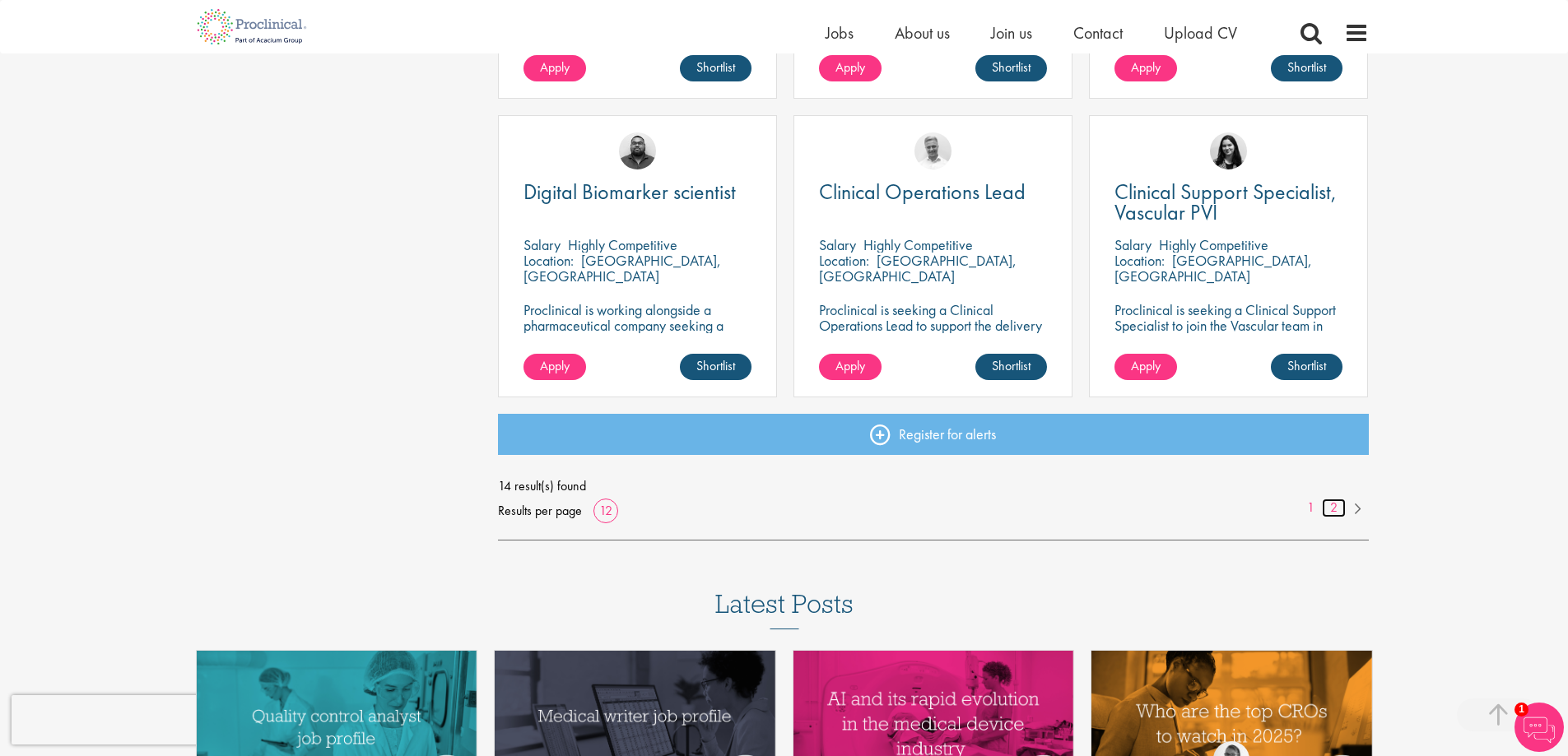
click at [1338, 507] on link "2" at bounding box center [1334, 508] width 24 height 19
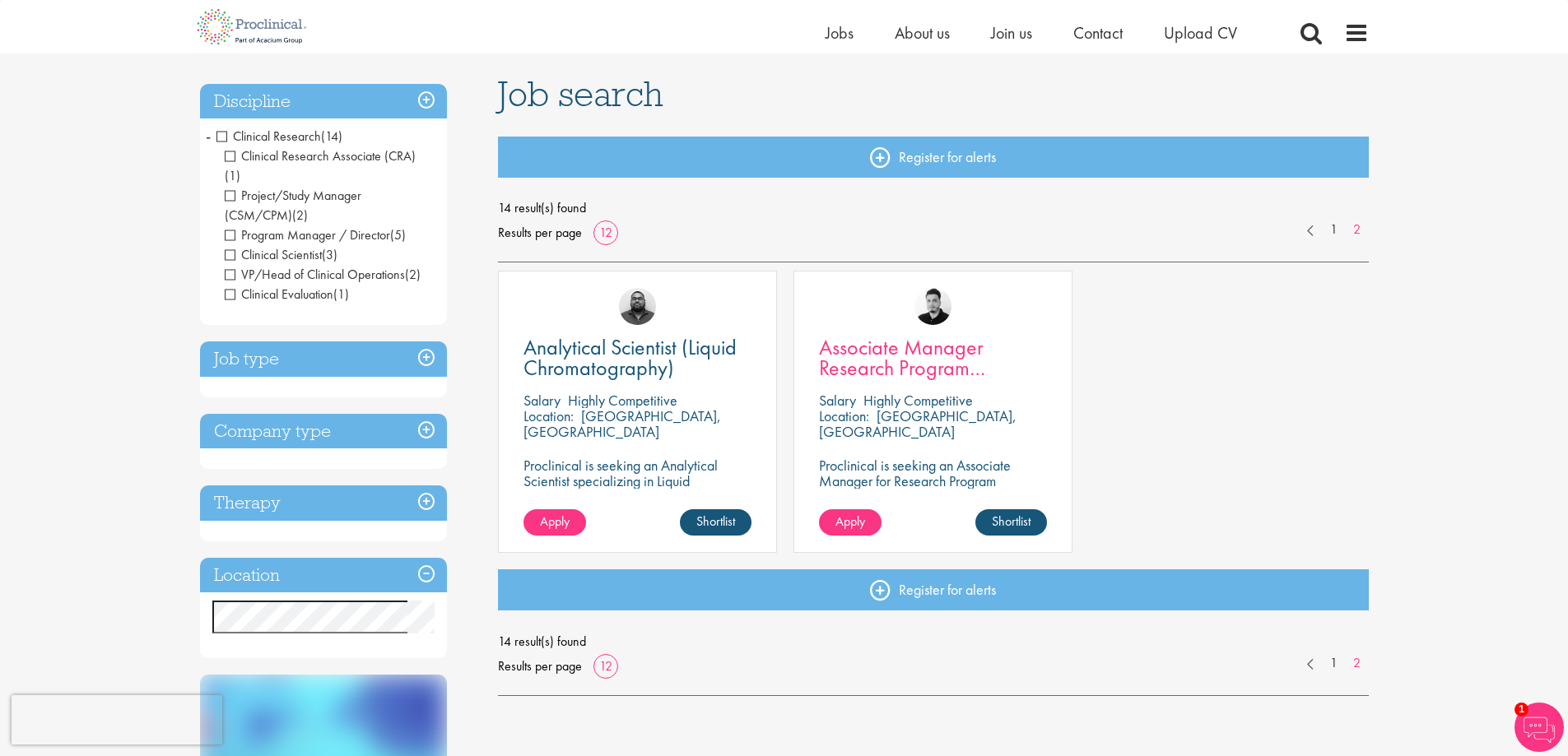
scroll to position [82, 0]
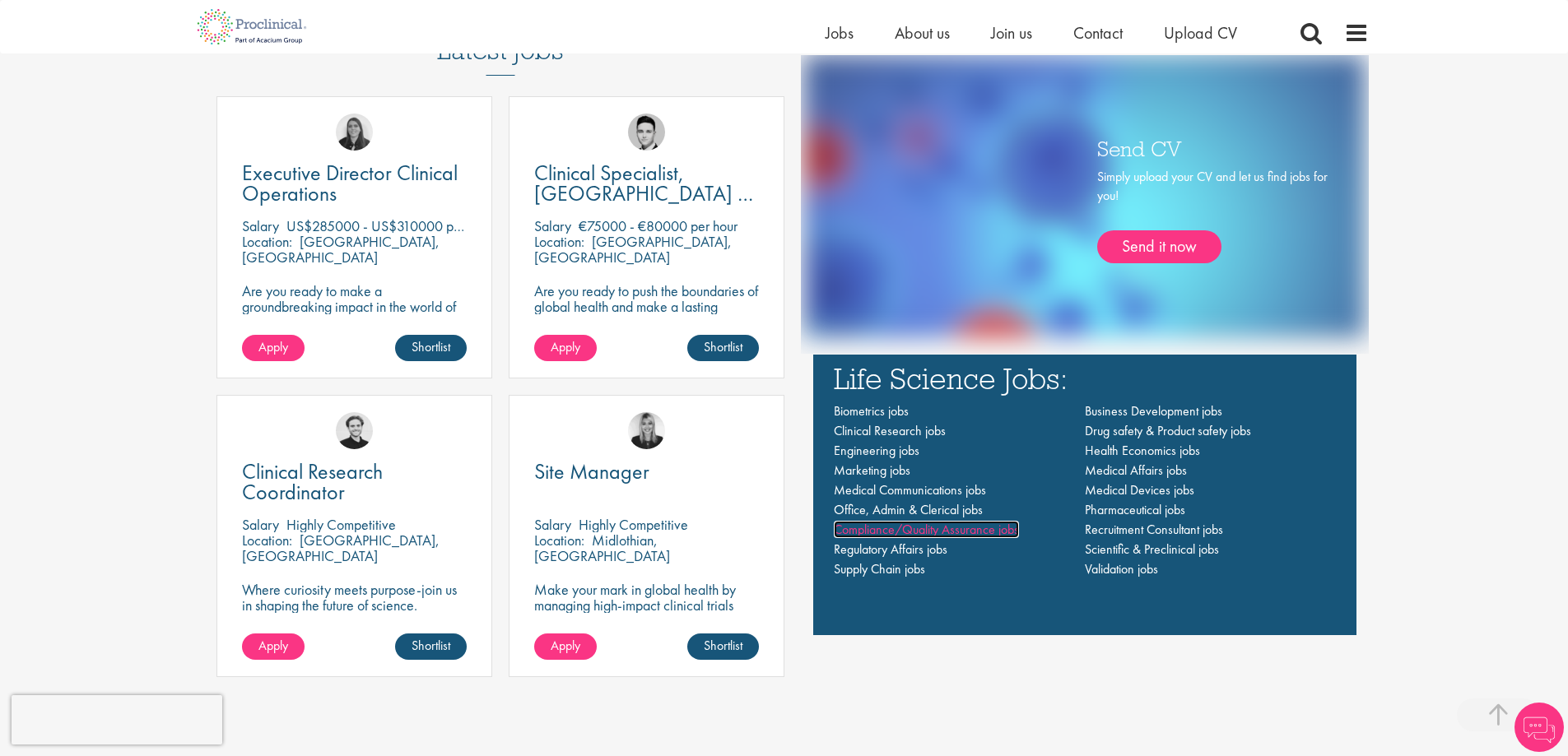
click at [879, 533] on span "Compliance/Quality Assurance jobs" at bounding box center [927, 529] width 185 height 18
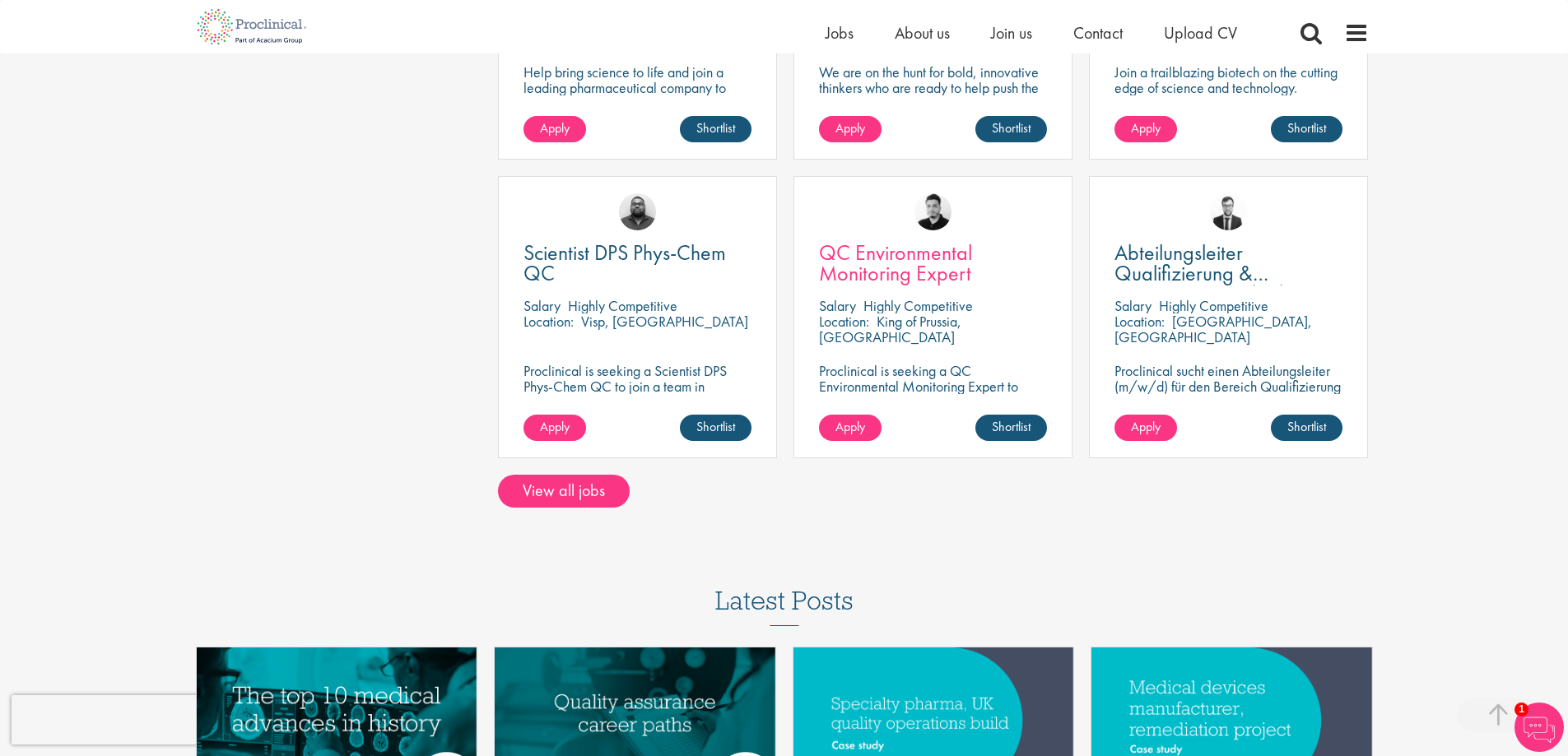
scroll to position [1317, 0]
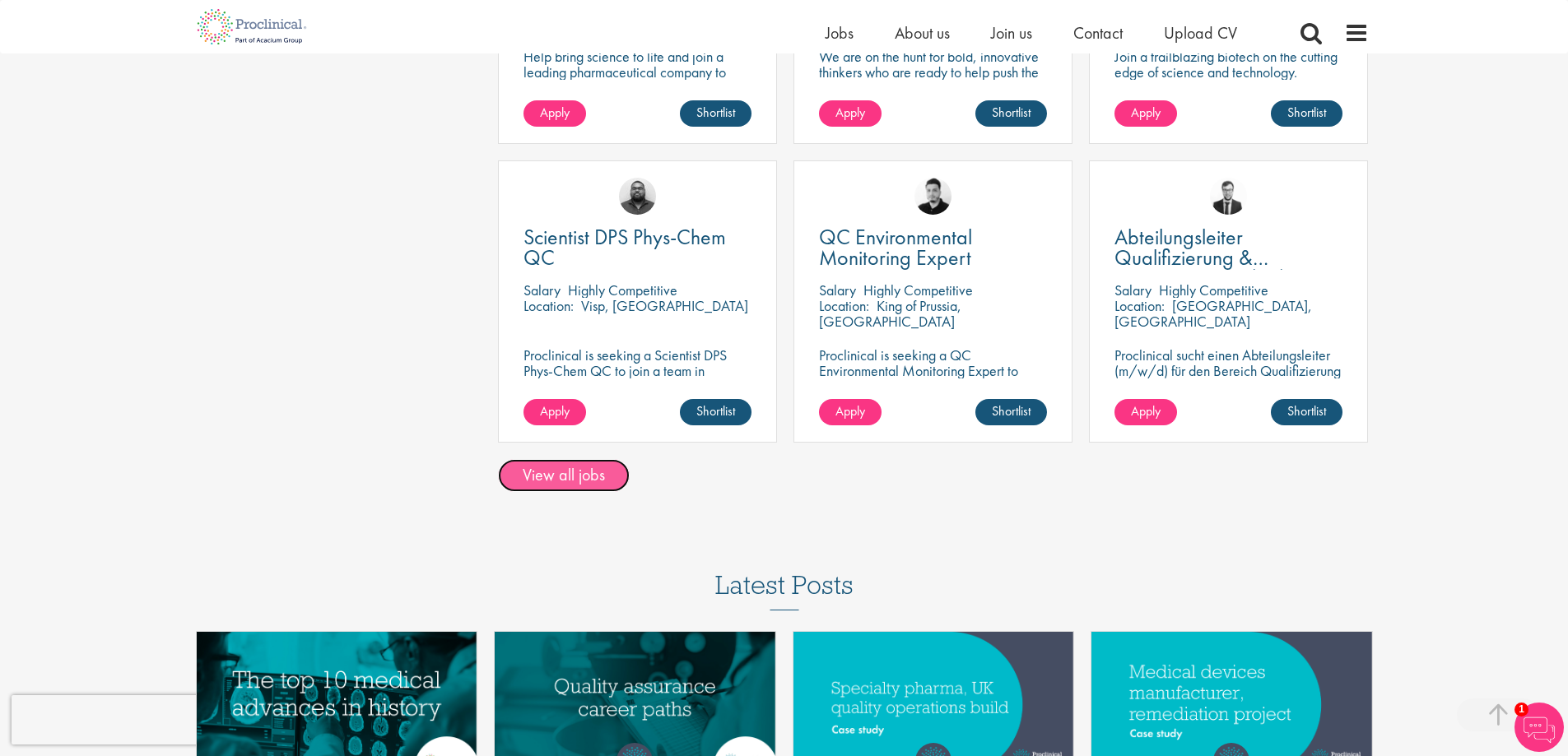
click at [587, 462] on link "View all jobs" at bounding box center [564, 476] width 131 height 33
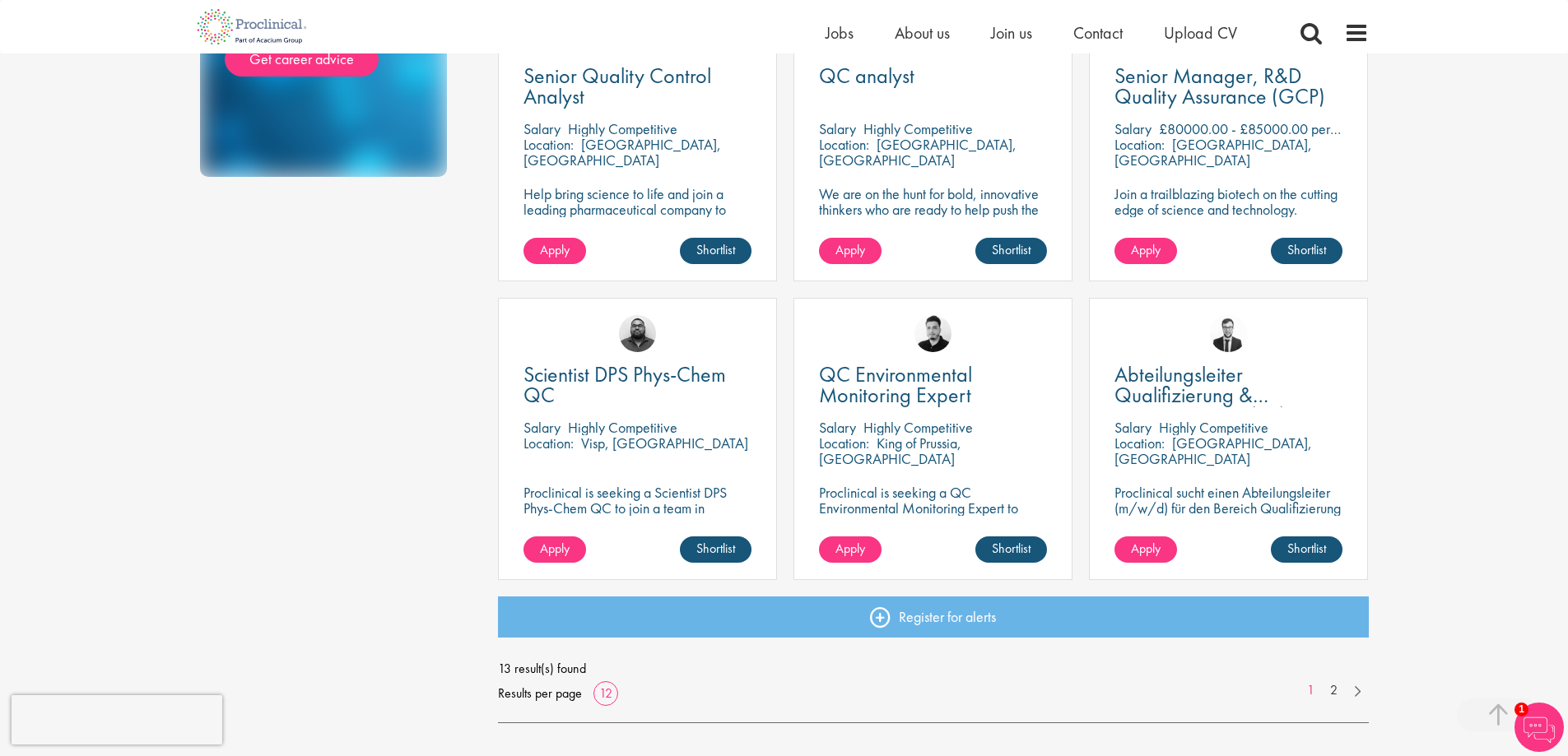
scroll to position [1070, 0]
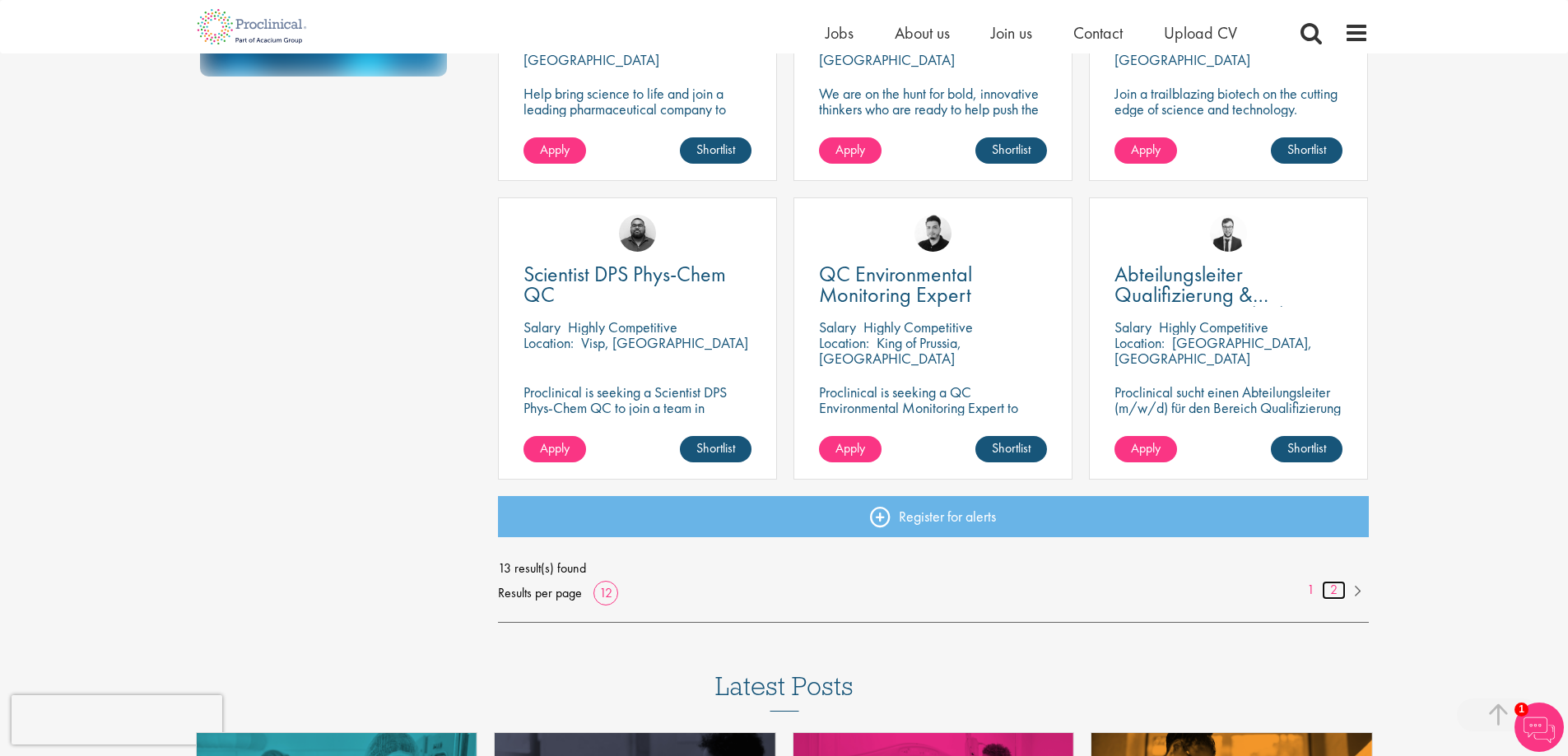
click at [1332, 592] on link "2" at bounding box center [1334, 590] width 24 height 19
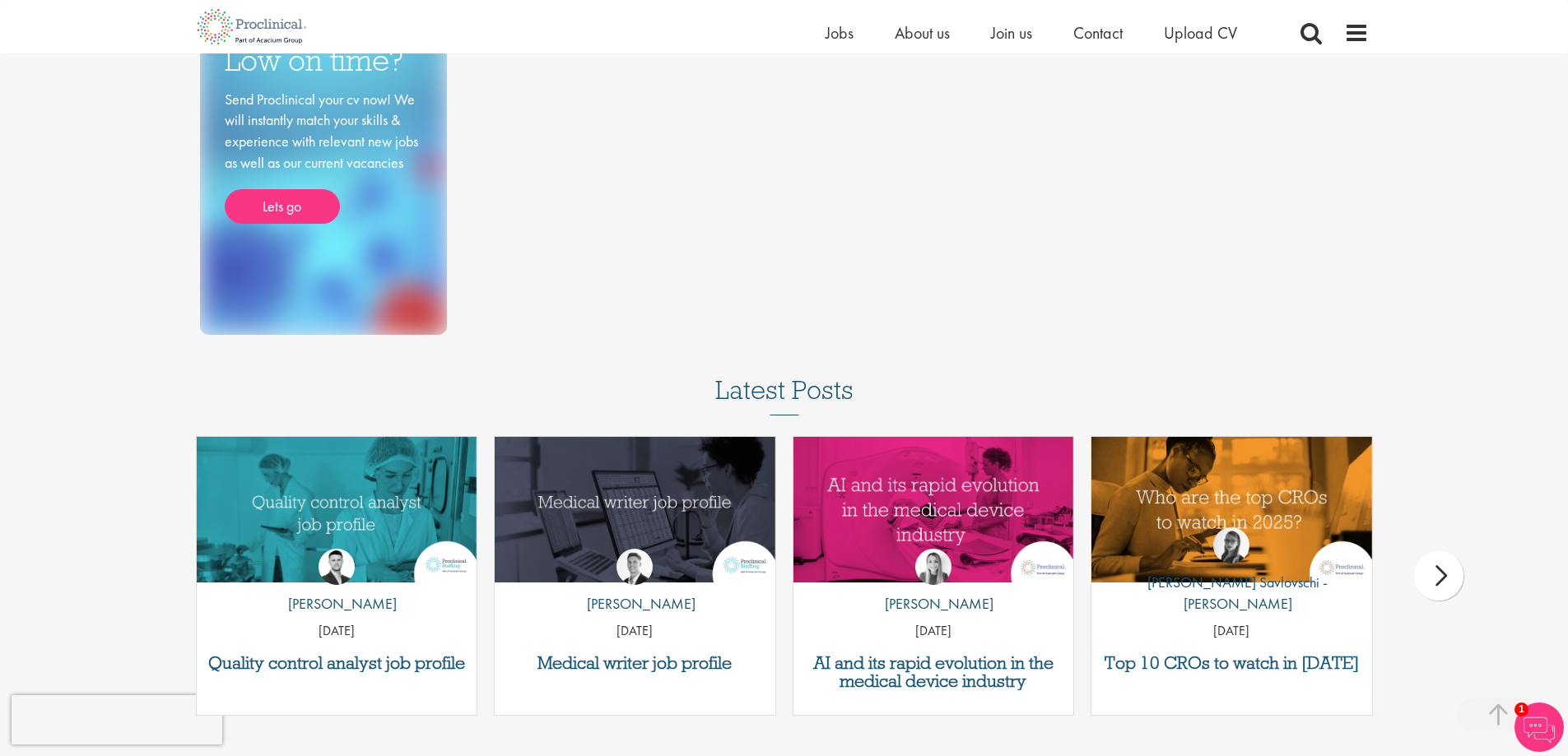
scroll to position [823, 0]
